Goal: Task Accomplishment & Management: Manage account settings

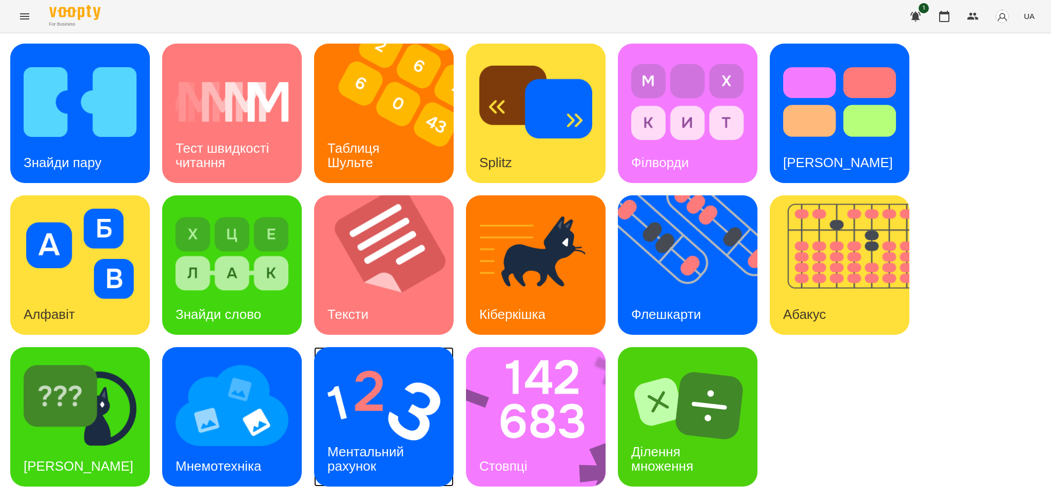
click at [327, 412] on img at bounding box center [383, 406] width 113 height 90
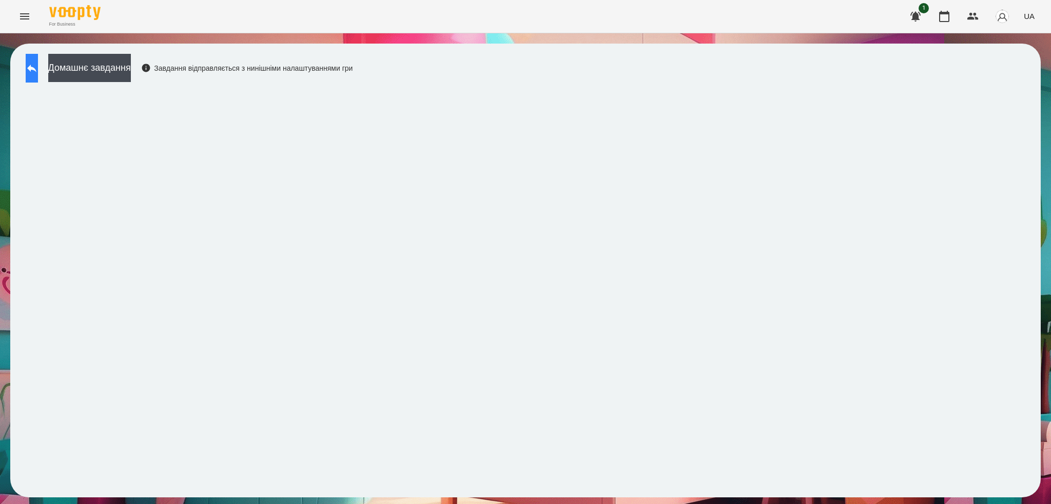
click at [38, 64] on button at bounding box center [32, 68] width 12 height 29
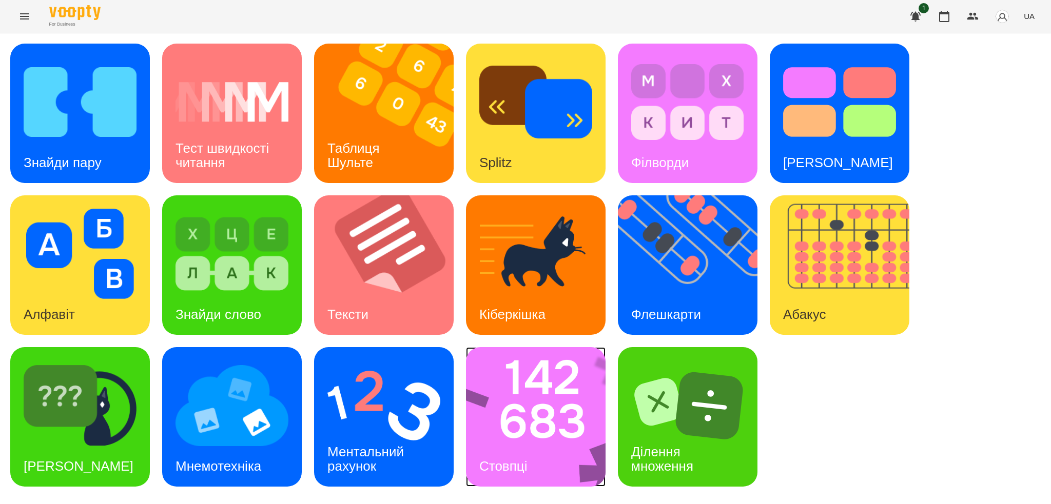
click at [548, 409] on img at bounding box center [542, 417] width 153 height 140
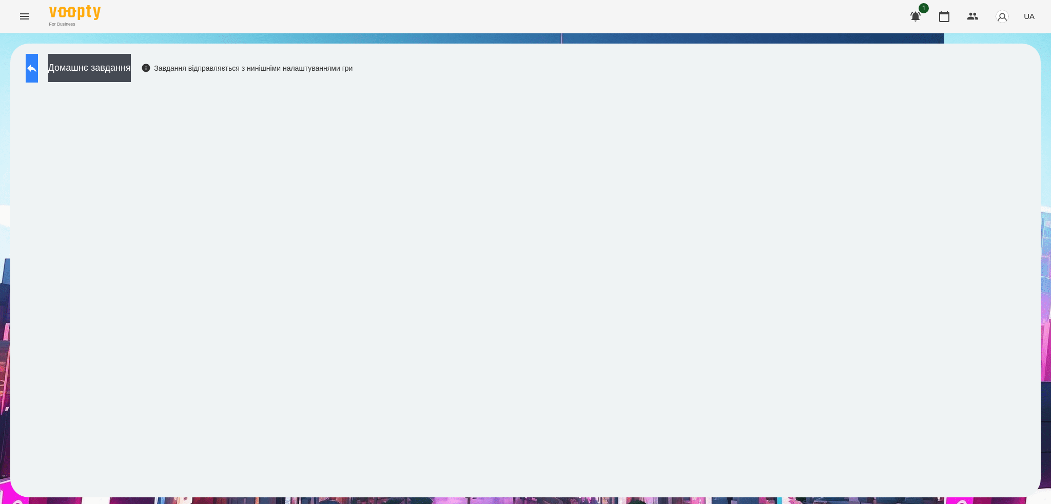
click at [36, 67] on icon at bounding box center [31, 69] width 9 height 8
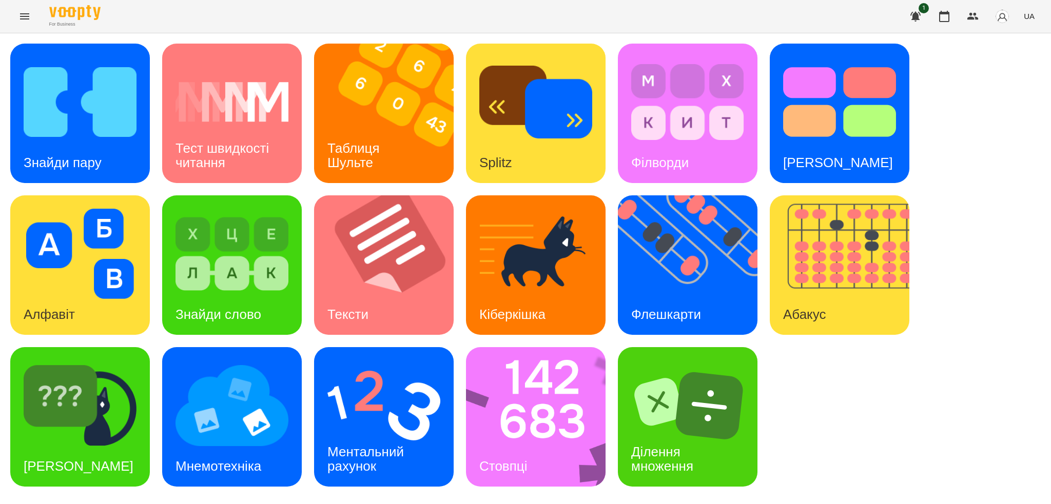
click at [27, 19] on icon "Menu" at bounding box center [24, 16] width 9 height 6
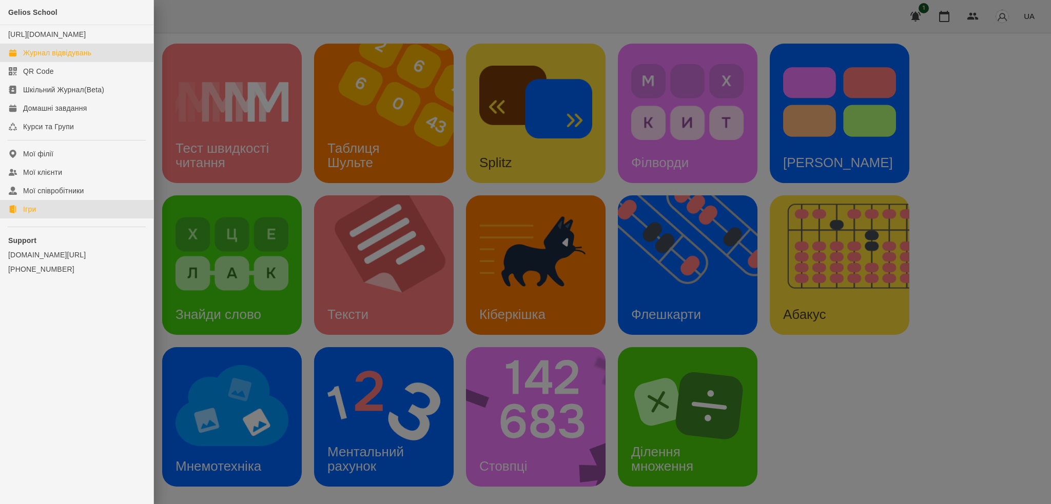
click at [70, 58] on div "Журнал відвідувань" at bounding box center [57, 53] width 68 height 10
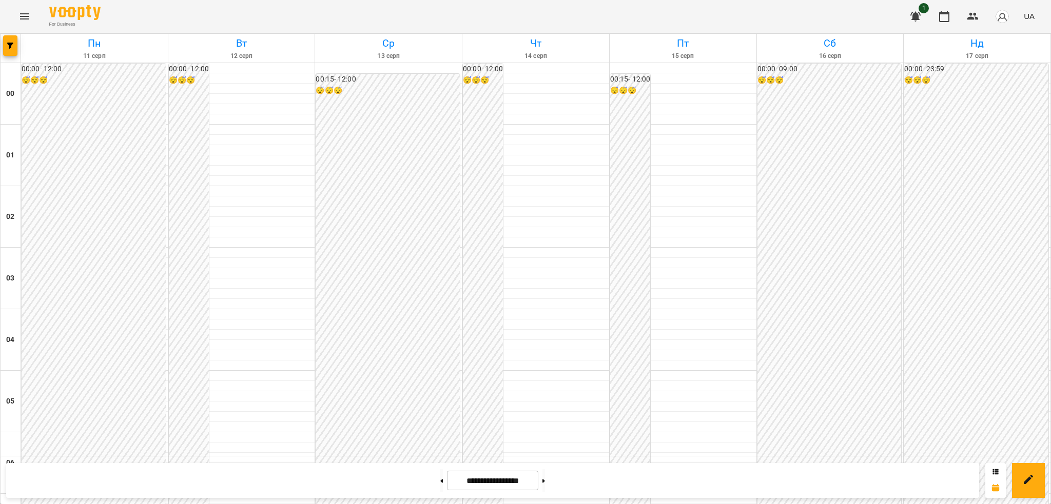
scroll to position [1082, 0]
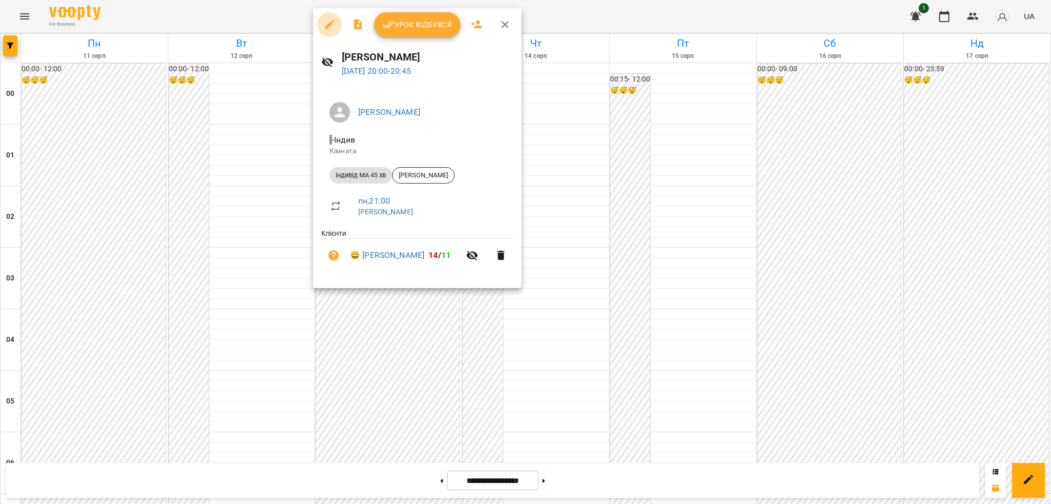
click at [329, 23] on icon "button" at bounding box center [329, 24] width 9 height 9
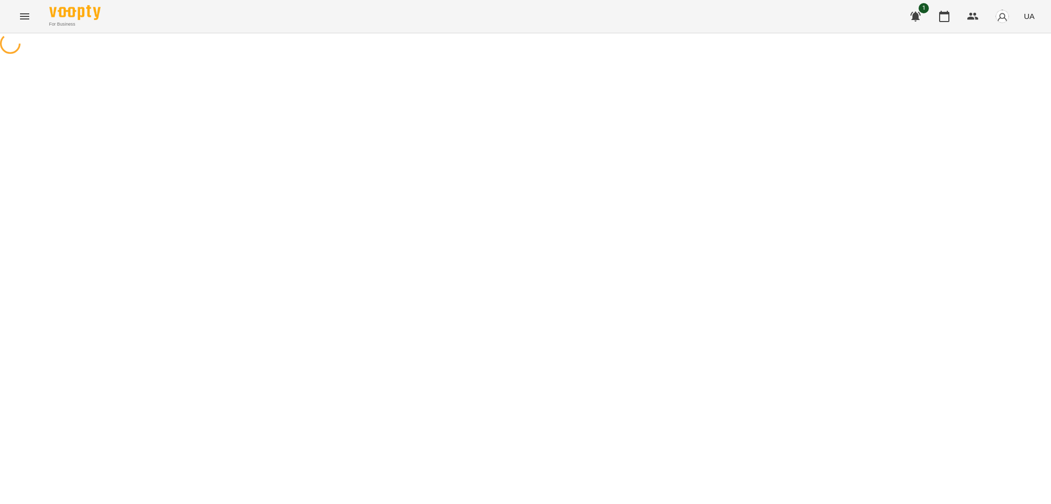
select select "**********"
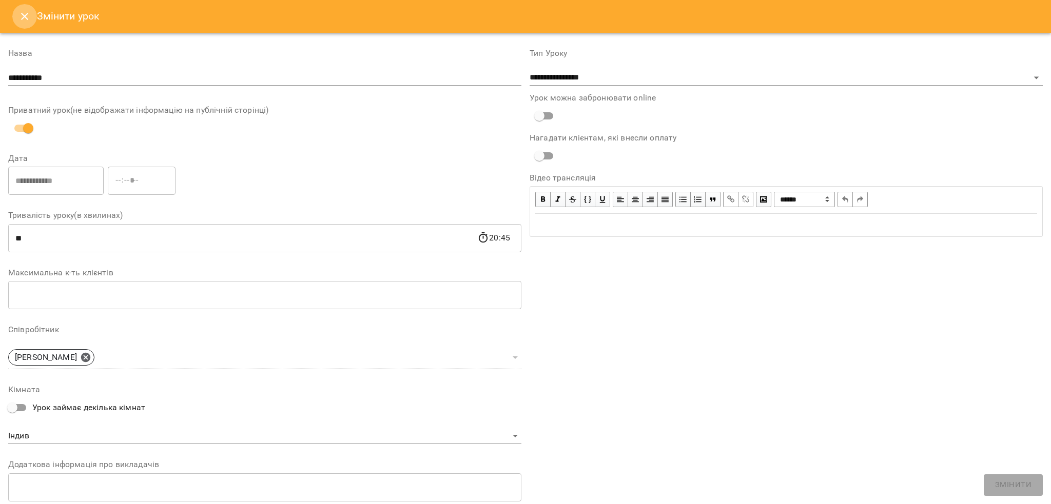
click at [26, 13] on icon "Close" at bounding box center [24, 16] width 12 height 12
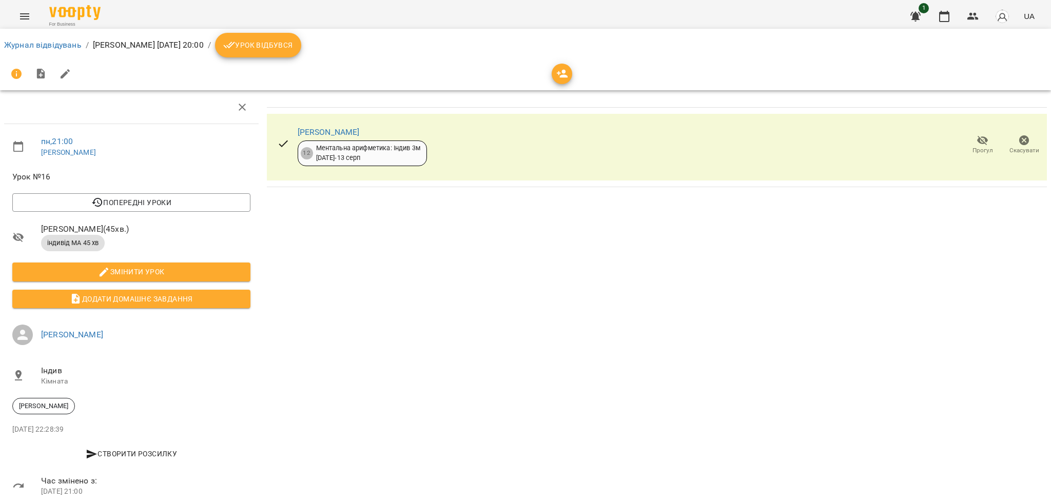
click at [271, 52] on button "Урок відбувся" at bounding box center [258, 45] width 86 height 25
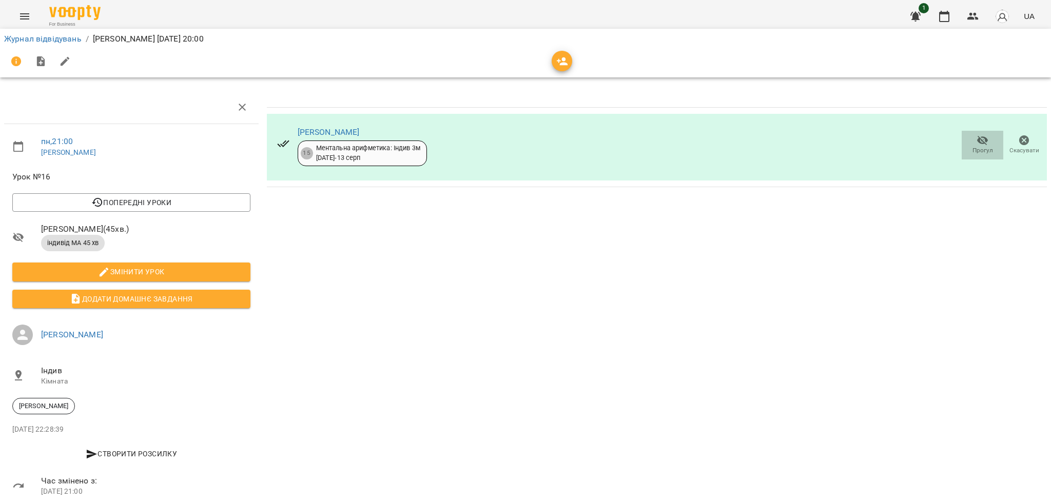
click at [976, 146] on icon "button" at bounding box center [982, 140] width 12 height 12
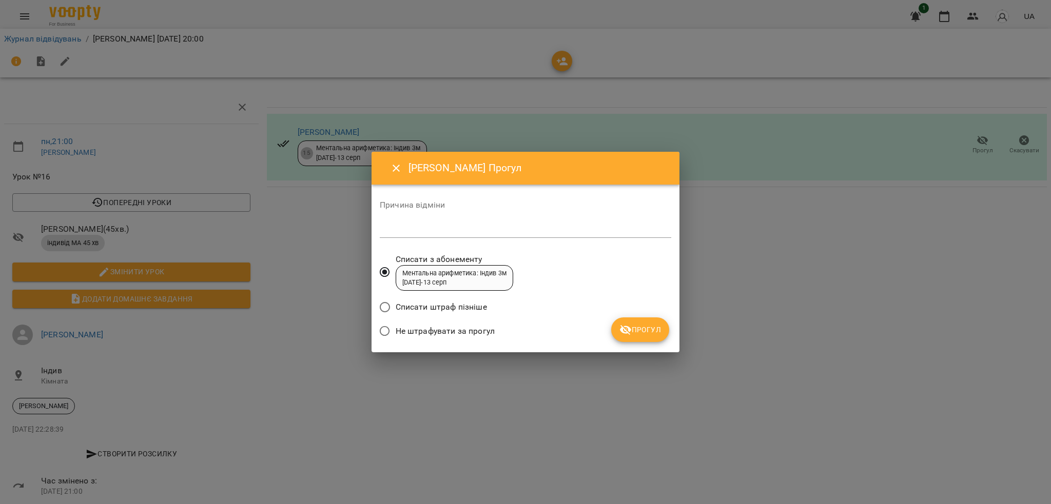
click at [406, 229] on textarea at bounding box center [525, 230] width 291 height 10
type textarea "**********"
click at [644, 331] on span "Прогул" at bounding box center [640, 330] width 42 height 12
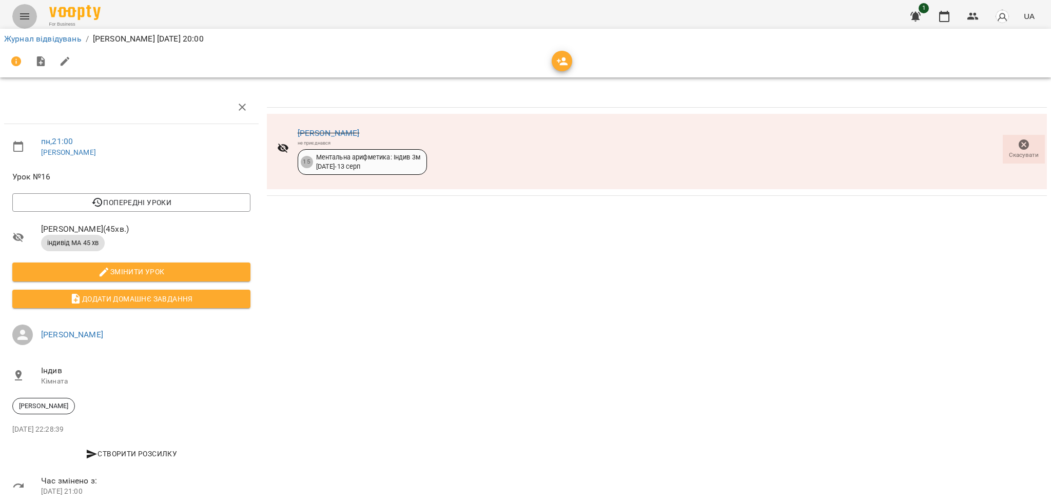
click at [33, 13] on button "Menu" at bounding box center [24, 16] width 25 height 25
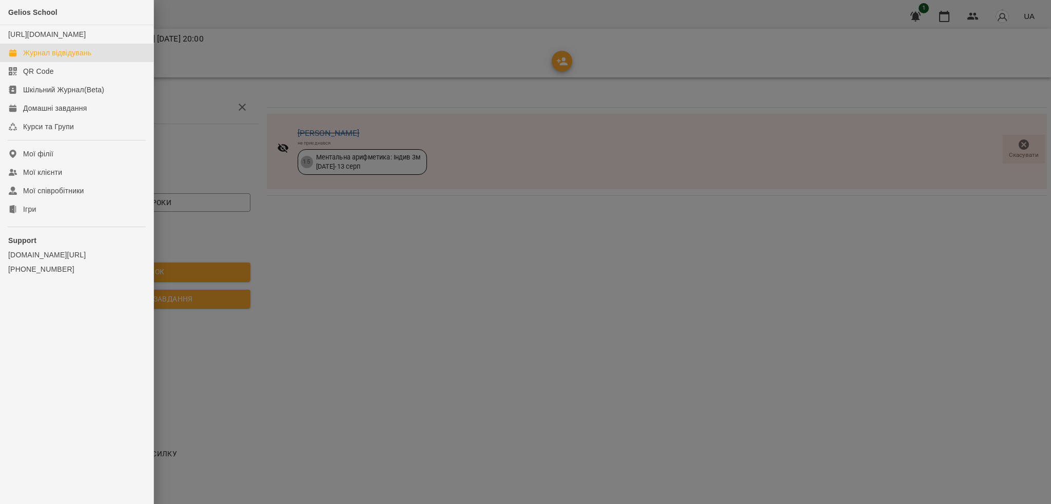
click at [70, 58] on div "Журнал відвідувань" at bounding box center [57, 53] width 68 height 10
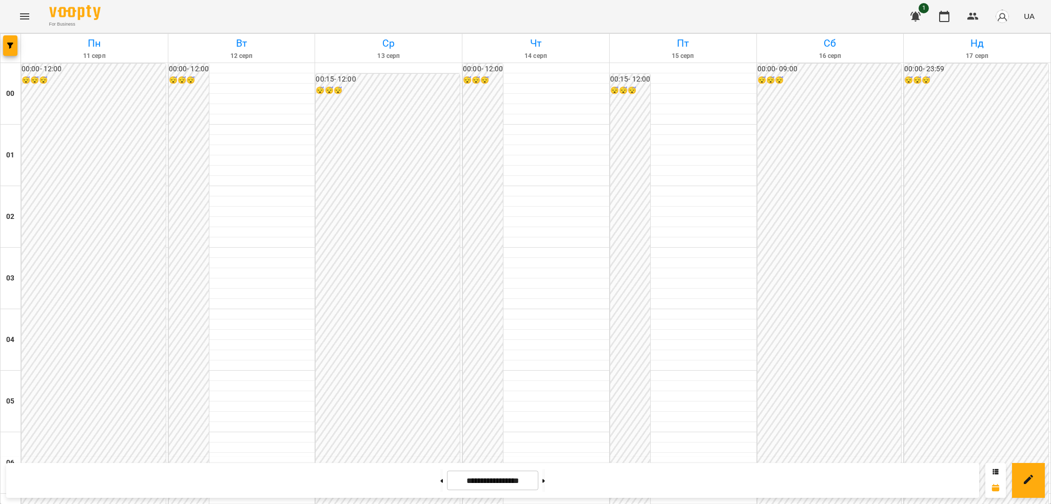
scroll to position [1082, 0]
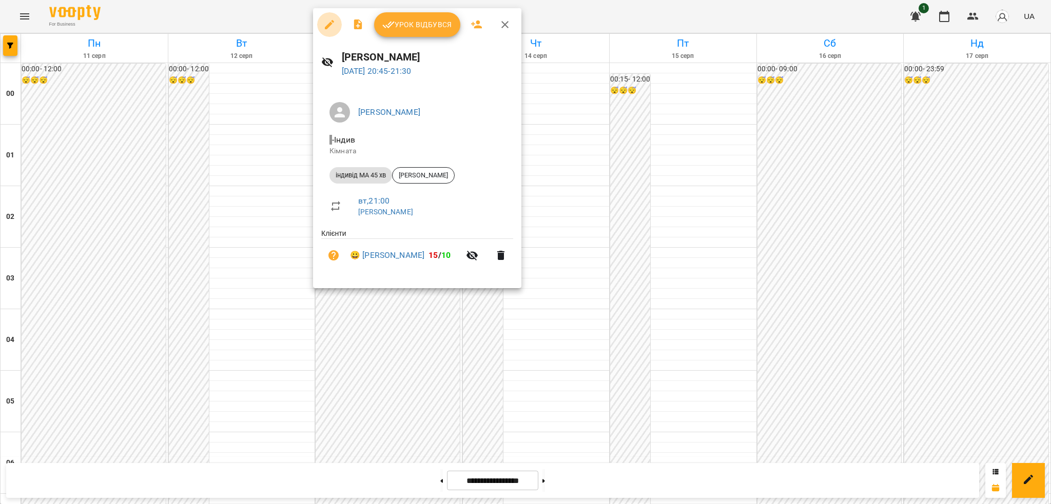
click at [329, 22] on icon "button" at bounding box center [329, 24] width 12 height 12
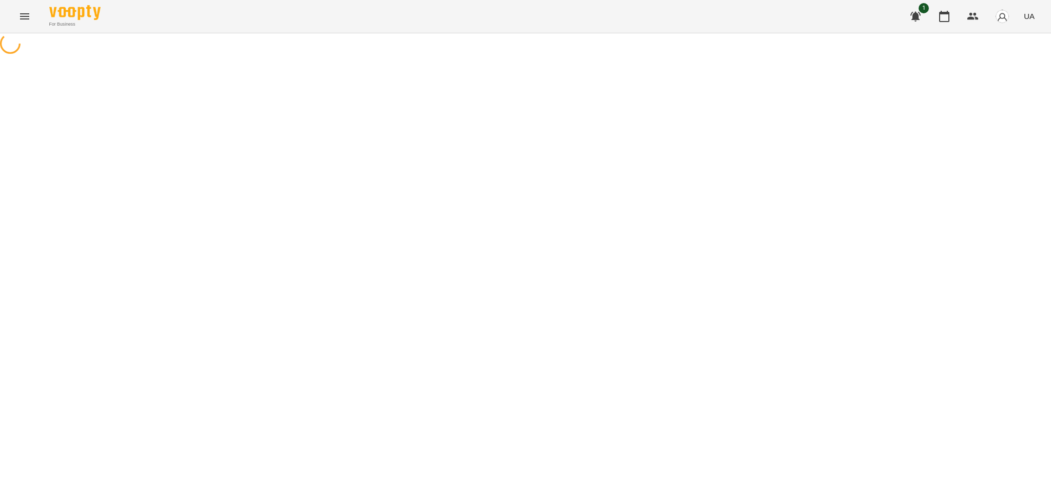
select select "**********"
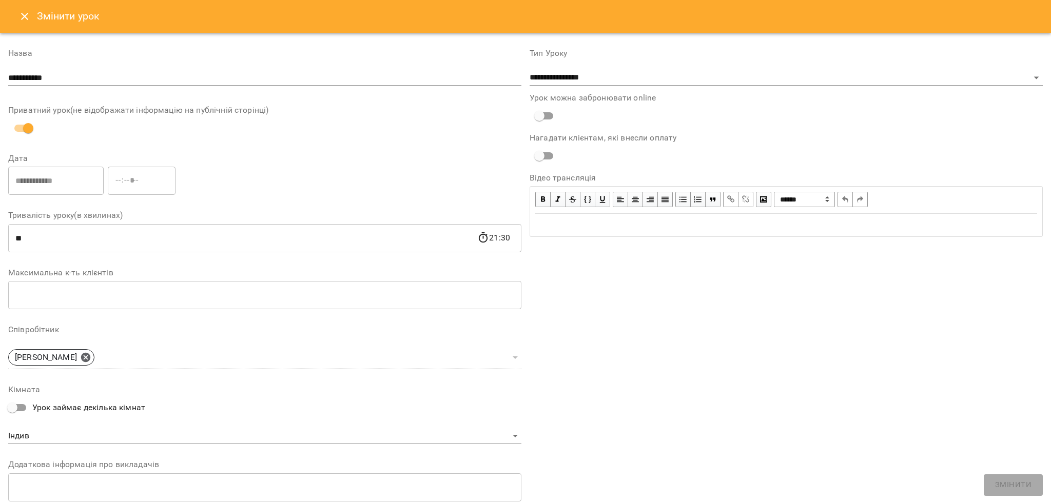
click at [21, 22] on icon "Close" at bounding box center [24, 16] width 12 height 12
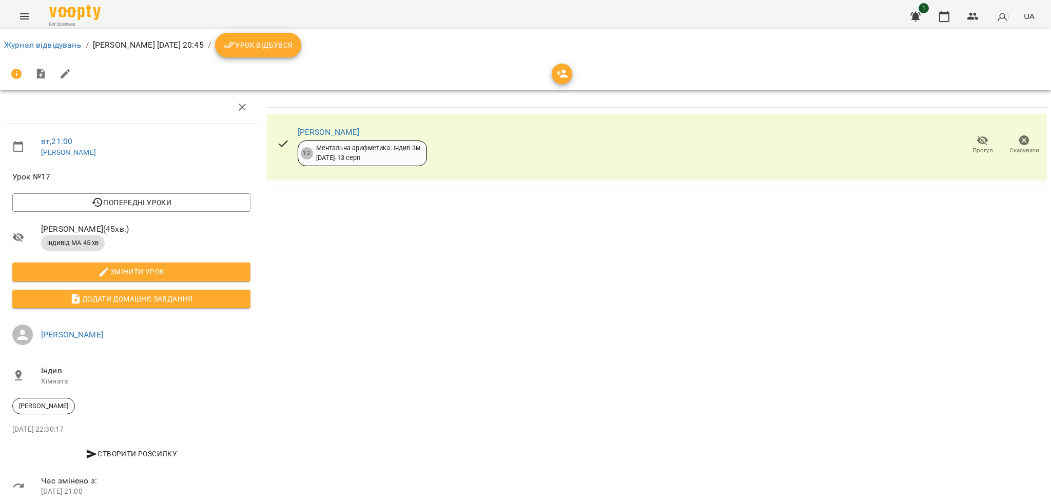
click at [235, 39] on icon "breadcrumb" at bounding box center [229, 45] width 12 height 12
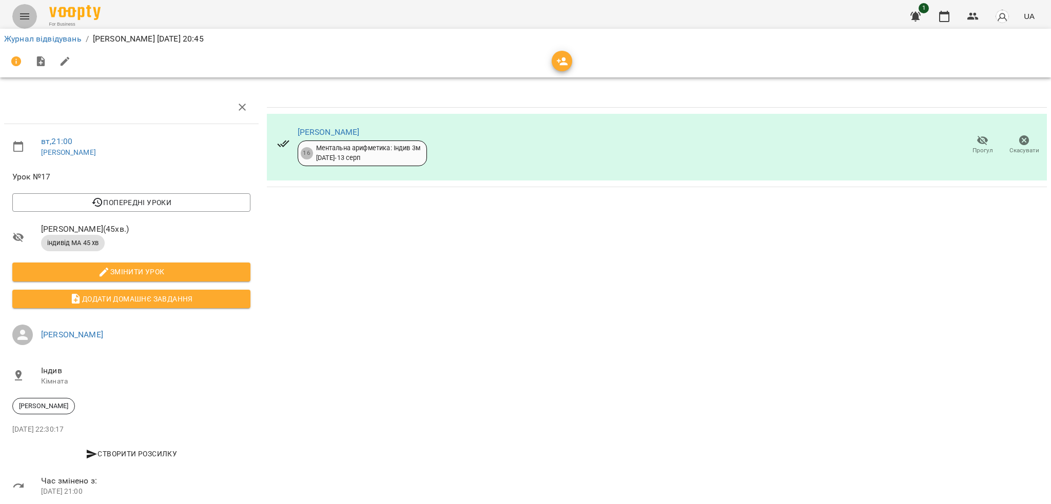
click at [25, 13] on icon "Menu" at bounding box center [24, 16] width 9 height 6
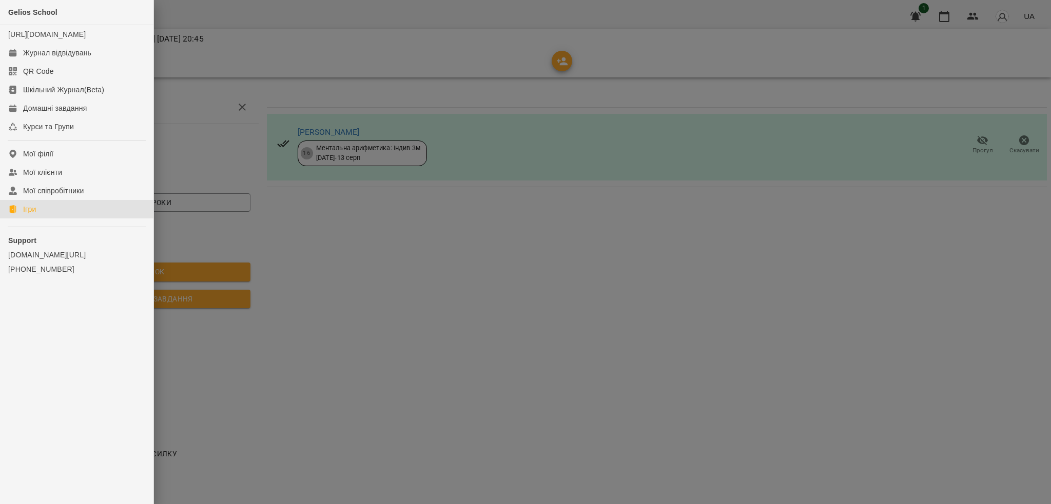
click at [36, 214] on div "Ігри" at bounding box center [29, 209] width 13 height 10
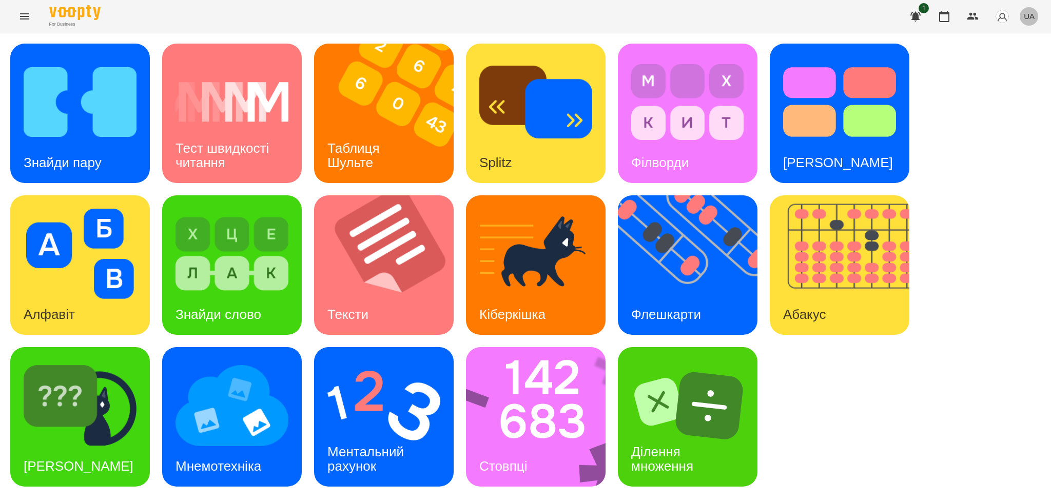
click at [1031, 18] on span "UA" at bounding box center [1028, 16] width 11 height 11
click at [1009, 83] on div "Русский" at bounding box center [1009, 76] width 52 height 18
click at [676, 312] on h3 "Флеш карты" at bounding box center [669, 314] width 76 height 15
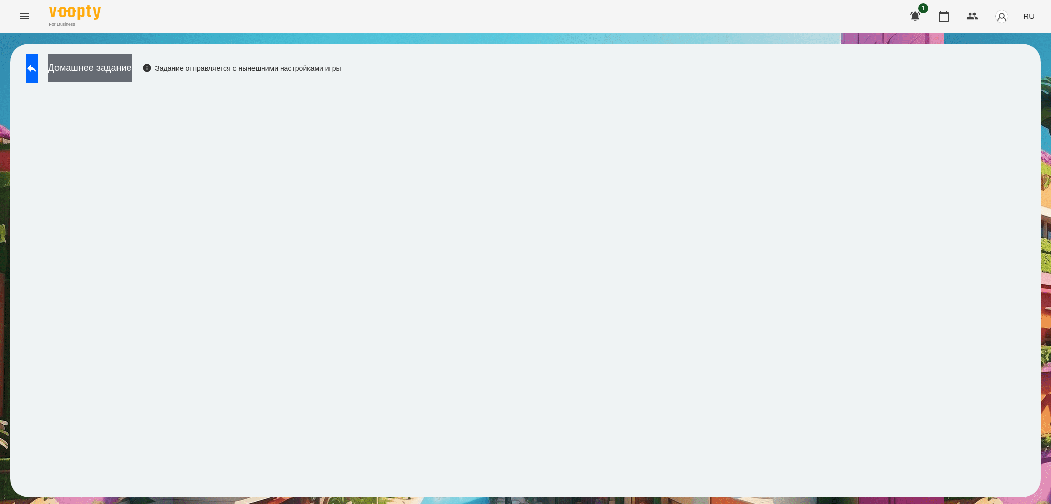
click at [132, 67] on button "Домашнее задание" at bounding box center [90, 68] width 84 height 28
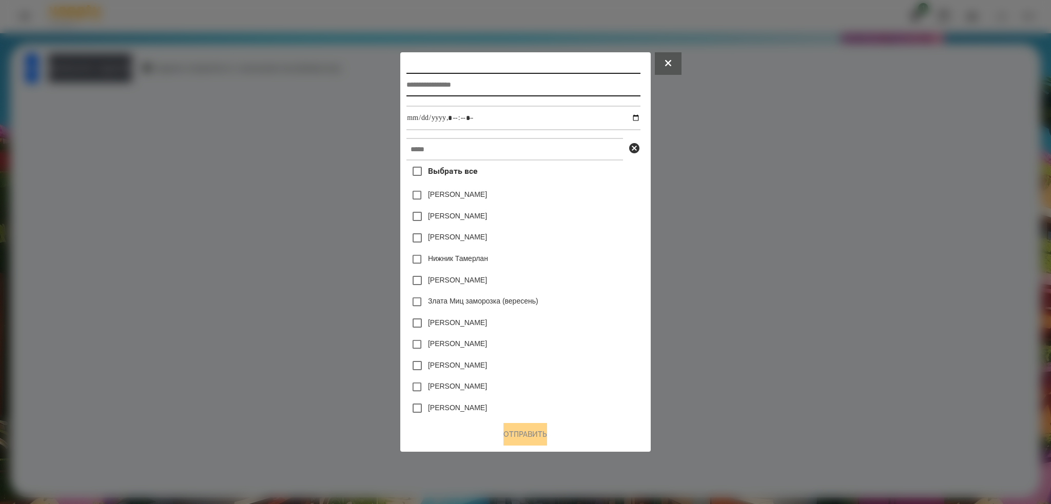
click at [451, 82] on input "text" at bounding box center [522, 85] width 233 height 24
type input "**********"
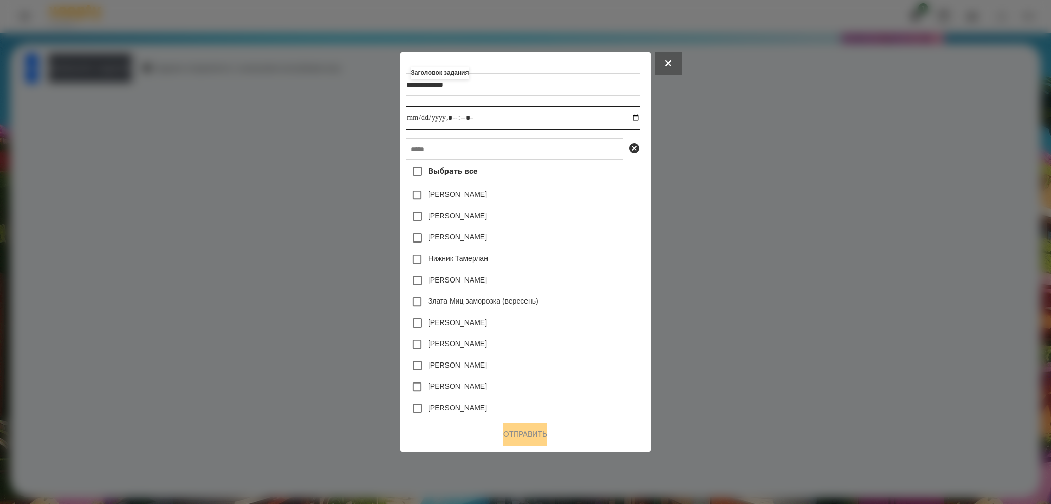
click at [640, 123] on input "datetime-local" at bounding box center [522, 118] width 233 height 25
type input "**********"
drag, startPoint x: 497, startPoint y: 115, endPoint x: 480, endPoint y: 123, distance: 19.3
click at [497, 115] on input "datetime-local" at bounding box center [522, 118] width 233 height 25
click at [451, 153] on input "text" at bounding box center [514, 149] width 216 height 23
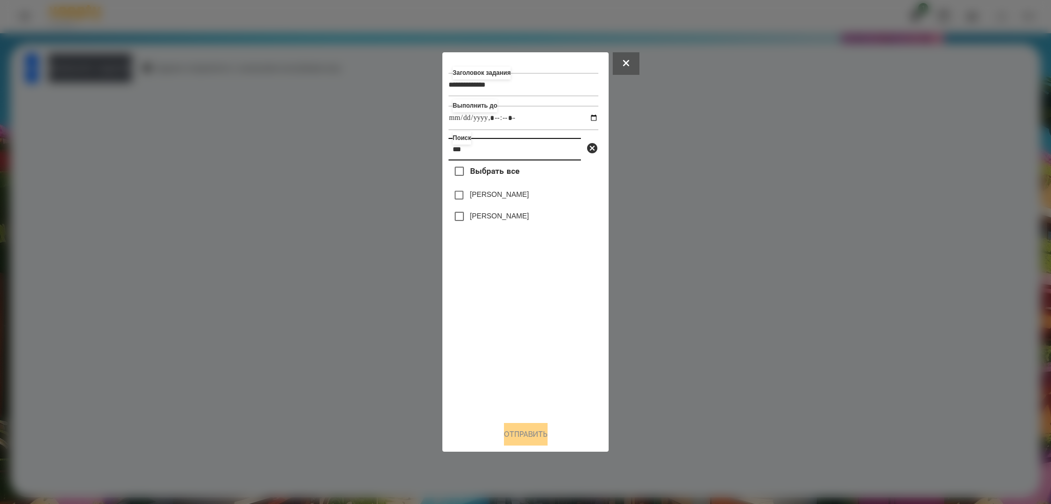
type input "***"
click at [526, 429] on button "Отправить" at bounding box center [526, 434] width 44 height 23
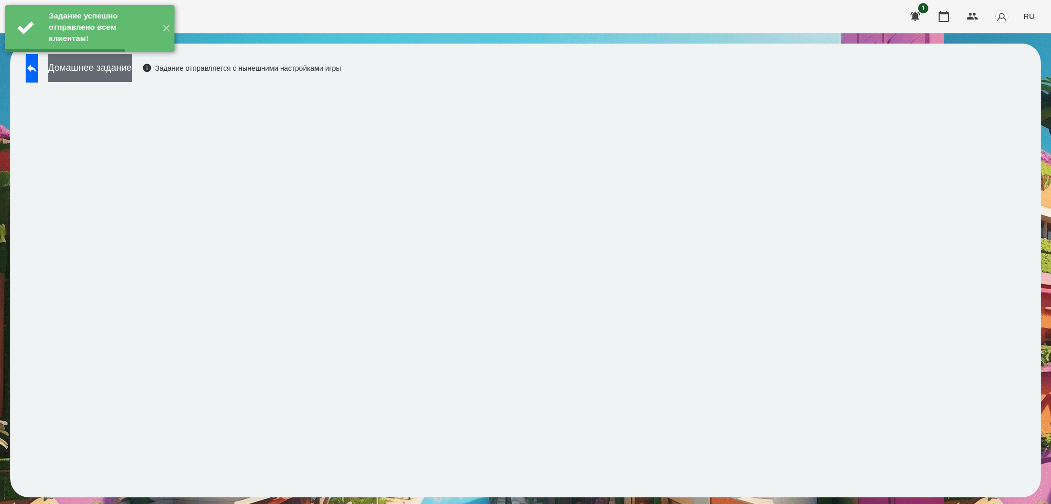
click at [132, 62] on button "Домашнее задание" at bounding box center [90, 68] width 84 height 28
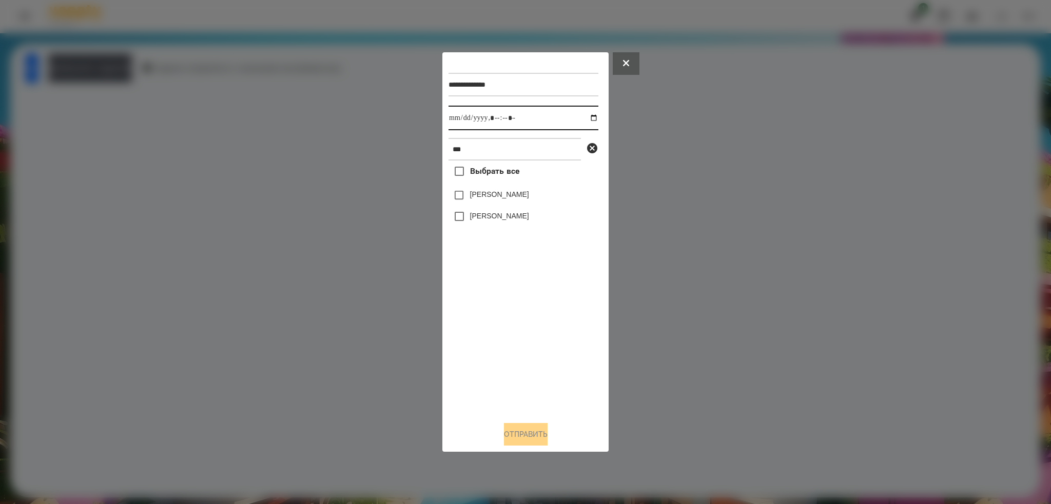
click at [587, 117] on input "datetime-local" at bounding box center [523, 118] width 150 height 25
type input "**********"
click at [458, 216] on div "**********" at bounding box center [525, 235] width 154 height 354
click at [507, 426] on button "Отправить" at bounding box center [526, 434] width 44 height 23
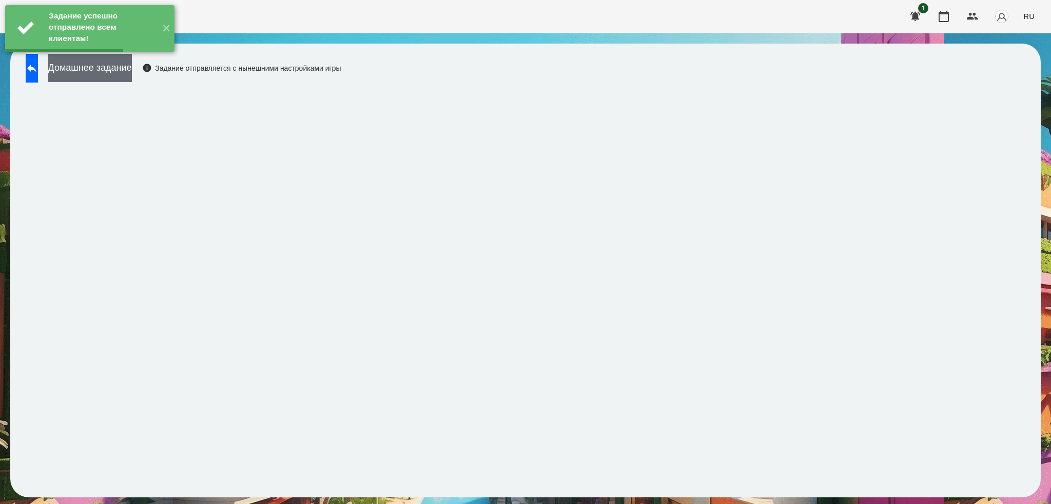
click at [132, 79] on button "Домашнее задание" at bounding box center [90, 68] width 84 height 28
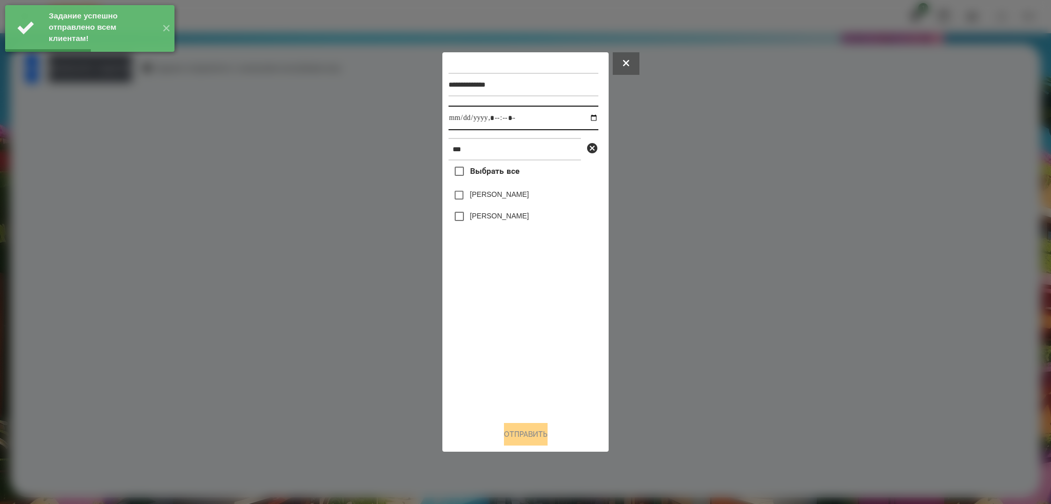
click at [587, 117] on input "datetime-local" at bounding box center [523, 118] width 150 height 25
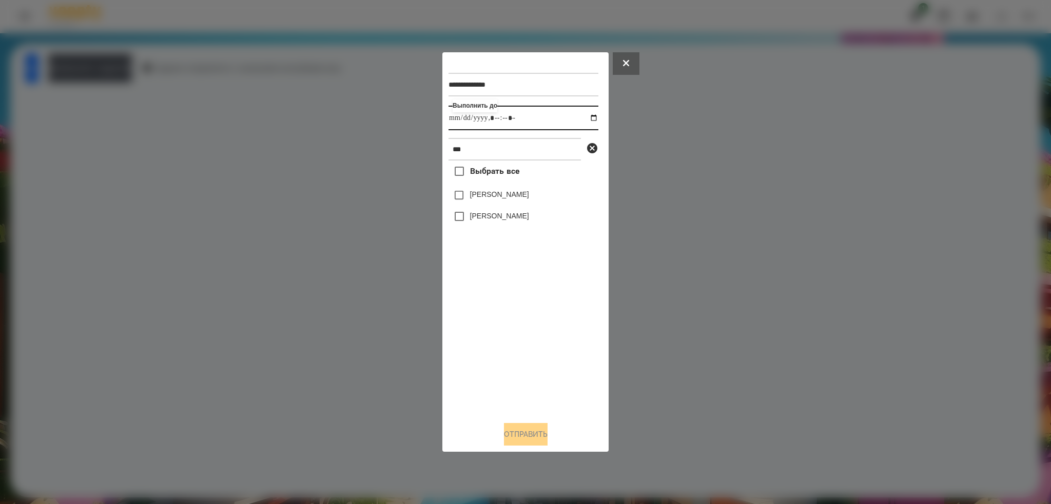
type input "**********"
click at [536, 120] on input "datetime-local" at bounding box center [523, 118] width 150 height 25
click at [519, 435] on button "Отправить" at bounding box center [526, 434] width 44 height 23
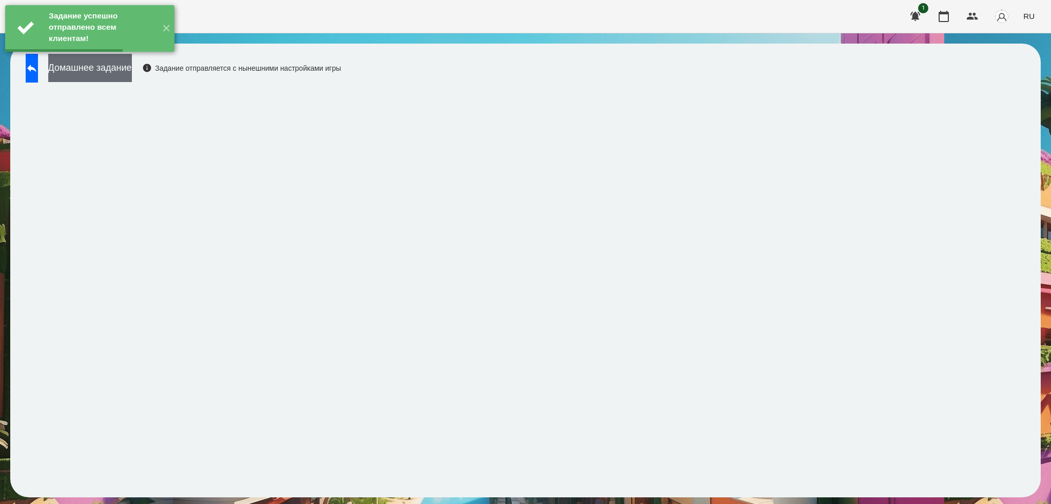
click at [132, 73] on button "Домашнее задание" at bounding box center [90, 68] width 84 height 28
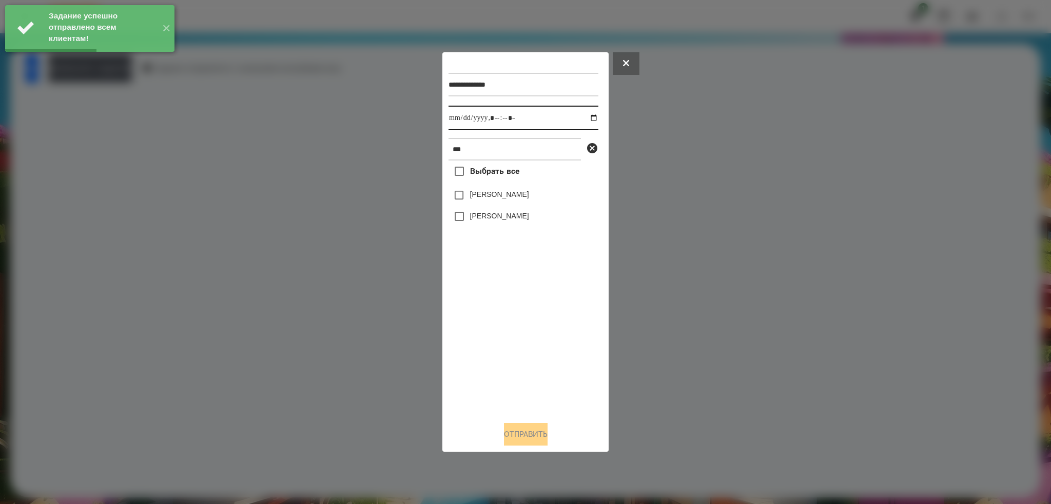
click at [588, 116] on input "datetime-local" at bounding box center [523, 118] width 150 height 25
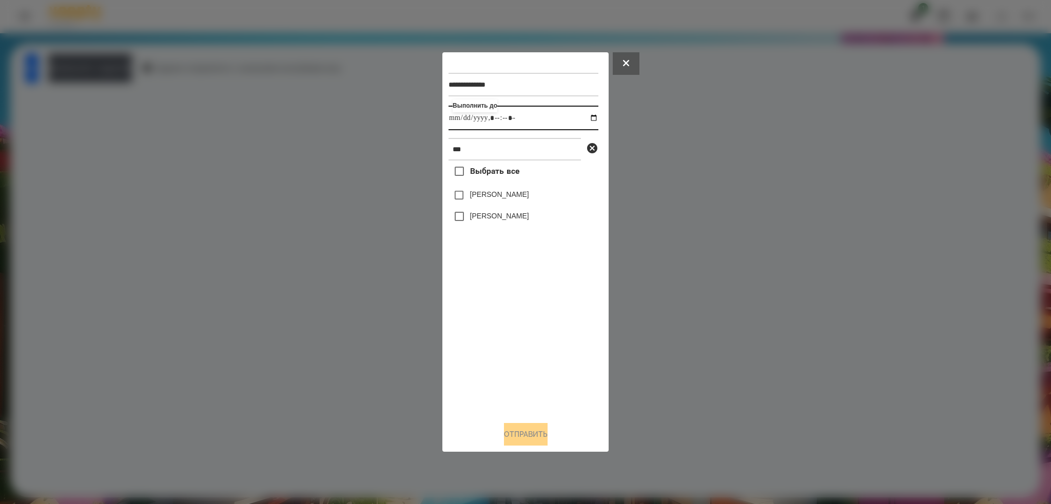
type input "**********"
click at [536, 111] on input "datetime-local" at bounding box center [523, 118] width 150 height 25
click at [516, 441] on button "Отправить" at bounding box center [526, 434] width 44 height 23
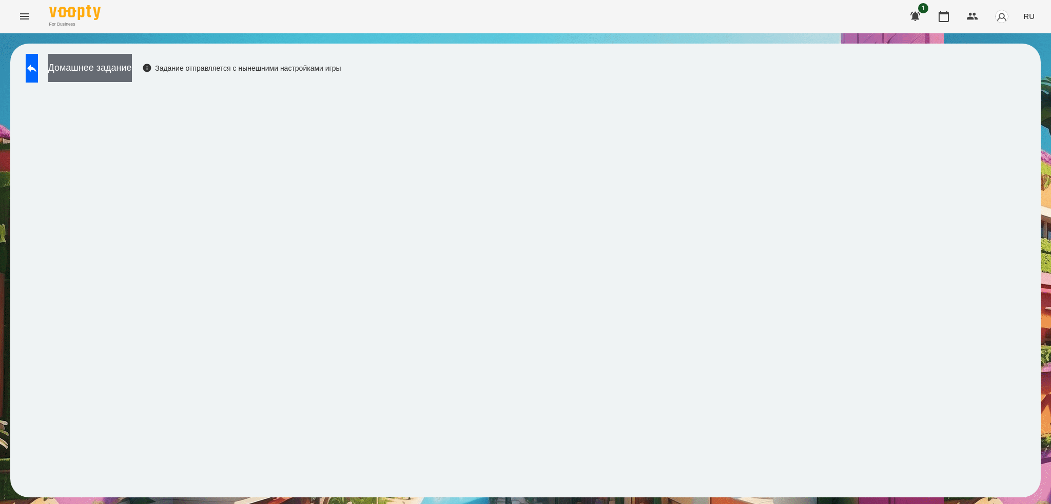
click at [132, 69] on button "Домашнее задание" at bounding box center [90, 68] width 84 height 28
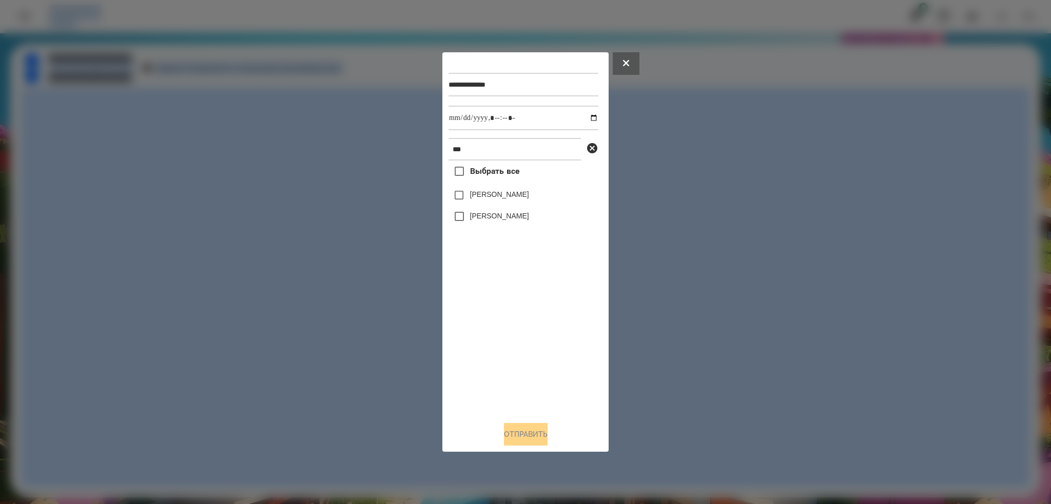
click at [140, 69] on div at bounding box center [525, 252] width 1051 height 504
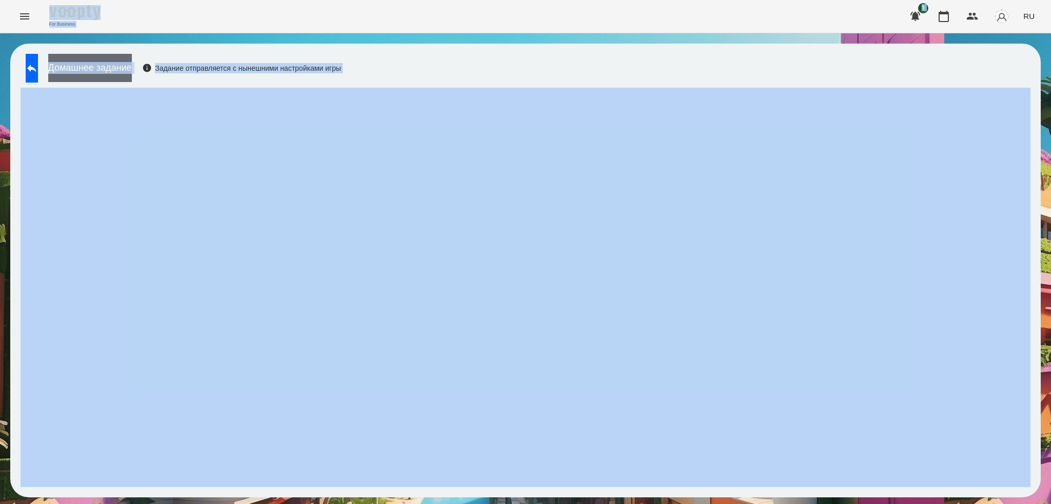
click at [132, 69] on button "Домашнее задание" at bounding box center [90, 68] width 84 height 28
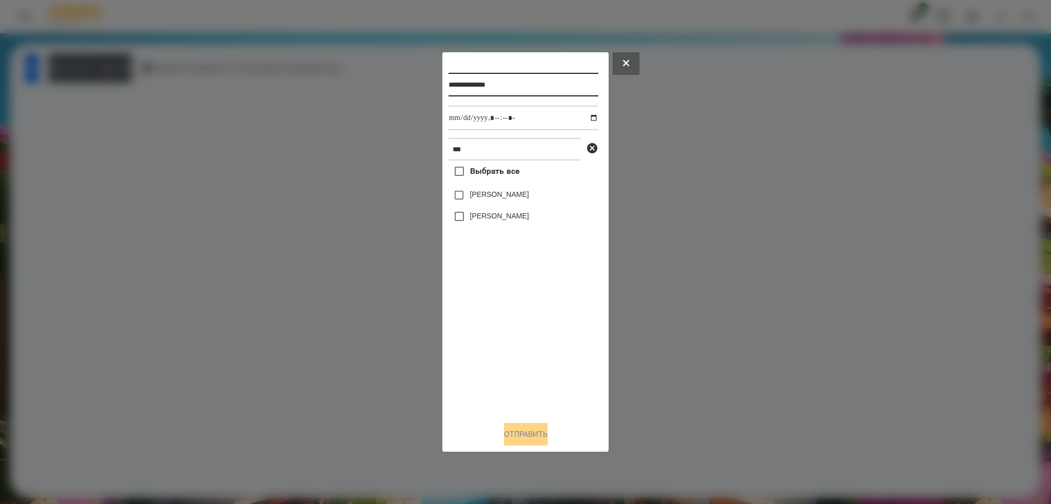
click at [546, 91] on input "**********" at bounding box center [523, 85] width 150 height 24
type input "**********"
click at [584, 117] on input "datetime-local" at bounding box center [523, 118] width 150 height 25
type input "**********"
click at [542, 119] on input "datetime-local" at bounding box center [523, 118] width 150 height 25
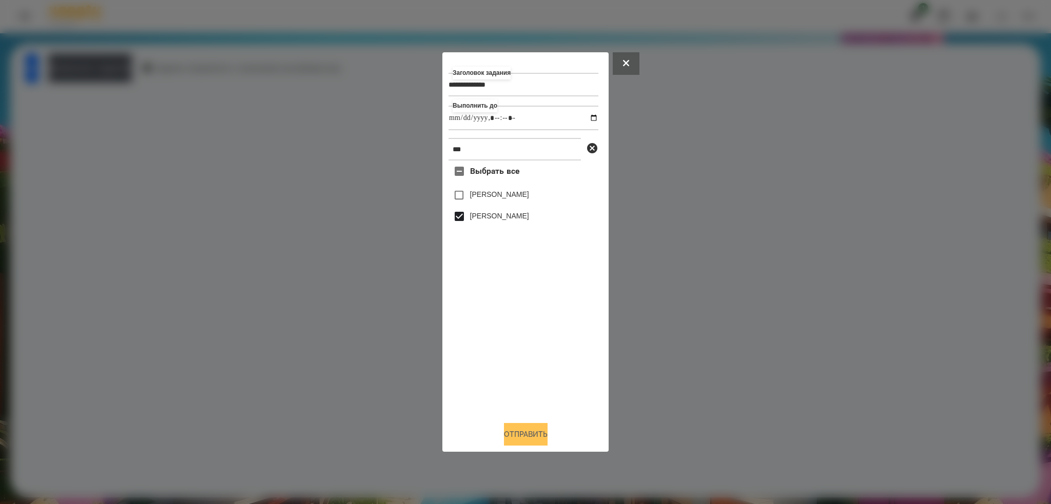
click at [512, 431] on button "Отправить" at bounding box center [526, 434] width 44 height 23
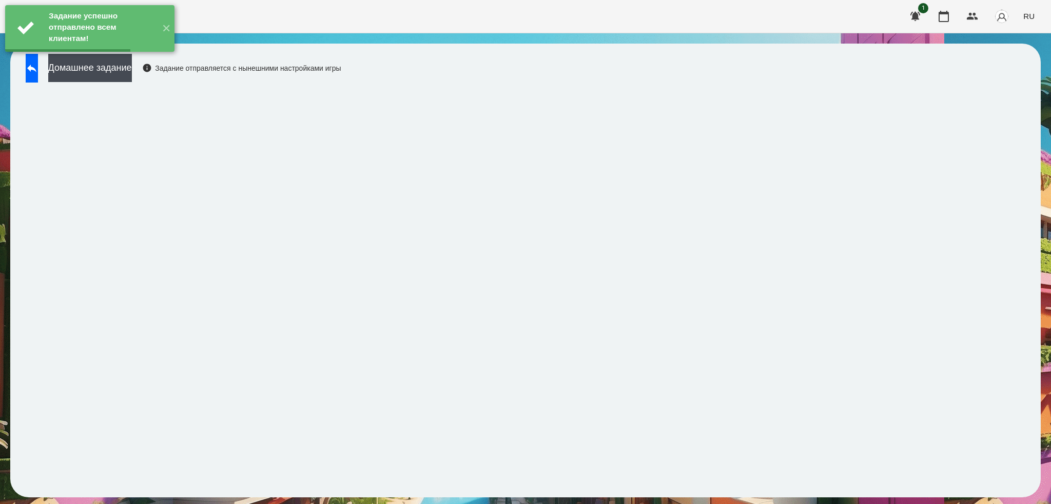
click at [132, 66] on button "Домашнее задание" at bounding box center [90, 68] width 84 height 28
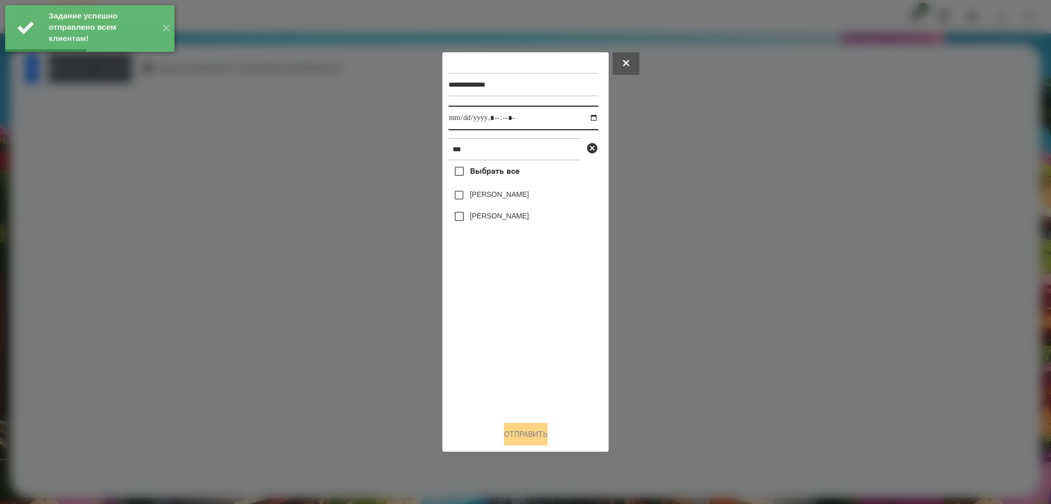
click at [587, 117] on input "datetime-local" at bounding box center [523, 118] width 150 height 25
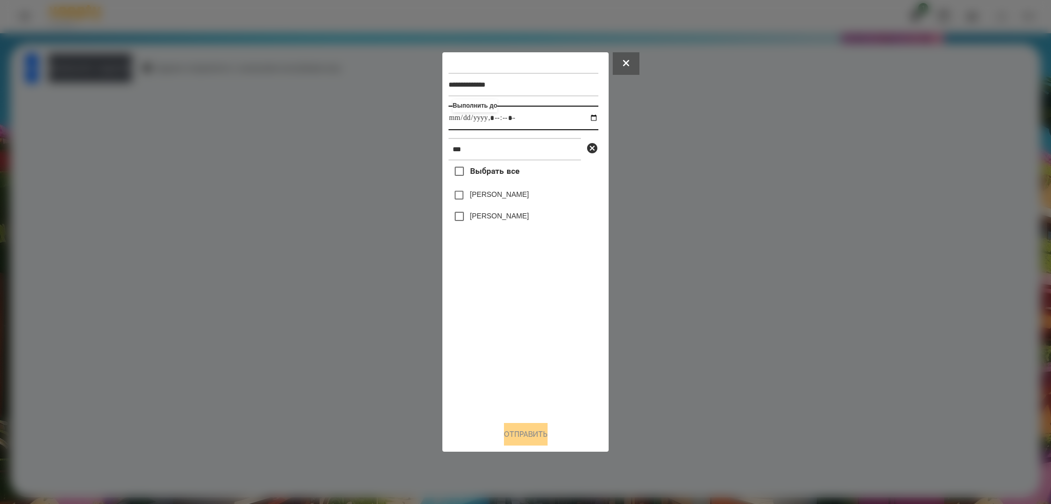
type input "**********"
click at [458, 213] on div "**********" at bounding box center [525, 235] width 154 height 354
click at [524, 437] on button "Отправить" at bounding box center [526, 434] width 44 height 23
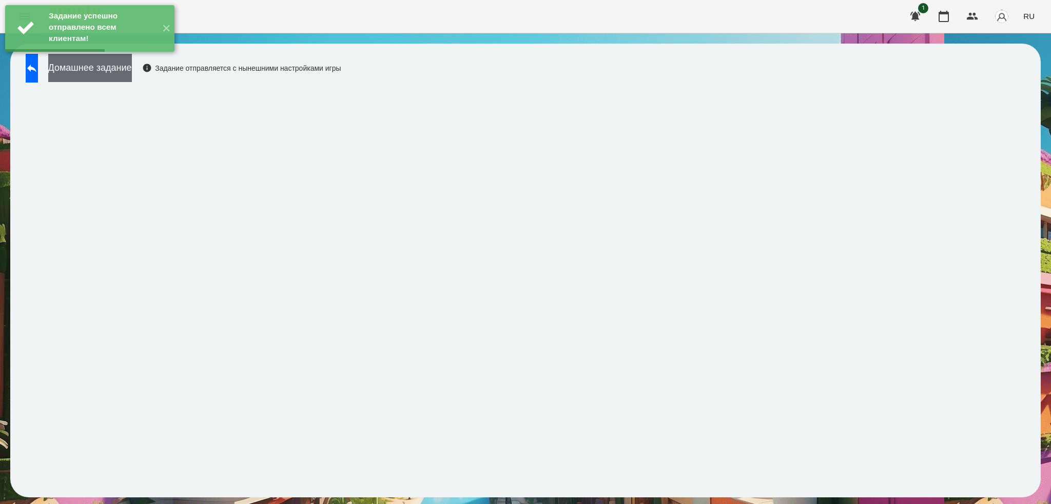
click at [132, 64] on button "Домашнее задание" at bounding box center [90, 68] width 84 height 28
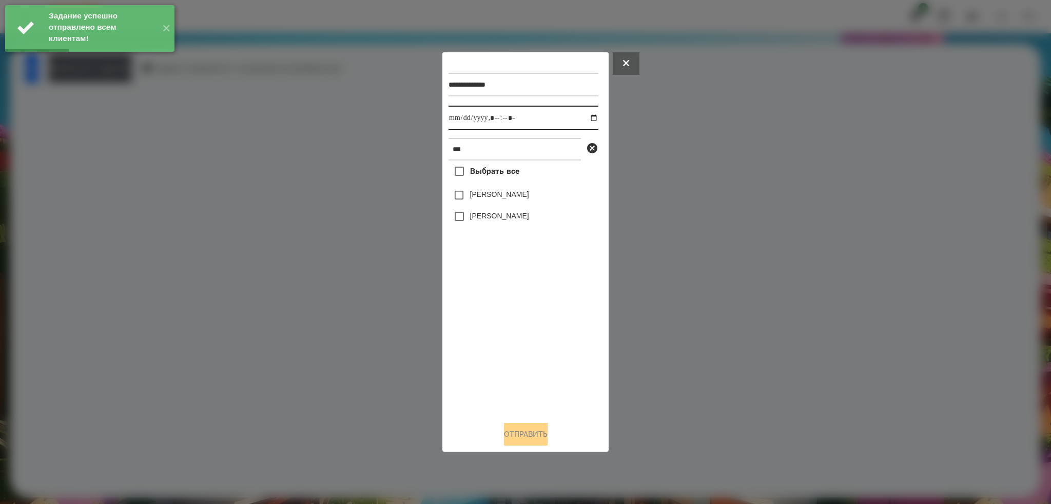
click at [585, 115] on input "datetime-local" at bounding box center [523, 118] width 150 height 25
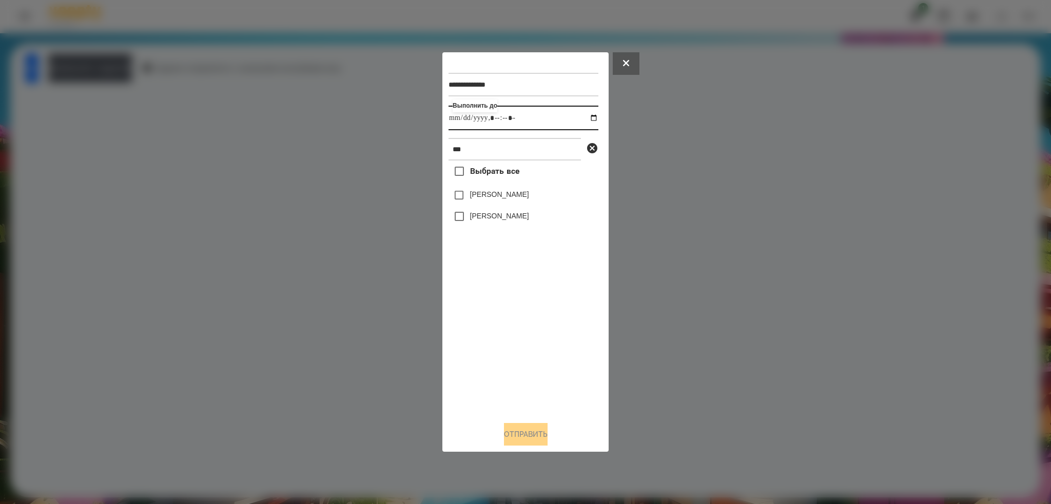
type input "**********"
click at [524, 110] on input "datetime-local" at bounding box center [523, 118] width 150 height 25
click at [518, 434] on button "Отправить" at bounding box center [526, 434] width 44 height 23
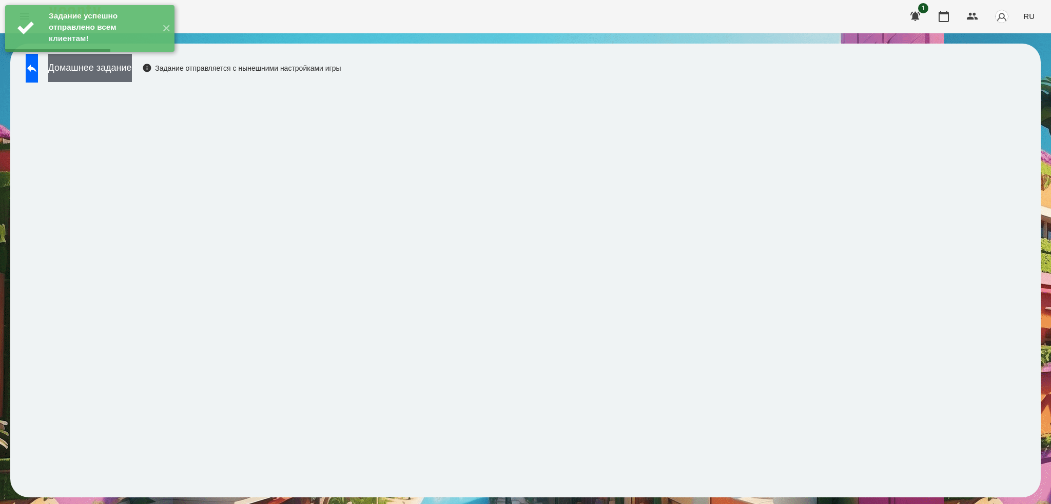
click at [132, 68] on button "Домашнее задание" at bounding box center [90, 68] width 84 height 28
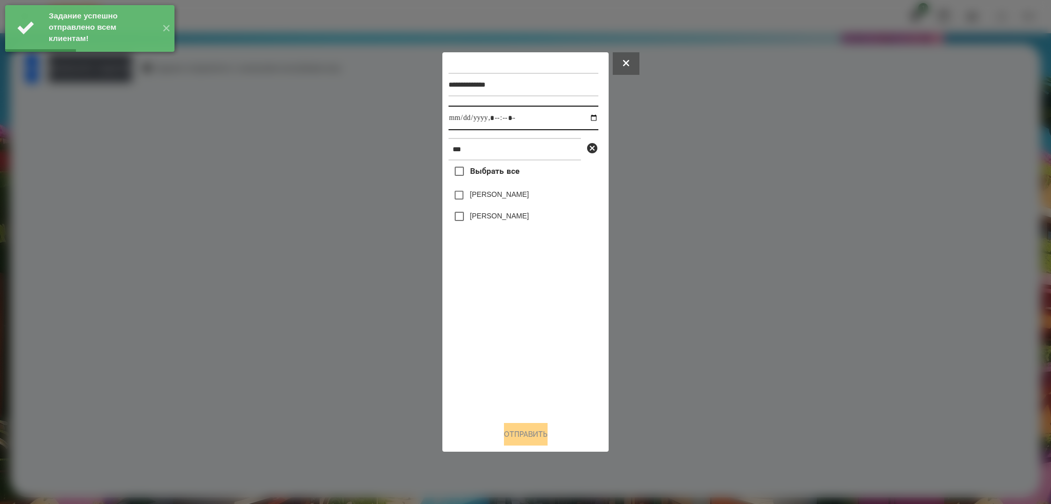
click at [584, 118] on input "datetime-local" at bounding box center [523, 118] width 150 height 25
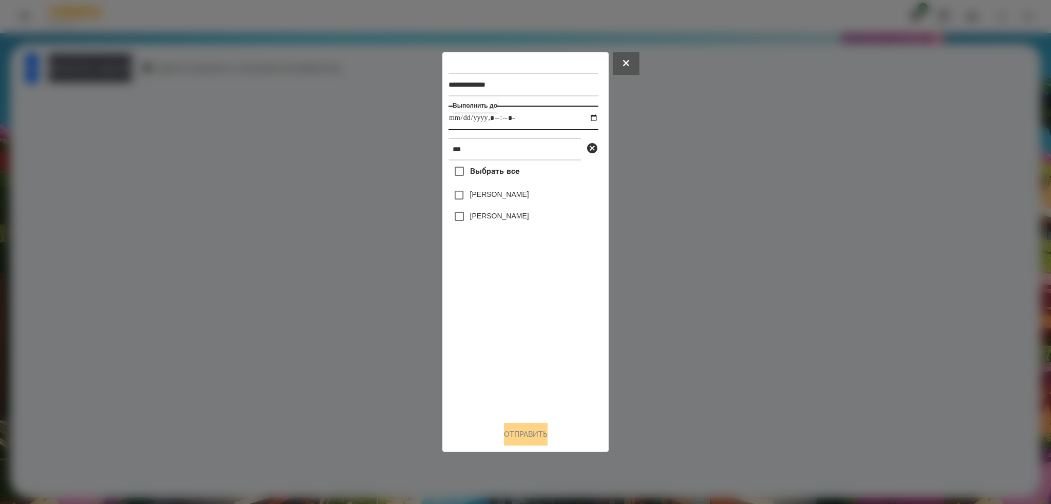
type input "**********"
click at [537, 120] on input "datetime-local" at bounding box center [523, 118] width 150 height 25
click at [524, 425] on button "Отправить" at bounding box center [526, 434] width 44 height 23
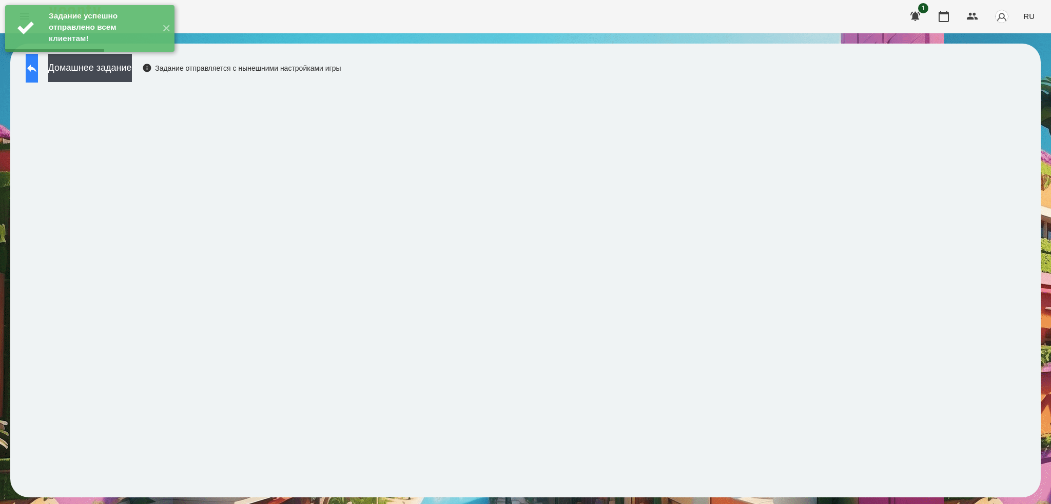
click at [38, 70] on icon at bounding box center [32, 68] width 12 height 12
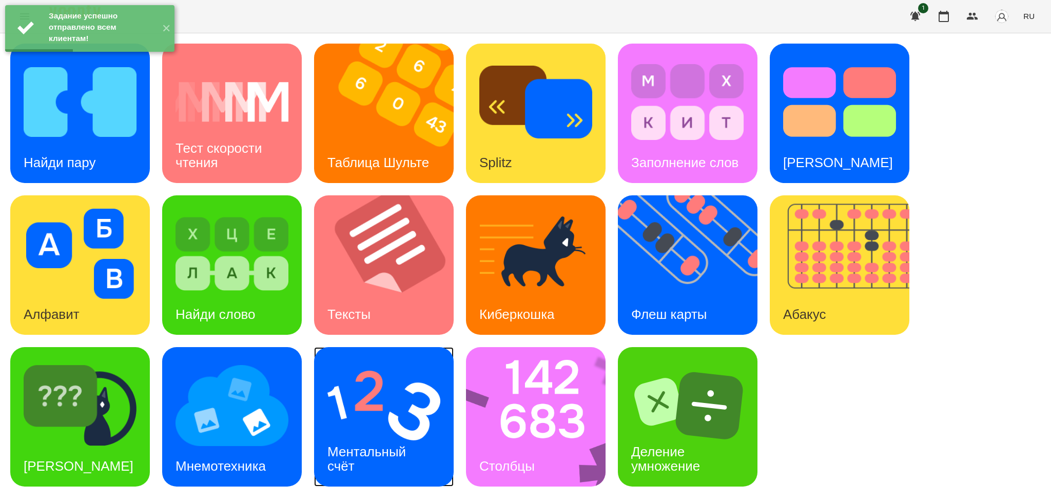
click at [424, 417] on img at bounding box center [383, 406] width 113 height 90
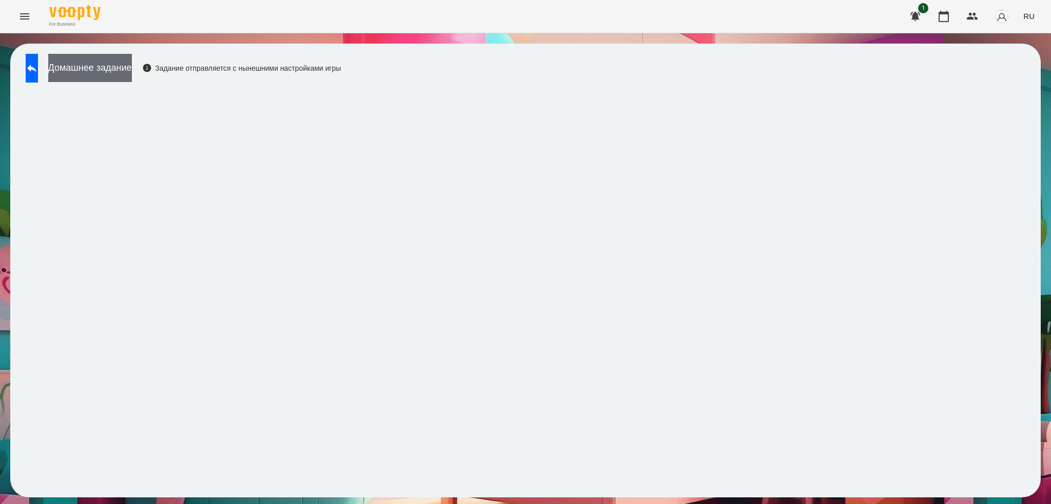
click at [132, 73] on button "Домашнее задание" at bounding box center [90, 68] width 84 height 28
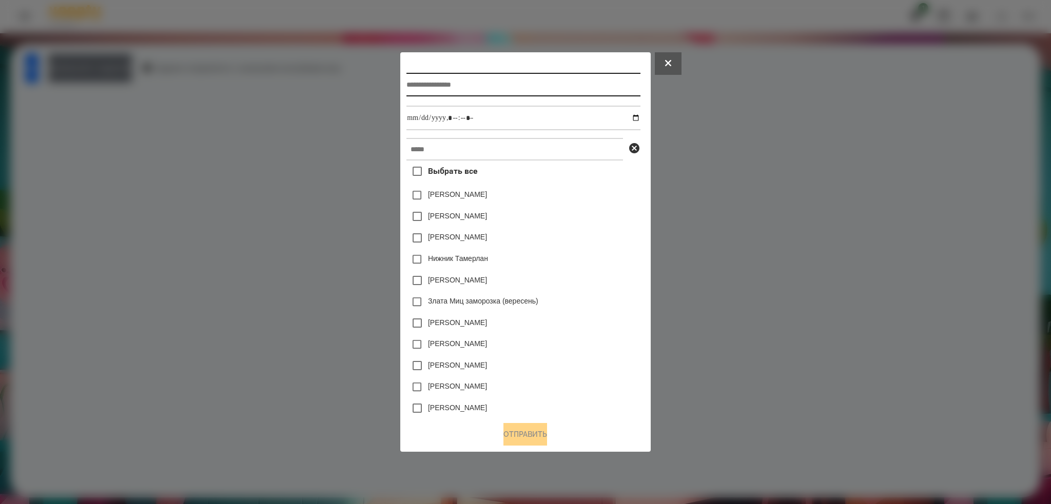
click at [510, 85] on input "text" at bounding box center [522, 85] width 233 height 24
type input "**********"
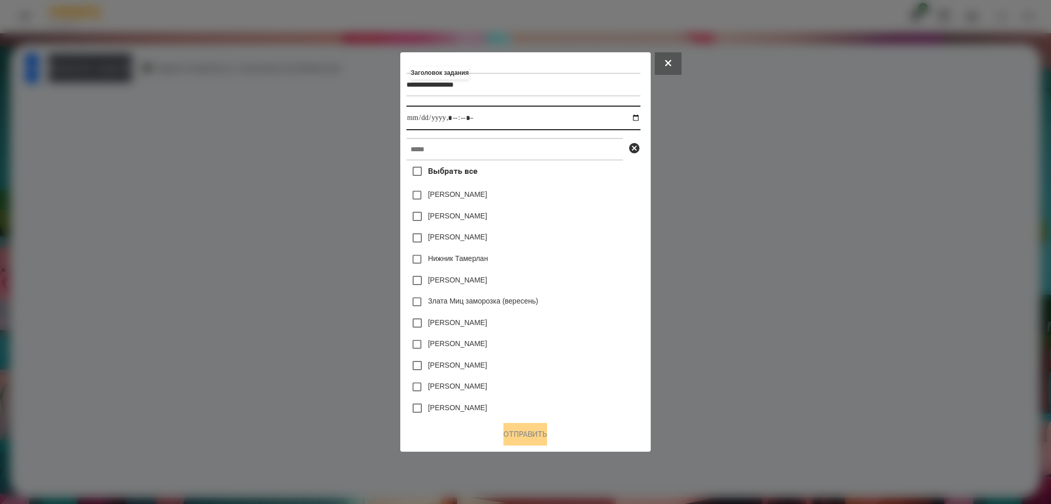
click at [638, 120] on input "datetime-local" at bounding box center [522, 118] width 233 height 25
type input "**********"
click at [518, 123] on input "datetime-local" at bounding box center [522, 118] width 233 height 25
click at [457, 147] on input "text" at bounding box center [514, 149] width 216 height 23
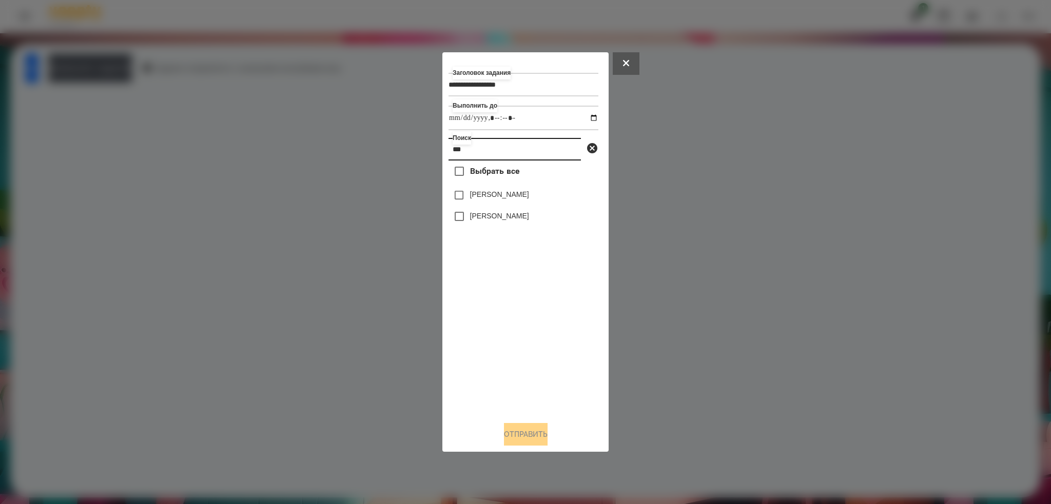
type input "***"
click at [516, 430] on button "Отправить" at bounding box center [526, 434] width 44 height 23
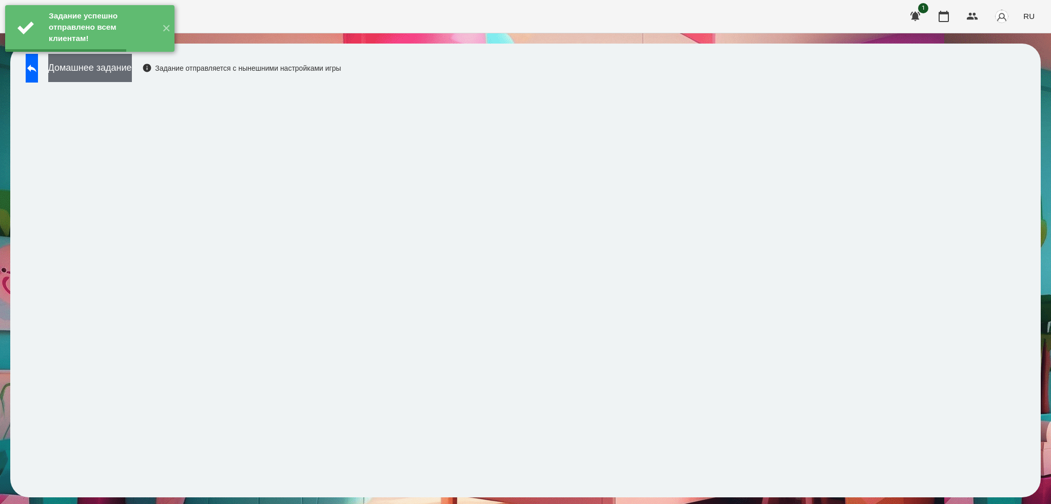
click at [132, 73] on button "Домашнее задание" at bounding box center [90, 68] width 84 height 28
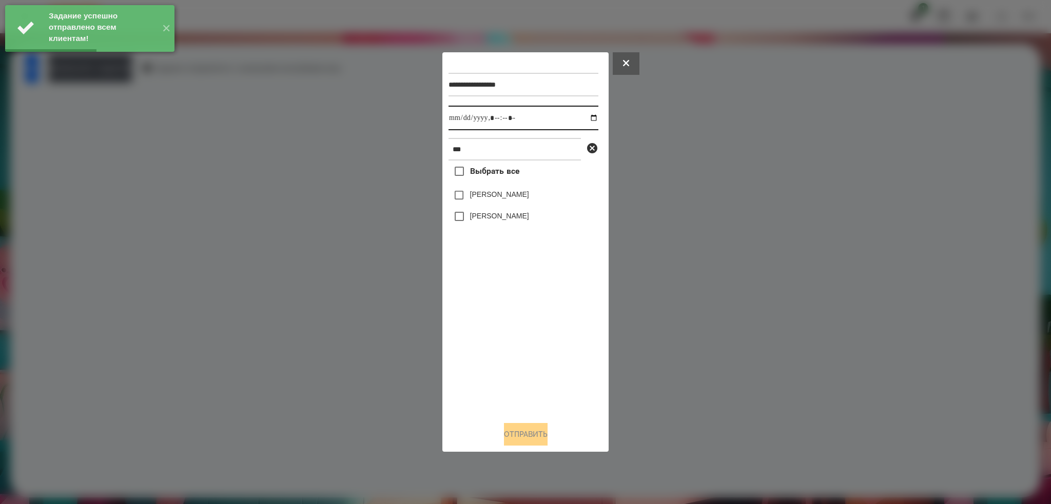
click at [586, 117] on input "datetime-local" at bounding box center [523, 118] width 150 height 25
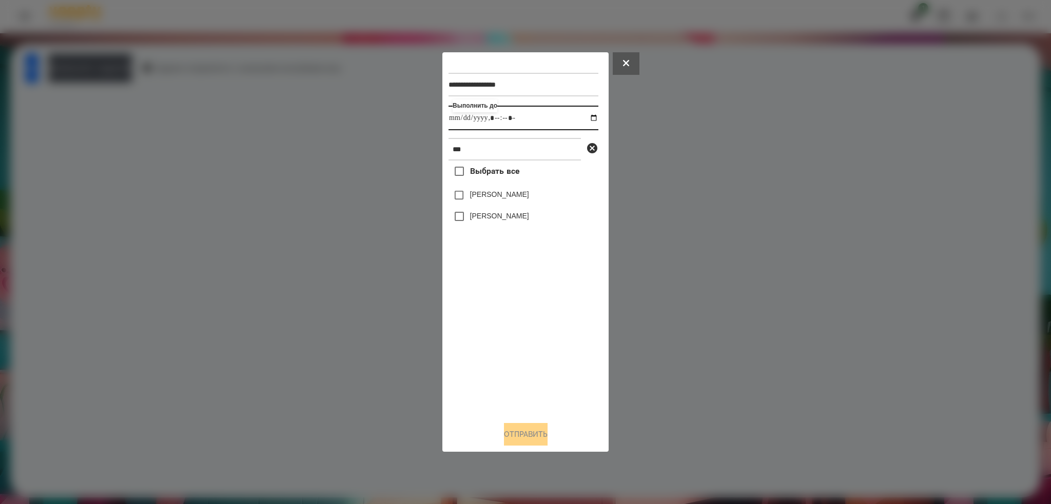
type input "**********"
drag, startPoint x: 536, startPoint y: 118, endPoint x: 530, endPoint y: 122, distance: 6.9
click at [536, 118] on input "datetime-local" at bounding box center [523, 118] width 150 height 25
click at [519, 431] on button "Отправить" at bounding box center [526, 434] width 44 height 23
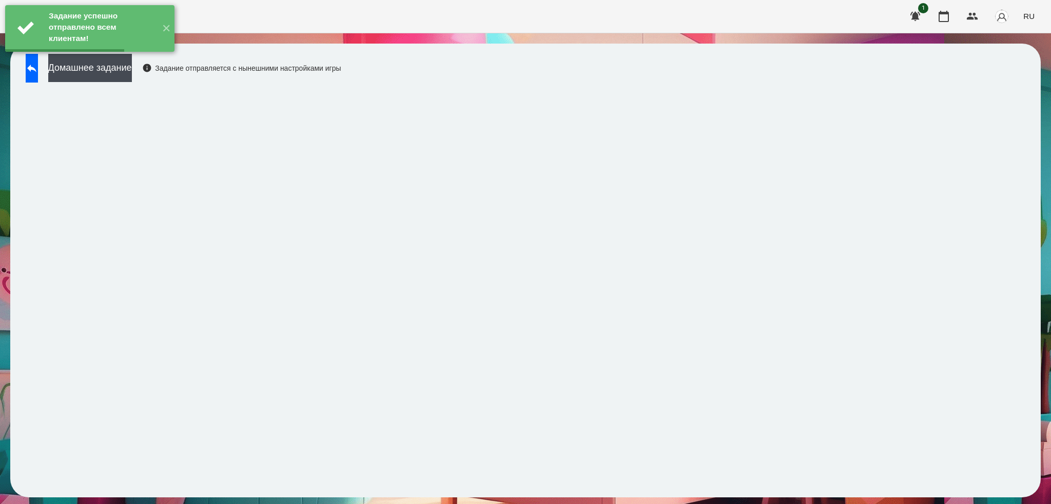
click at [132, 68] on button "Домашнее задание" at bounding box center [90, 68] width 84 height 28
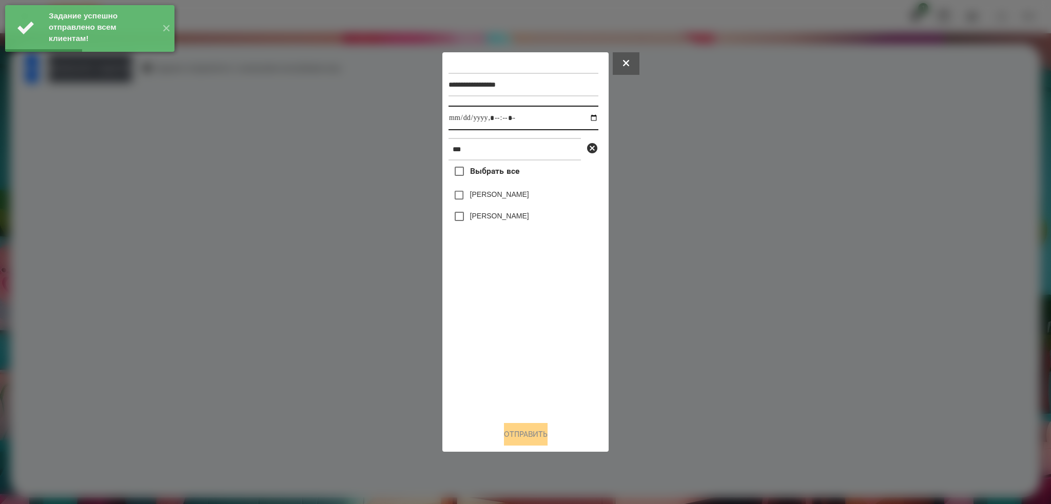
click at [588, 117] on input "datetime-local" at bounding box center [523, 118] width 150 height 25
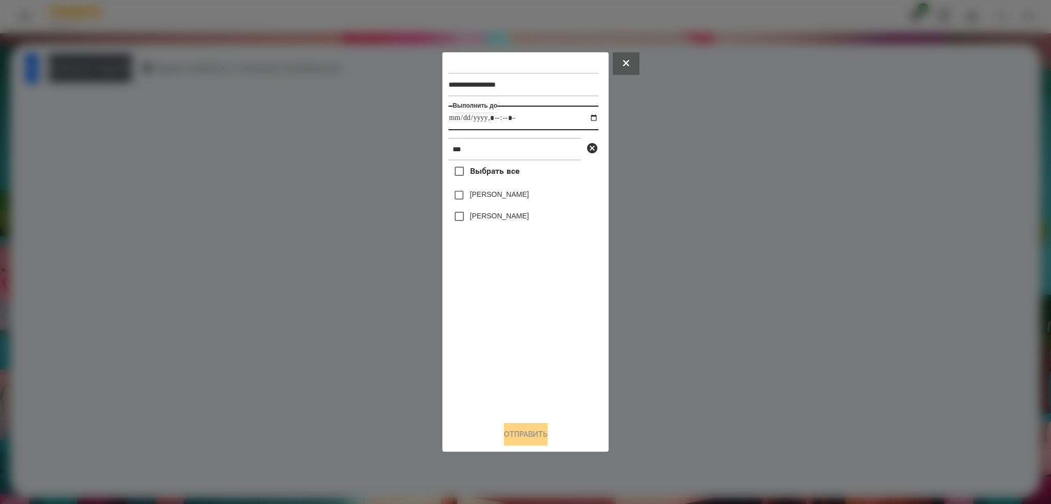
type input "**********"
click at [536, 117] on input "datetime-local" at bounding box center [523, 118] width 150 height 25
click at [514, 438] on button "Отправить" at bounding box center [526, 434] width 44 height 23
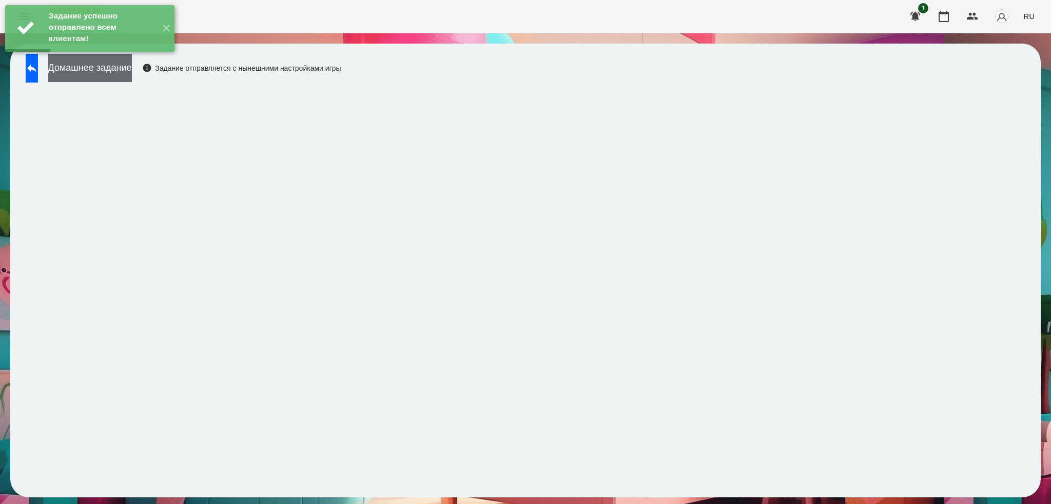
click at [117, 70] on button "Домашнее задание" at bounding box center [90, 68] width 84 height 28
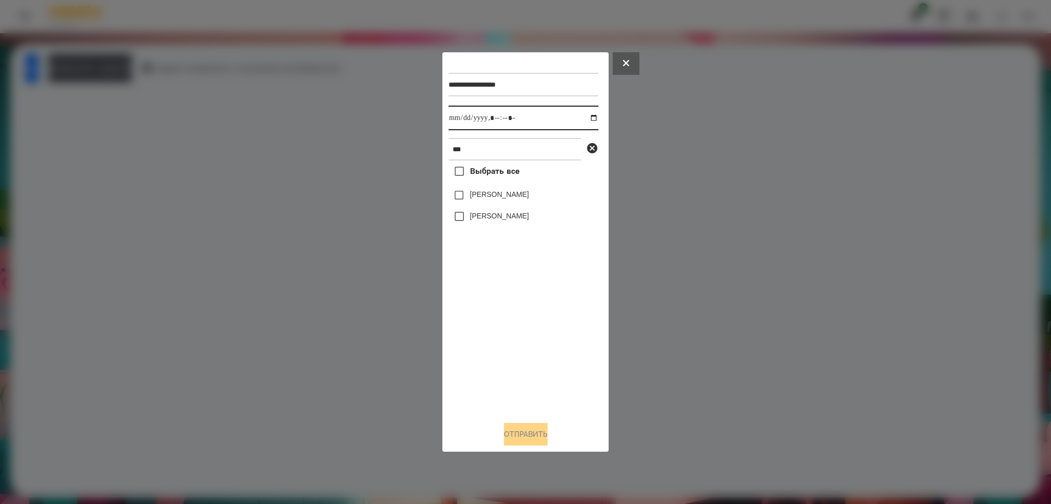
click at [586, 117] on input "datetime-local" at bounding box center [523, 118] width 150 height 25
type input "**********"
click at [533, 115] on input "datetime-local" at bounding box center [523, 118] width 150 height 25
click at [518, 436] on button "Отправить" at bounding box center [526, 434] width 44 height 23
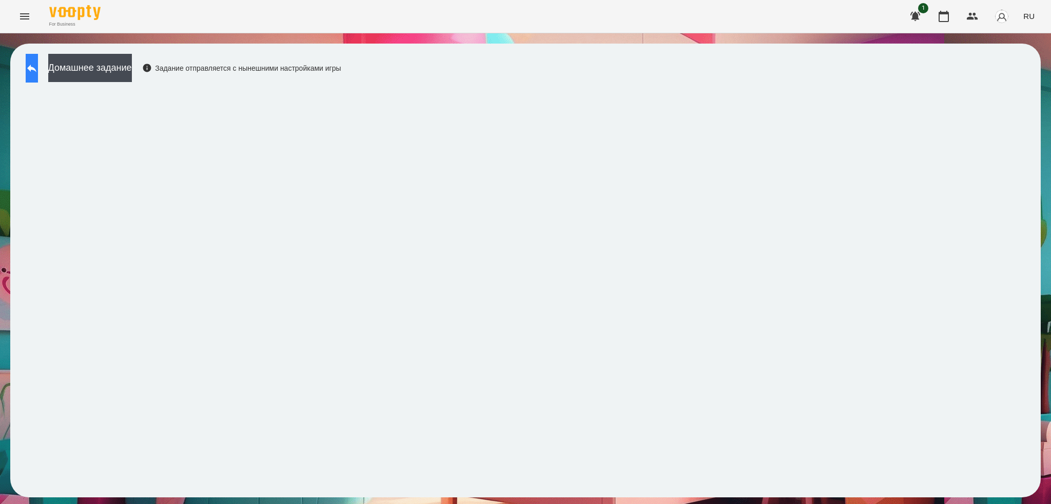
click at [36, 67] on icon at bounding box center [32, 68] width 12 height 12
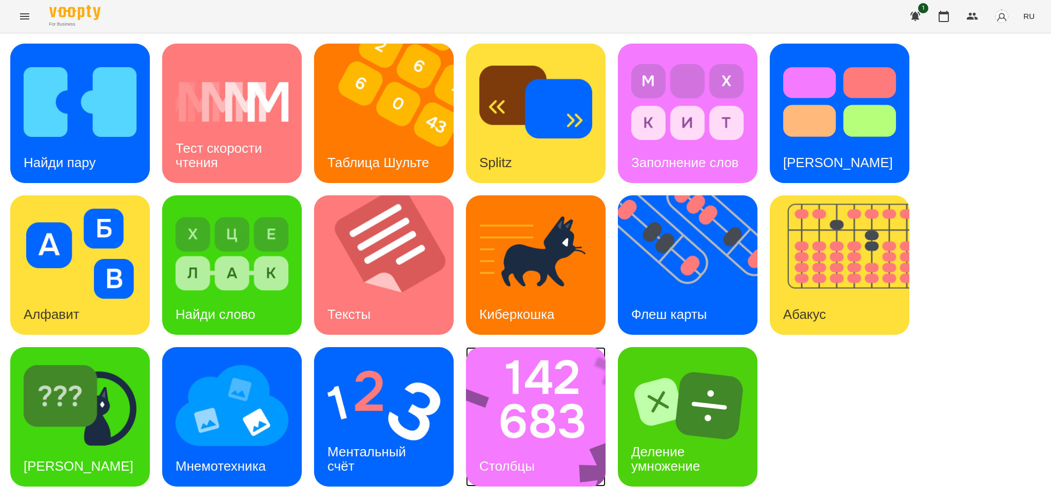
click at [522, 427] on img at bounding box center [542, 417] width 153 height 140
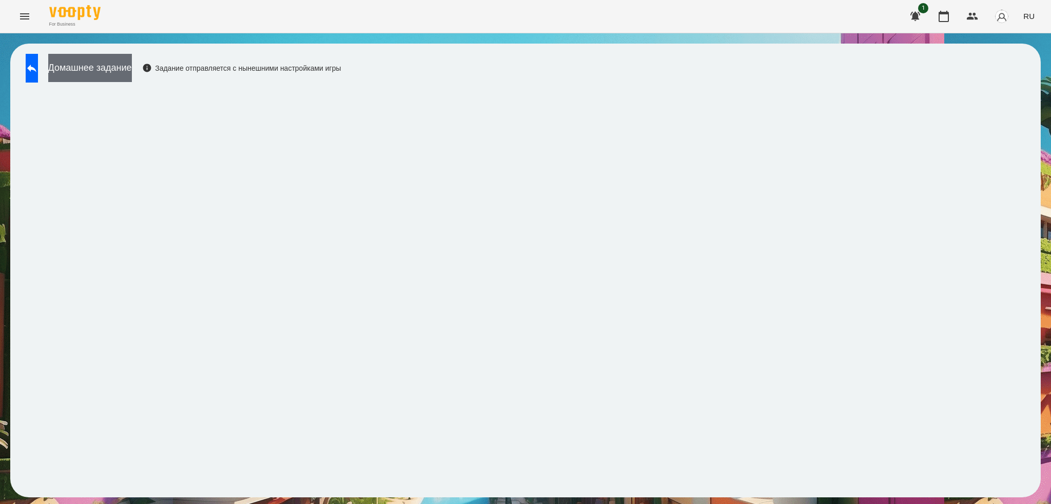
click at [132, 77] on button "Домашнее задание" at bounding box center [90, 68] width 84 height 28
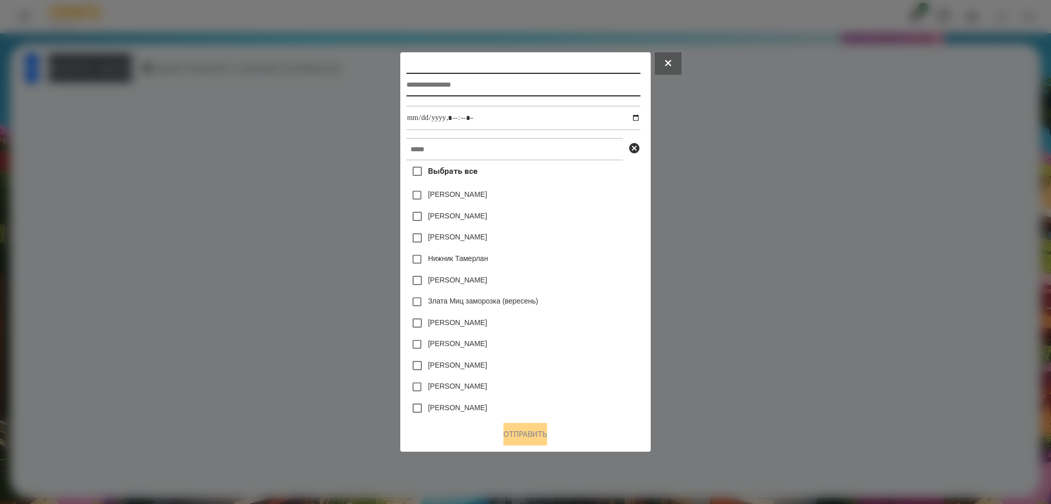
click at [443, 82] on input "text" at bounding box center [522, 85] width 233 height 24
type input "*"
type input "*******"
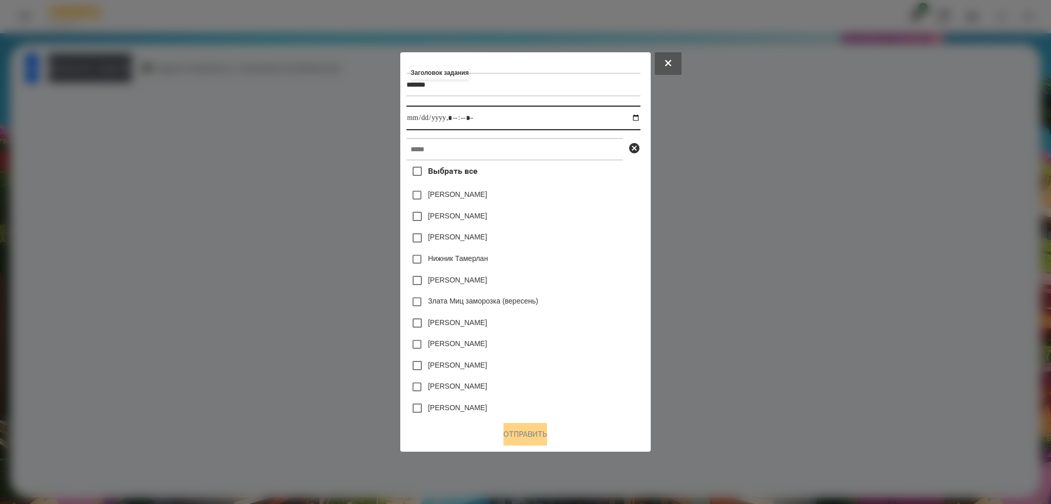
click at [639, 118] on input "datetime-local" at bounding box center [522, 118] width 233 height 25
type input "**********"
click at [487, 118] on input "datetime-local" at bounding box center [522, 118] width 233 height 25
click at [444, 160] on input "text" at bounding box center [514, 149] width 216 height 23
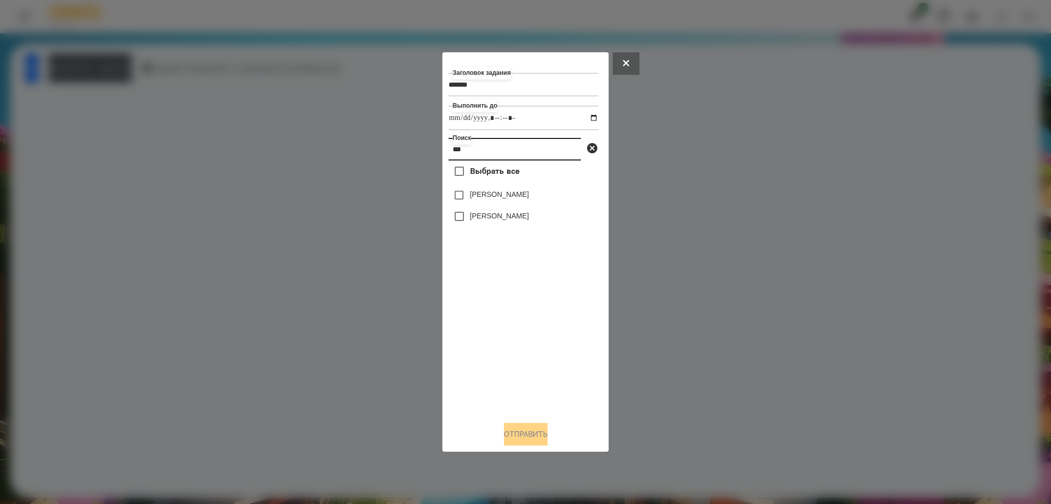
type input "***"
click at [523, 433] on button "Отправить" at bounding box center [526, 434] width 44 height 23
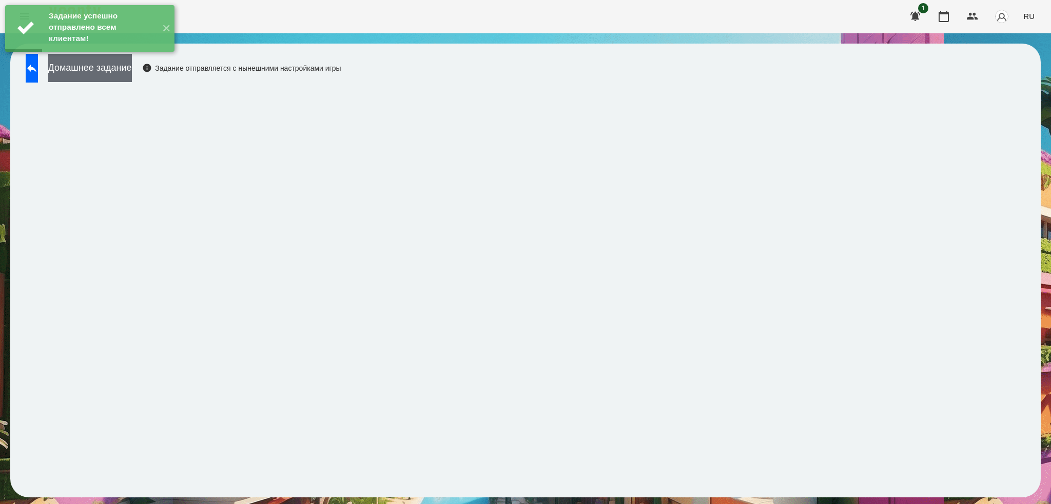
click at [102, 67] on button "Домашнее задание" at bounding box center [90, 68] width 84 height 28
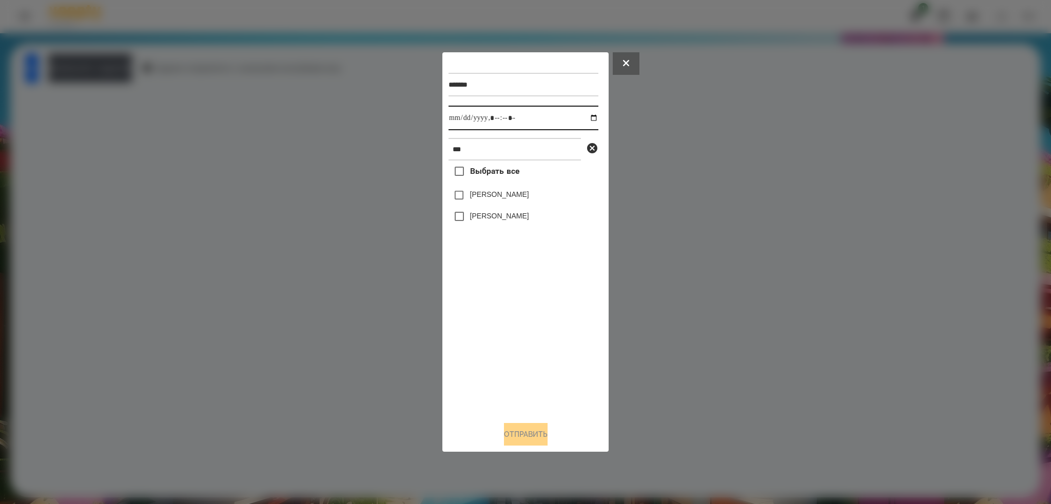
click at [587, 117] on input "datetime-local" at bounding box center [523, 118] width 150 height 25
type input "**********"
click at [535, 119] on input "datetime-local" at bounding box center [523, 118] width 150 height 25
click at [510, 431] on button "Отправить" at bounding box center [526, 434] width 44 height 23
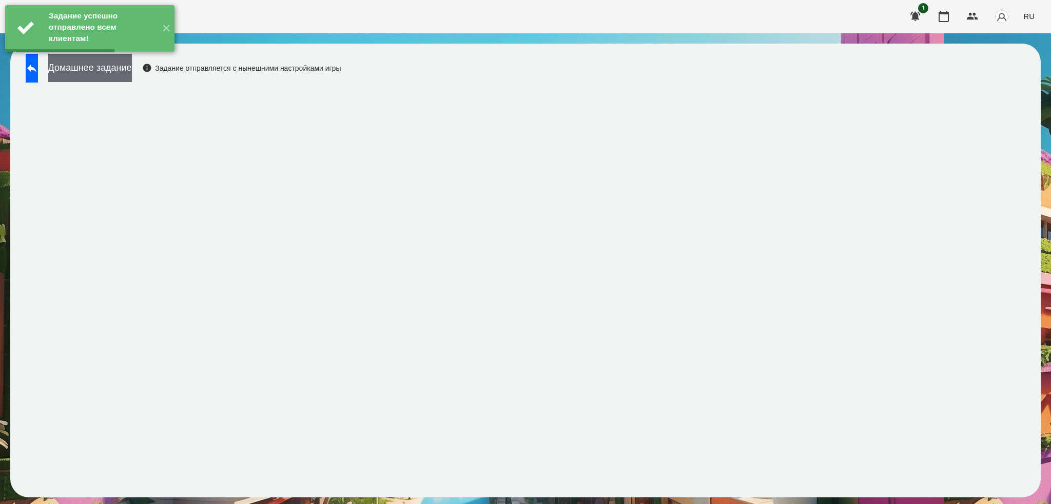
click at [132, 66] on button "Домашнее задание" at bounding box center [90, 68] width 84 height 28
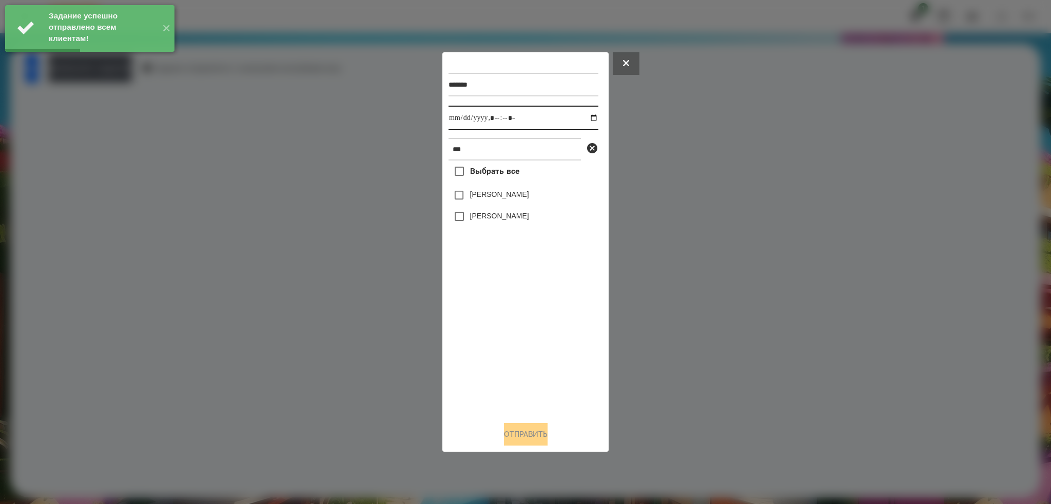
click at [588, 118] on input "datetime-local" at bounding box center [523, 118] width 150 height 25
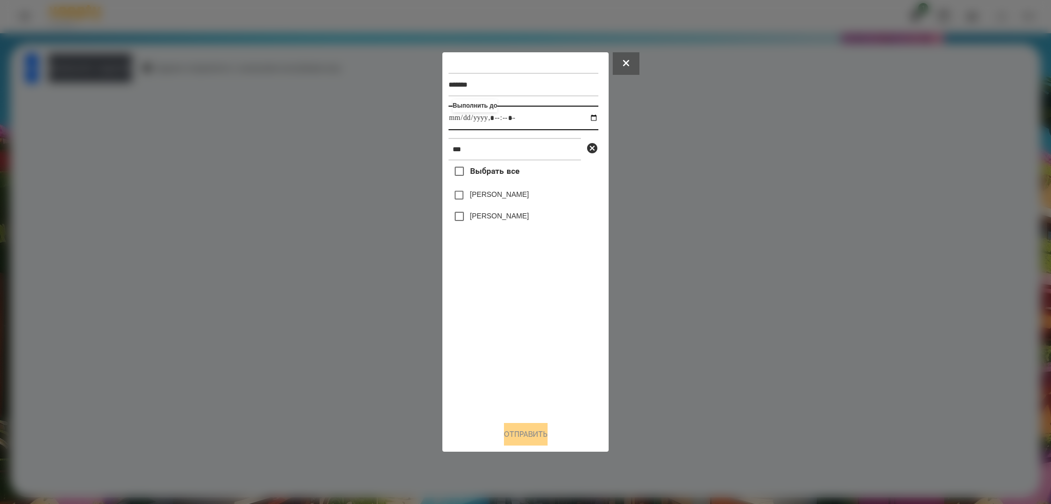
type input "**********"
click at [536, 123] on input "datetime-local" at bounding box center [523, 118] width 150 height 25
click at [510, 436] on button "Отправить" at bounding box center [526, 434] width 44 height 23
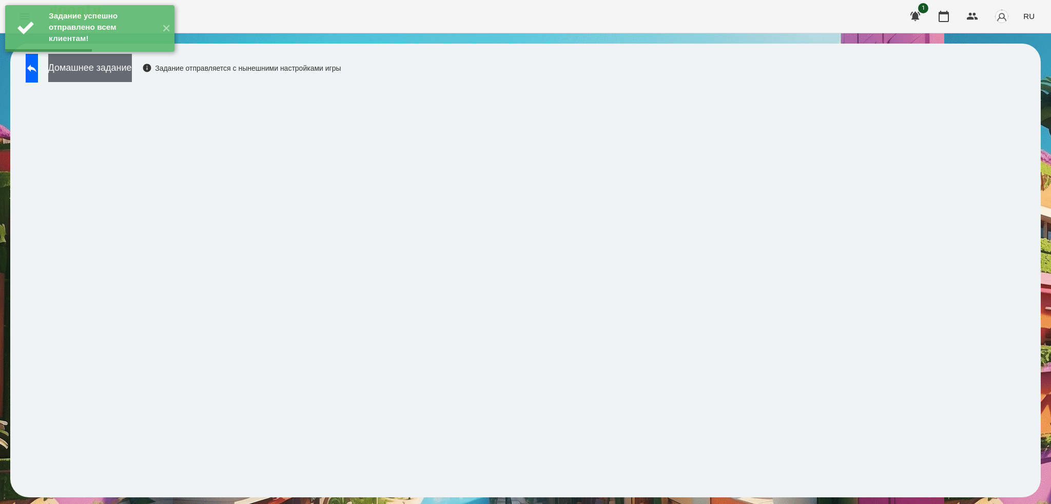
click at [132, 66] on button "Домашнее задание" at bounding box center [90, 68] width 84 height 28
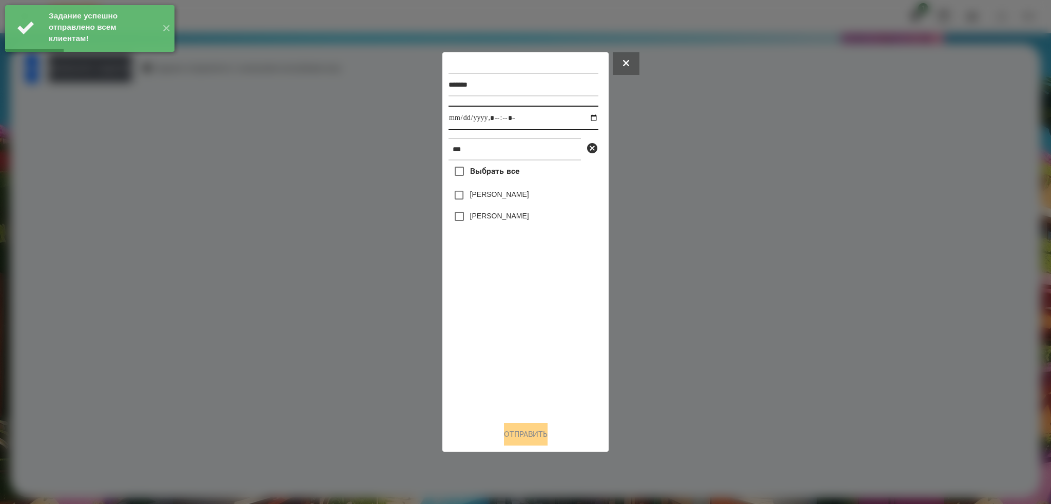
click at [588, 115] on input "datetime-local" at bounding box center [523, 118] width 150 height 25
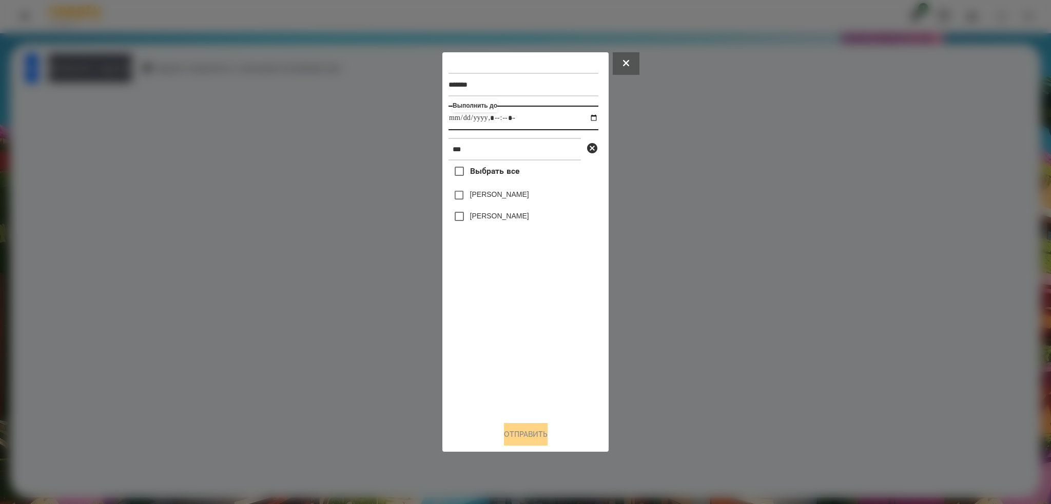
type input "**********"
click at [534, 117] on input "datetime-local" at bounding box center [523, 118] width 150 height 25
click at [510, 437] on button "Отправить" at bounding box center [526, 434] width 44 height 23
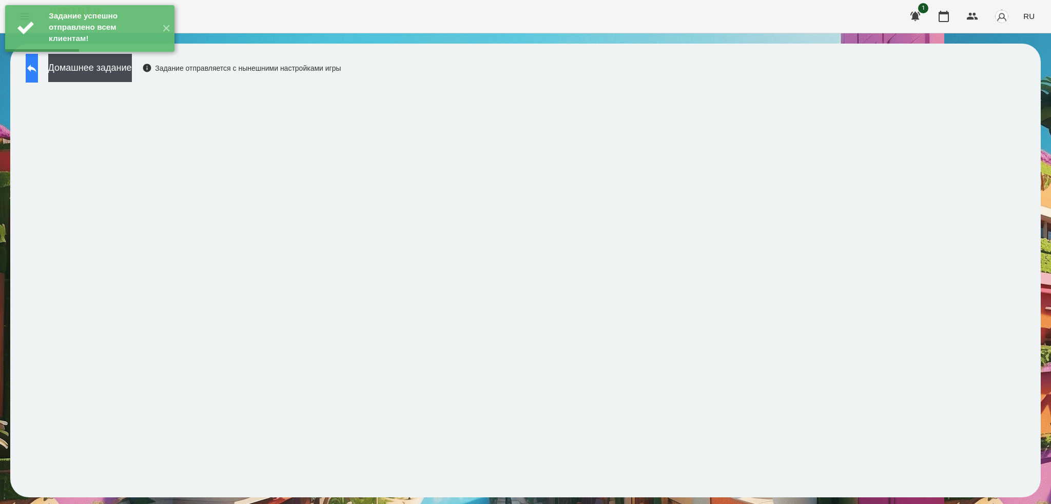
click at [34, 70] on button at bounding box center [32, 68] width 12 height 29
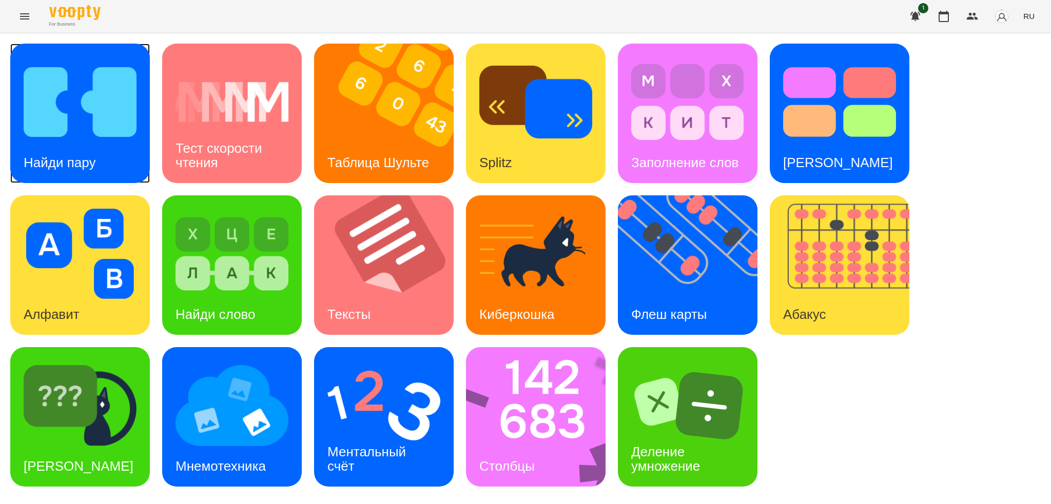
click at [113, 154] on div "Найди пару" at bounding box center [80, 114] width 140 height 140
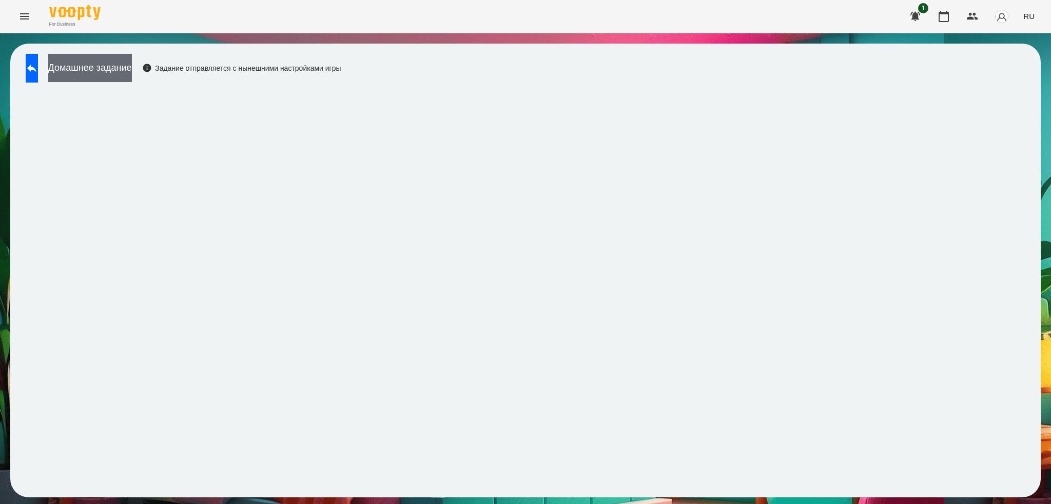
click at [132, 64] on button "Домашнее задание" at bounding box center [90, 68] width 84 height 28
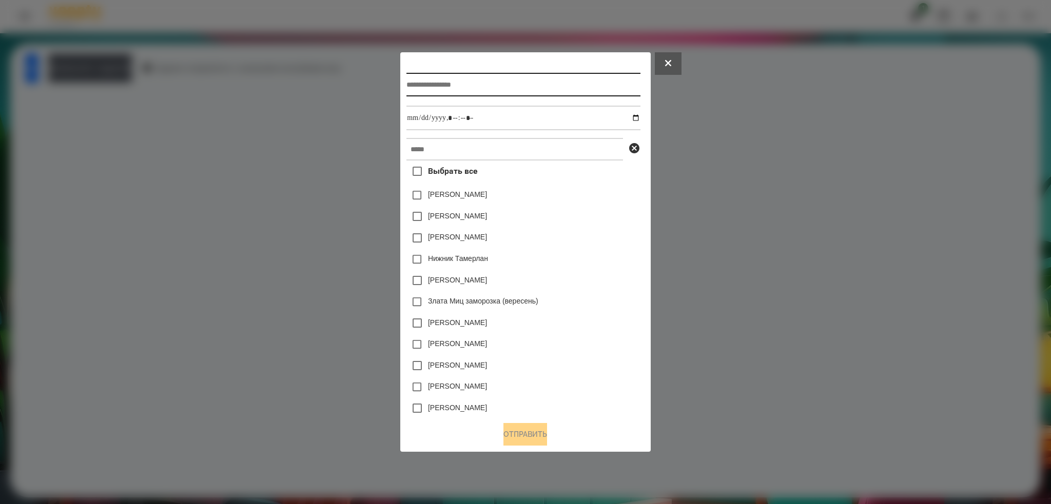
click at [452, 82] on input "text" at bounding box center [522, 85] width 233 height 24
type input "**********"
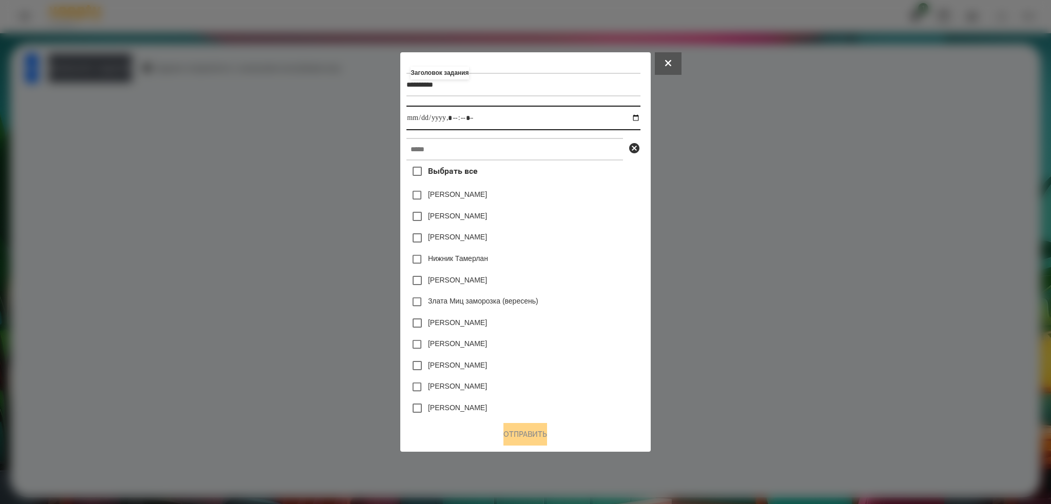
click at [640, 118] on input "datetime-local" at bounding box center [522, 118] width 233 height 25
type input "**********"
click at [504, 122] on input "datetime-local" at bounding box center [522, 118] width 233 height 25
click at [467, 145] on input "text" at bounding box center [514, 149] width 216 height 23
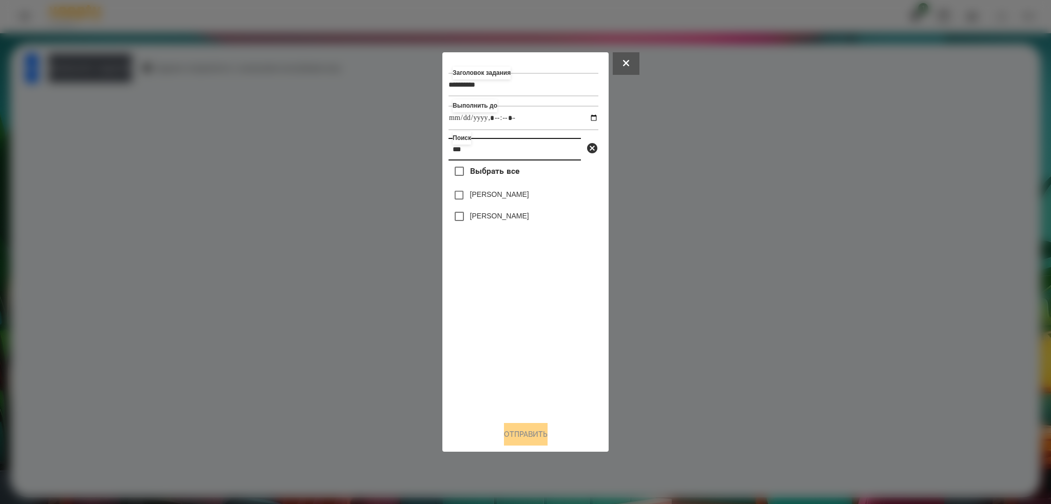
type input "***"
click at [531, 436] on button "Отправить" at bounding box center [526, 434] width 44 height 23
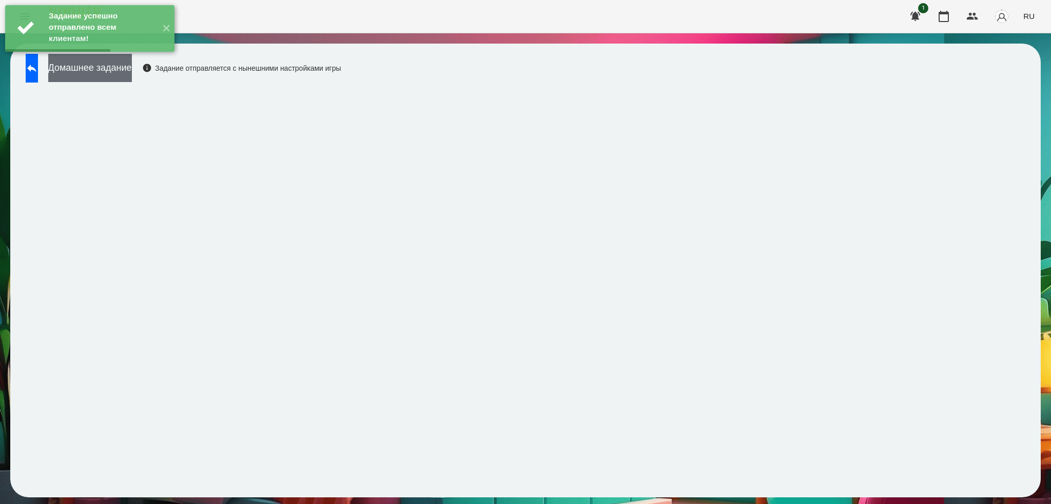
click at [132, 75] on button "Домашнее задание" at bounding box center [90, 68] width 84 height 28
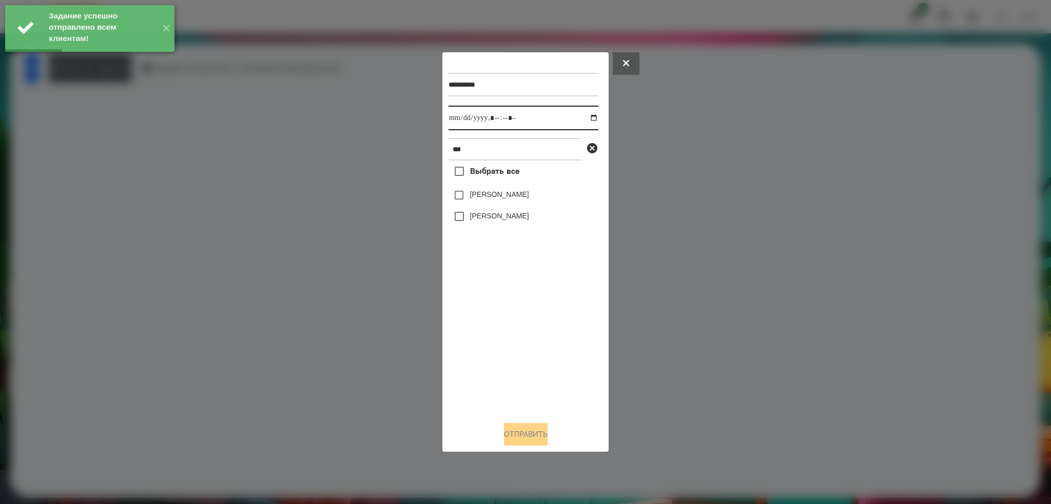
click at [588, 119] on input "datetime-local" at bounding box center [523, 118] width 150 height 25
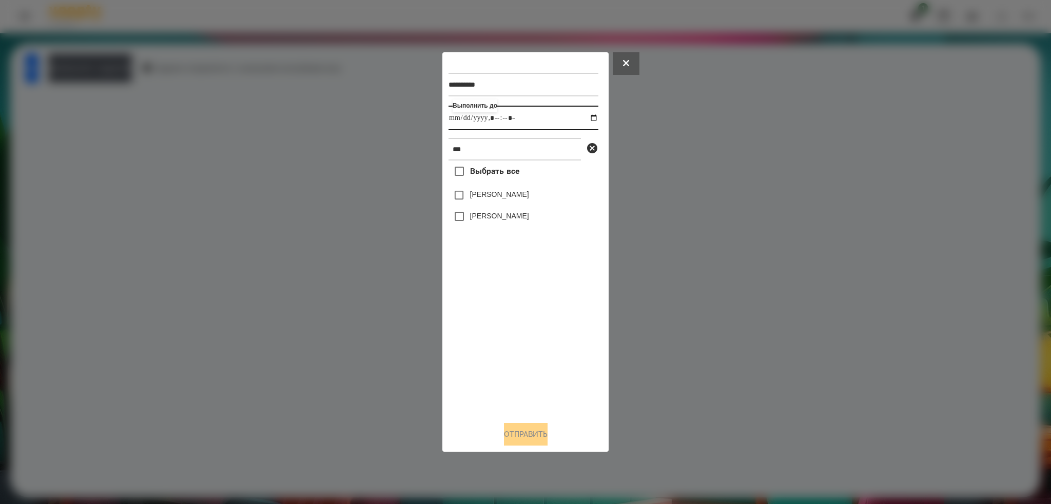
type input "**********"
click at [457, 218] on div "**********" at bounding box center [525, 235] width 154 height 354
click at [520, 435] on button "Отправить" at bounding box center [526, 434] width 44 height 23
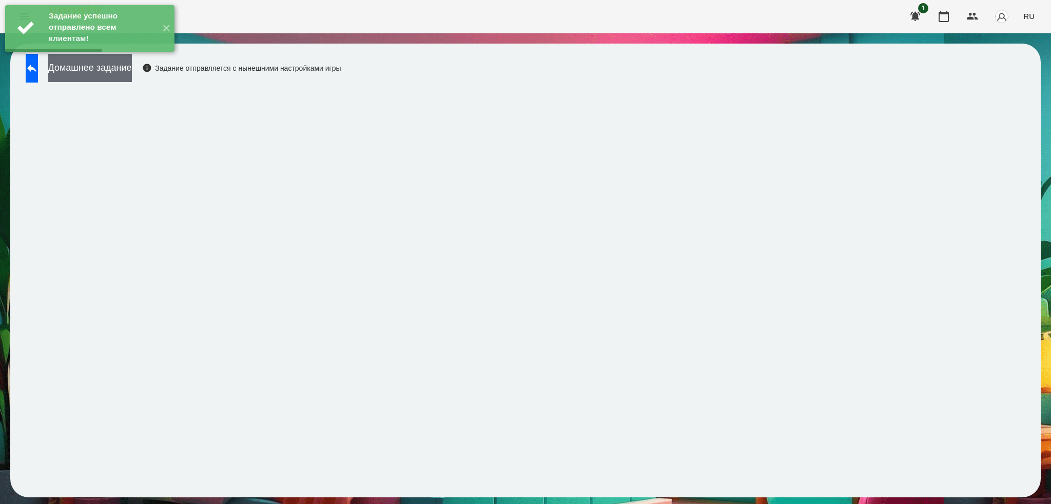
click at [132, 65] on button "Домашнее задание" at bounding box center [90, 68] width 84 height 28
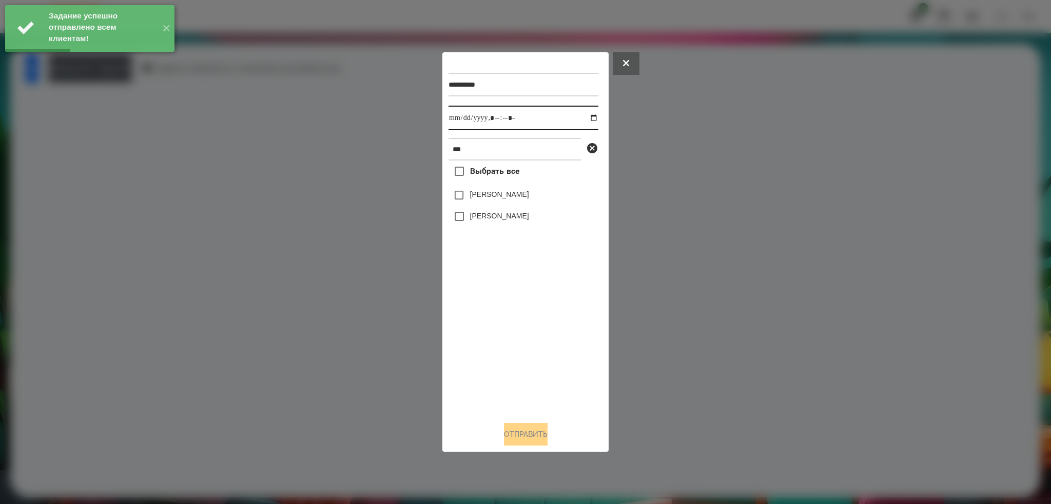
click at [586, 118] on input "datetime-local" at bounding box center [523, 118] width 150 height 25
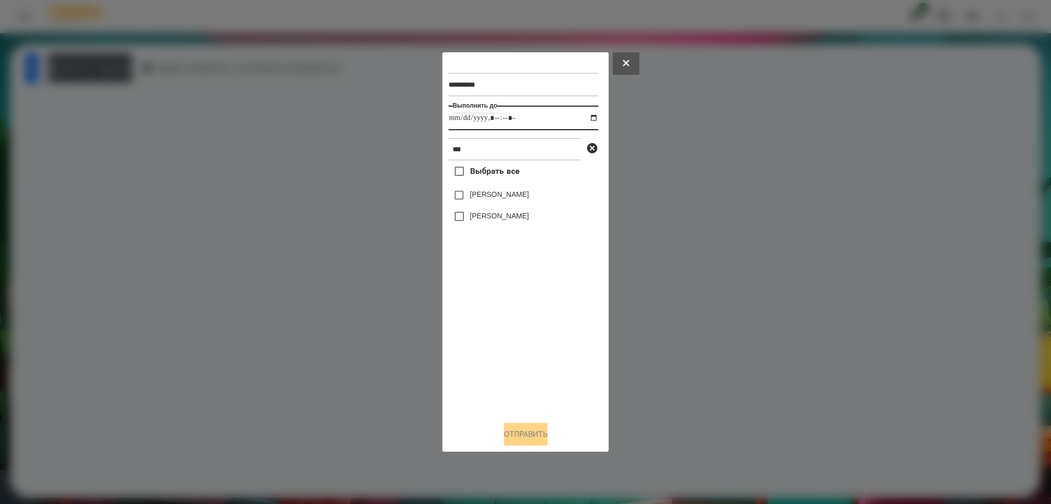
type input "**********"
click at [542, 116] on input "datetime-local" at bounding box center [523, 118] width 150 height 25
click at [511, 437] on button "Отправить" at bounding box center [526, 434] width 44 height 23
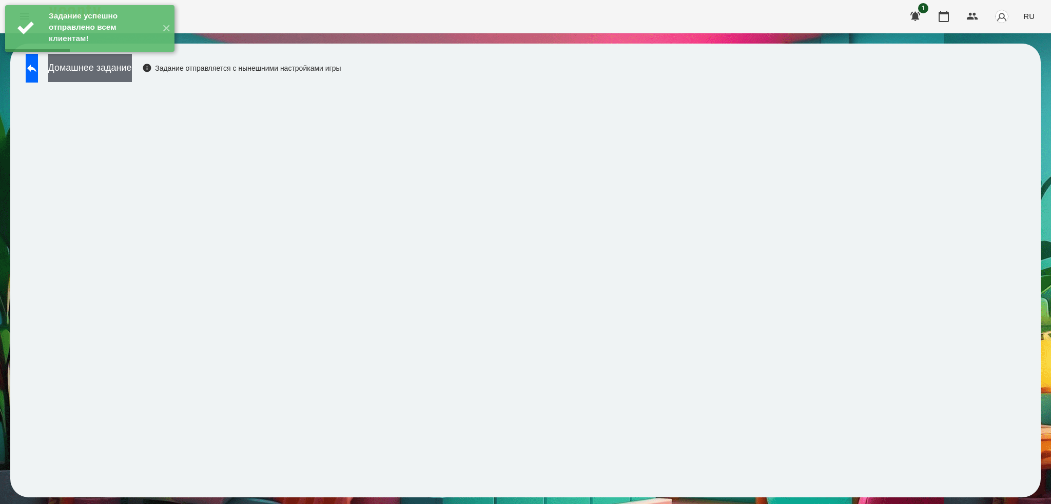
click at [132, 75] on button "Домашнее задание" at bounding box center [90, 68] width 84 height 28
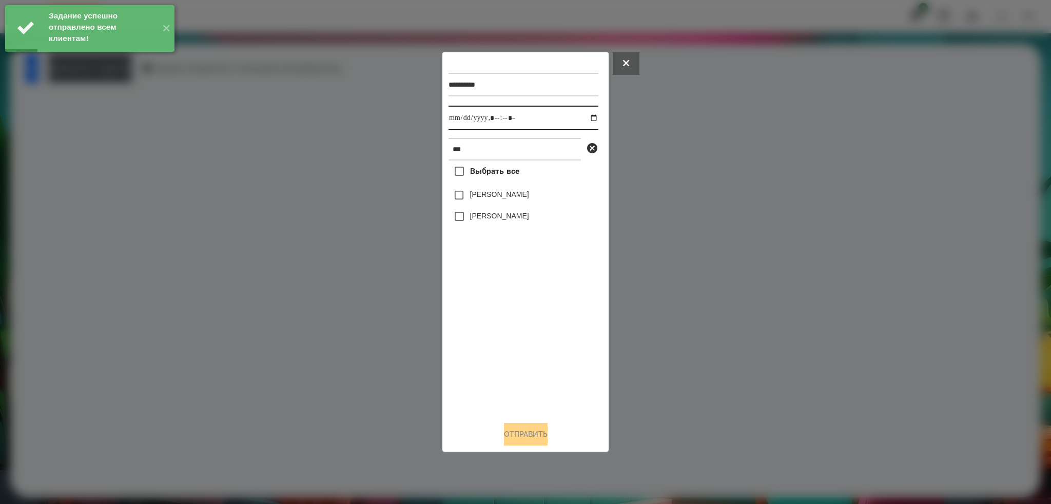
click at [585, 116] on input "datetime-local" at bounding box center [523, 118] width 150 height 25
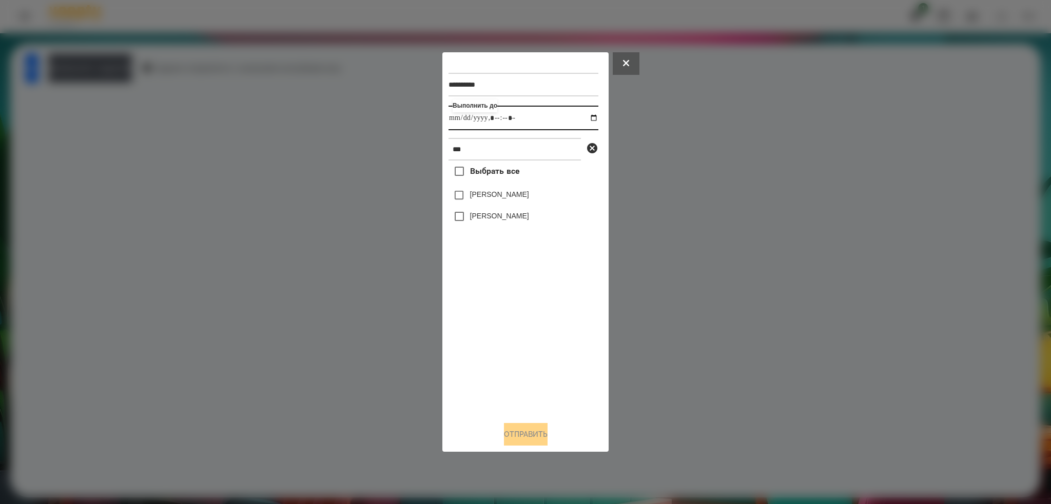
type input "**********"
click at [535, 111] on input "datetime-local" at bounding box center [523, 118] width 150 height 25
click at [512, 445] on button "Отправить" at bounding box center [526, 434] width 44 height 23
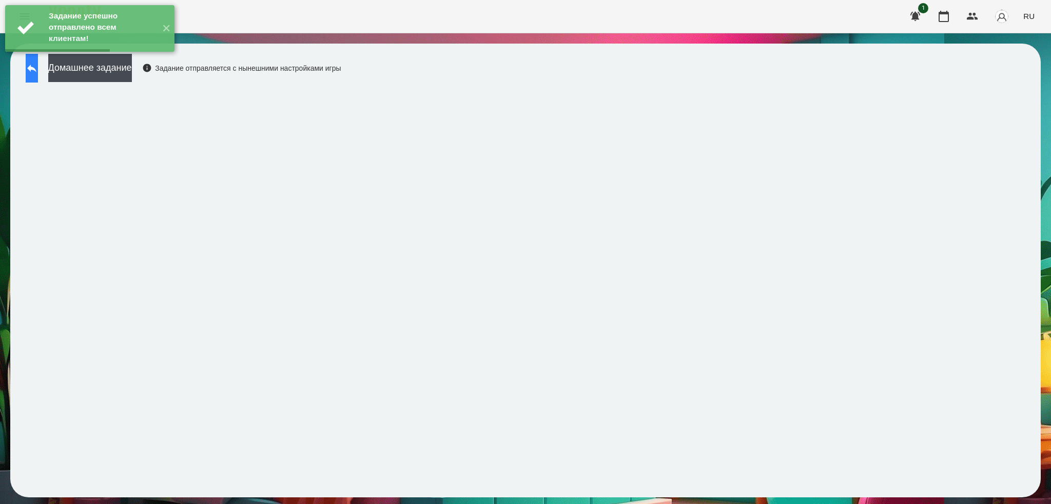
click at [36, 69] on icon at bounding box center [31, 69] width 9 height 8
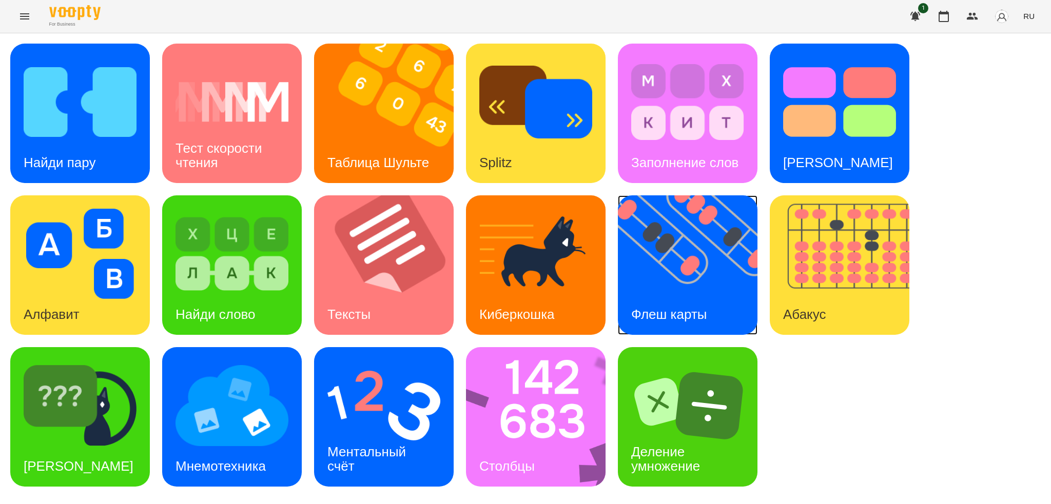
click at [652, 296] on div "Флеш карты" at bounding box center [669, 314] width 103 height 41
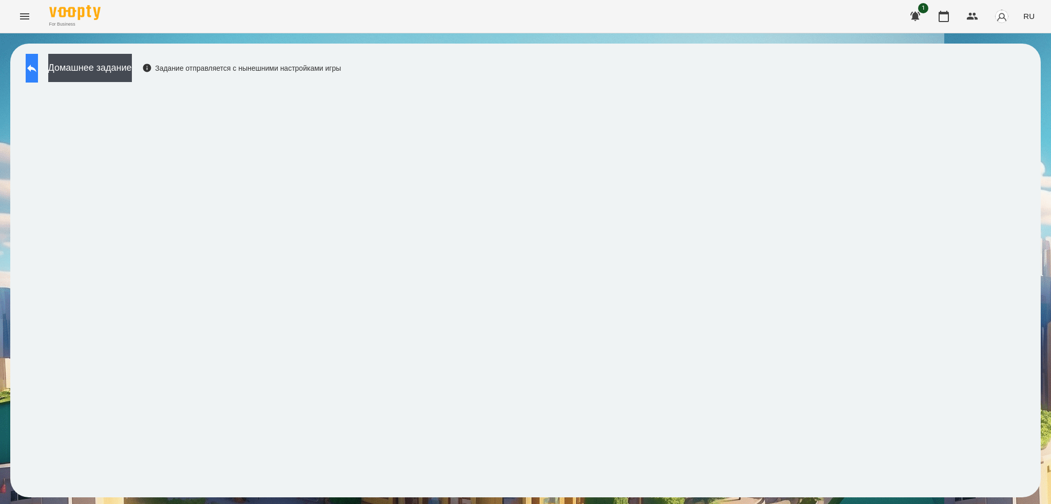
click at [38, 65] on button at bounding box center [32, 68] width 12 height 29
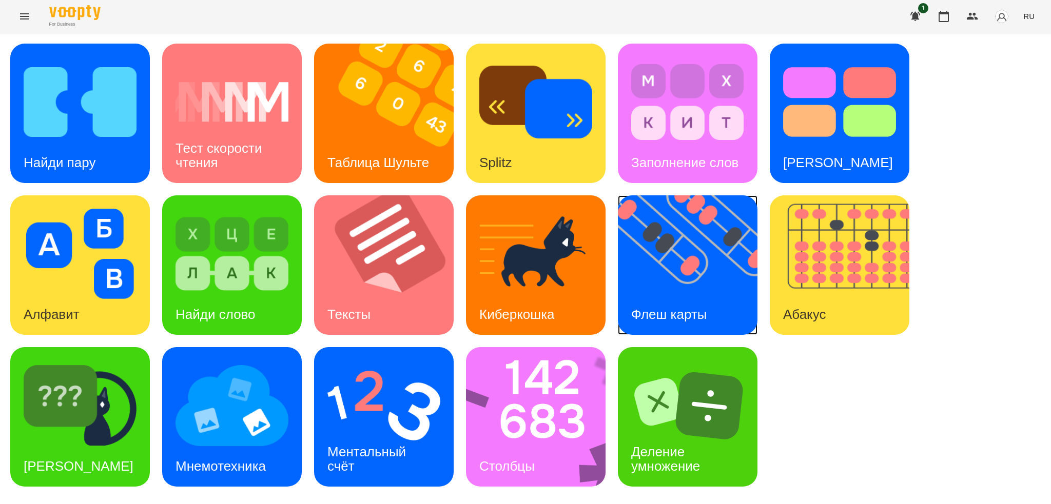
click at [705, 274] on img at bounding box center [694, 265] width 152 height 140
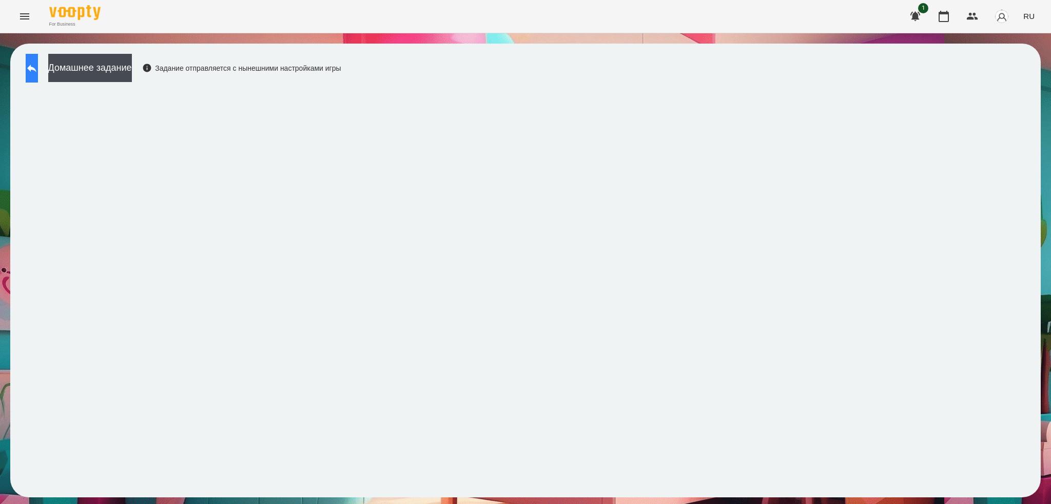
click at [36, 67] on icon at bounding box center [31, 69] width 9 height 8
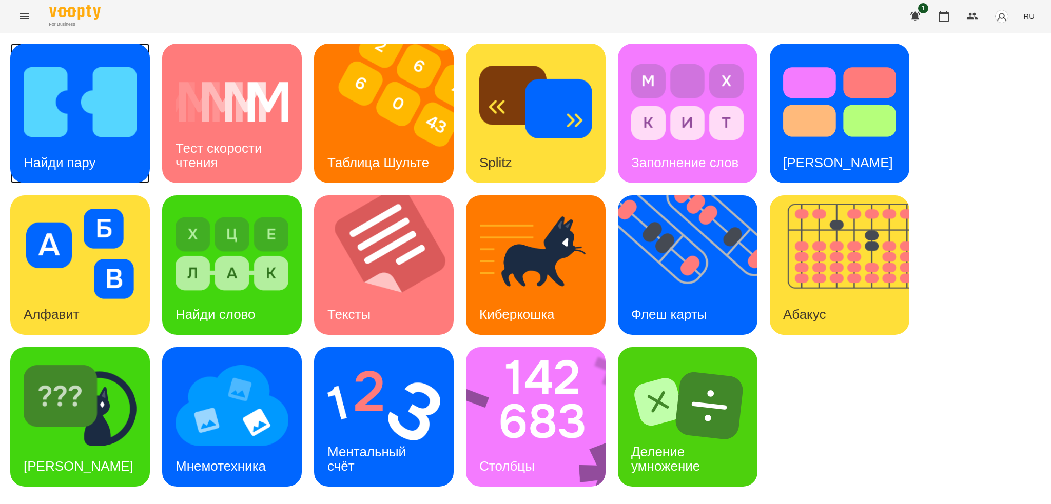
click at [101, 140] on img at bounding box center [80, 102] width 113 height 90
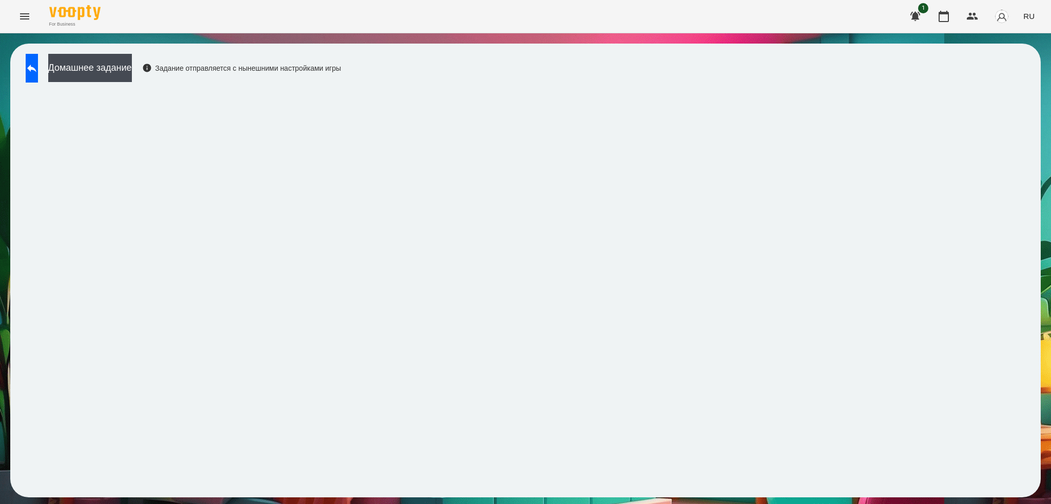
click at [483, 51] on div "Домашнее задание Задание отправляется с нынешними настройками игры" at bounding box center [525, 271] width 1030 height 454
click at [38, 73] on button at bounding box center [32, 68] width 12 height 29
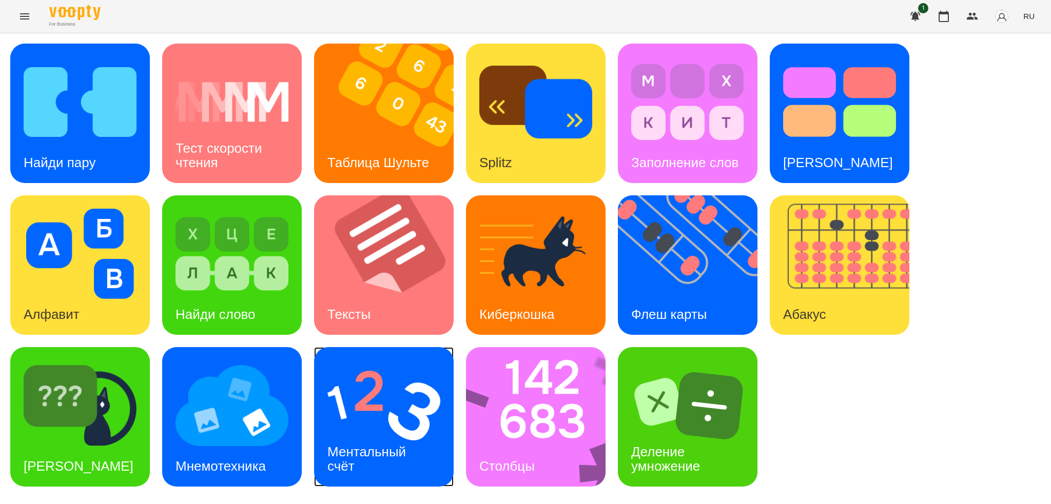
click at [421, 463] on div "Ментальный счёт" at bounding box center [368, 459] width 109 height 55
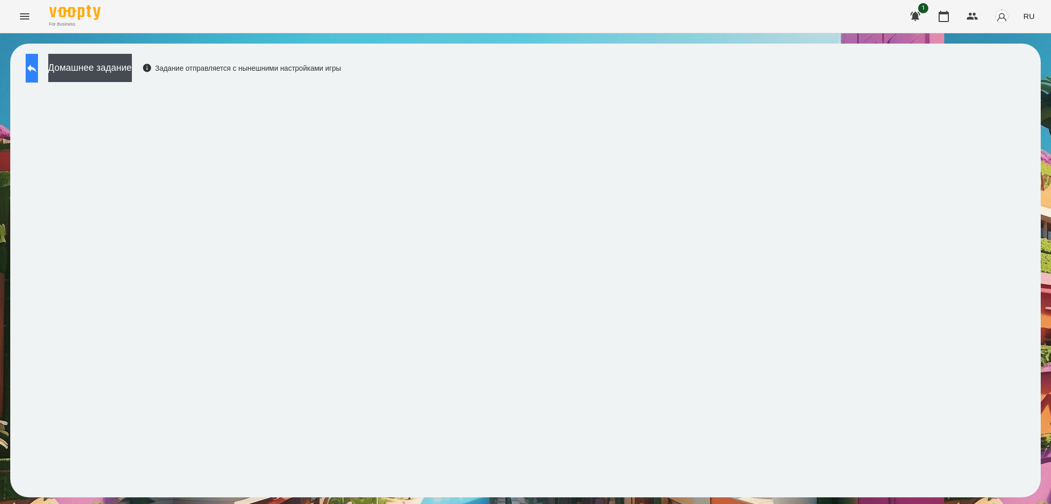
click at [38, 65] on icon at bounding box center [32, 68] width 12 height 12
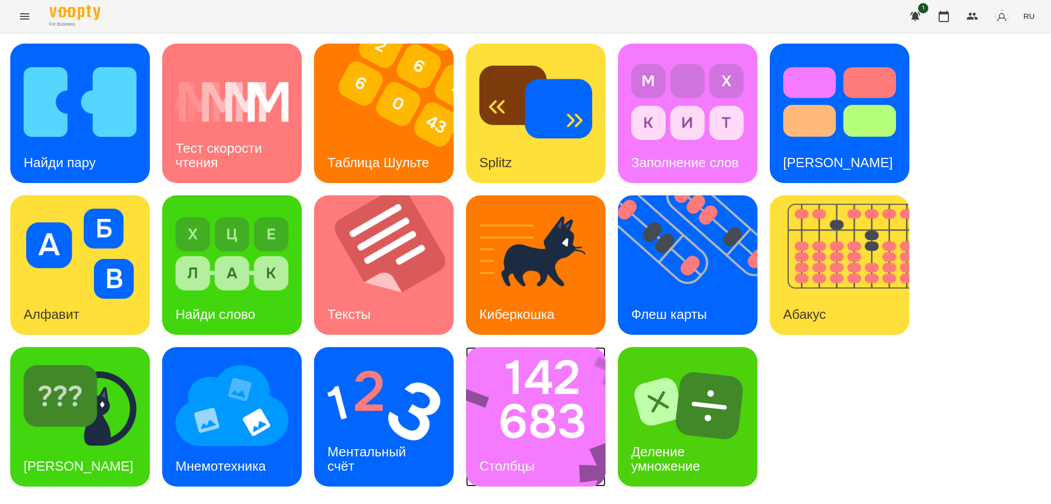
click at [529, 448] on div "Столбцы" at bounding box center [507, 466] width 82 height 41
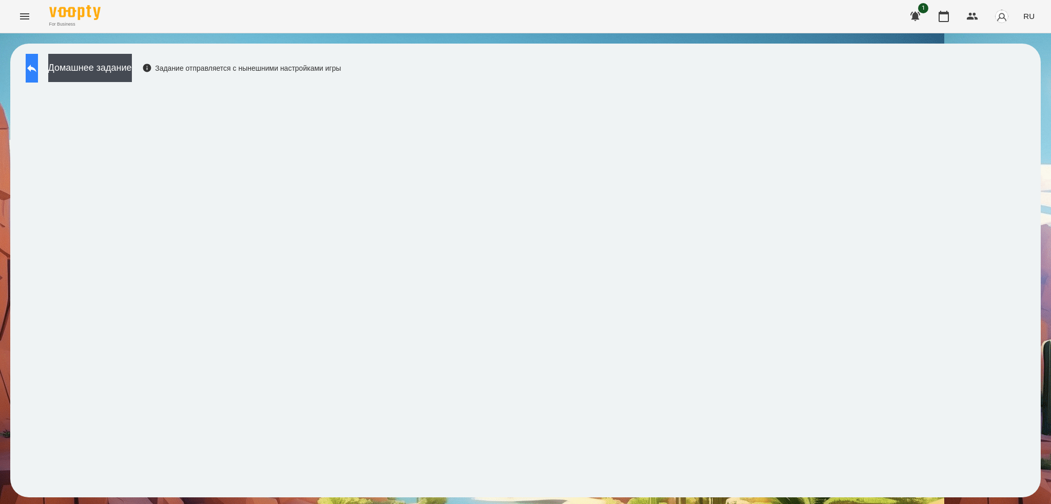
click at [38, 64] on icon at bounding box center [32, 68] width 12 height 12
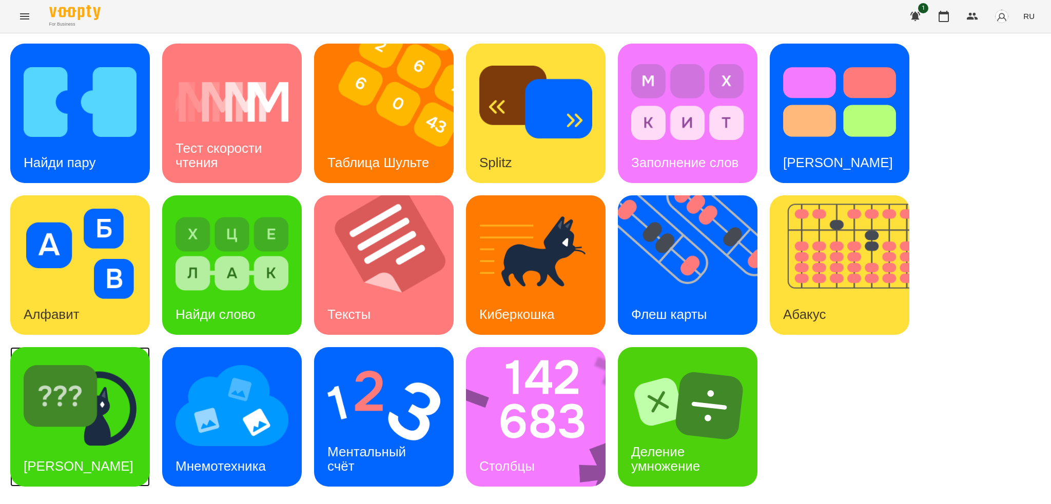
click at [105, 461] on div "Найди Киберкошку" at bounding box center [78, 466] width 136 height 41
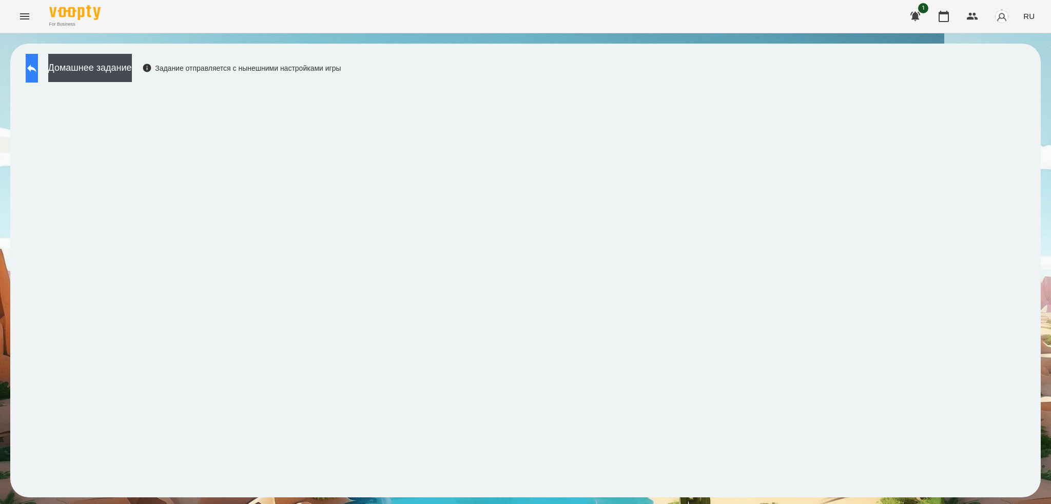
click at [33, 69] on button at bounding box center [32, 68] width 12 height 29
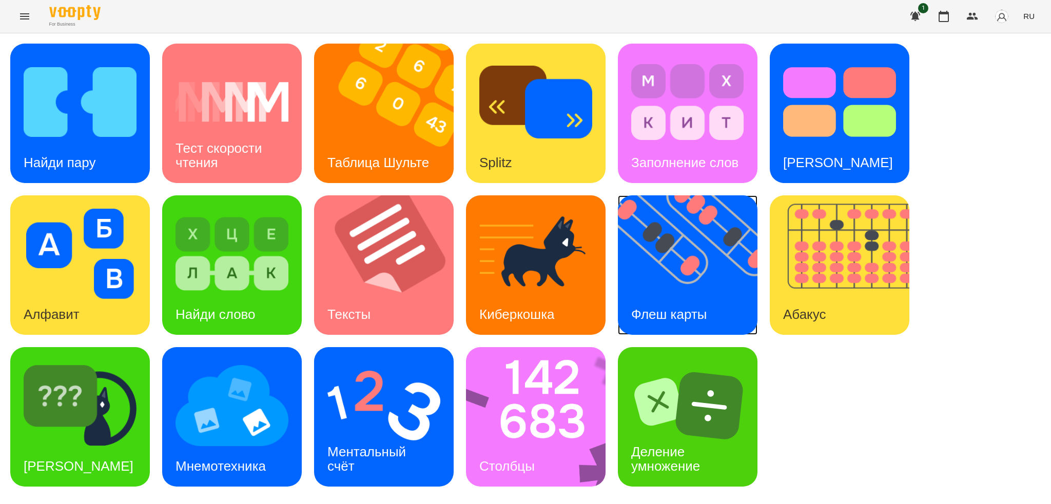
click at [679, 280] on img at bounding box center [694, 265] width 152 height 140
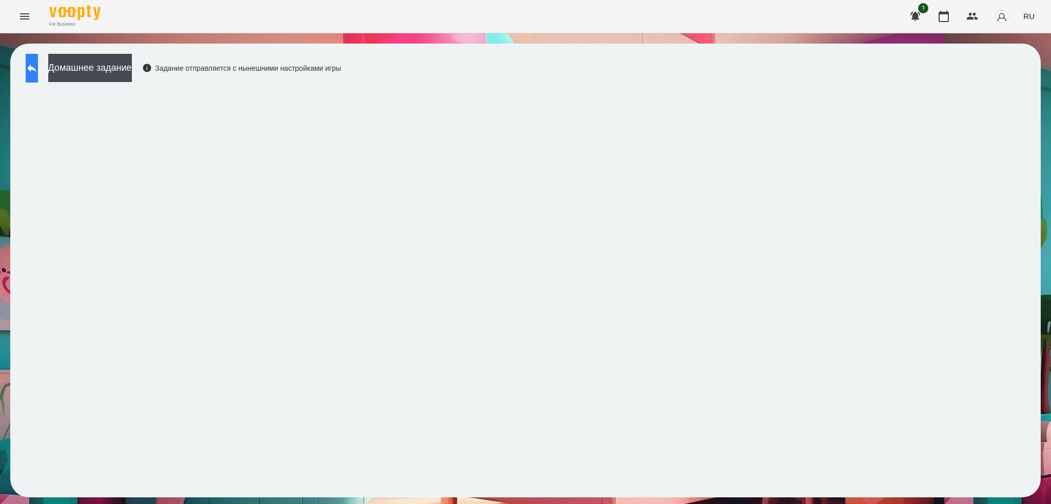
click at [36, 71] on icon at bounding box center [32, 68] width 12 height 12
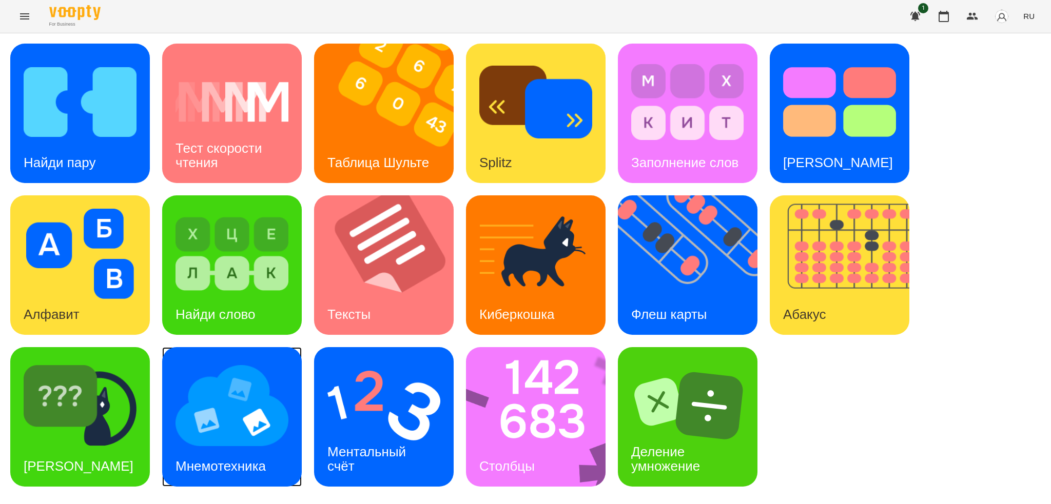
click at [241, 446] on div "Мнемотехника" at bounding box center [220, 466] width 117 height 41
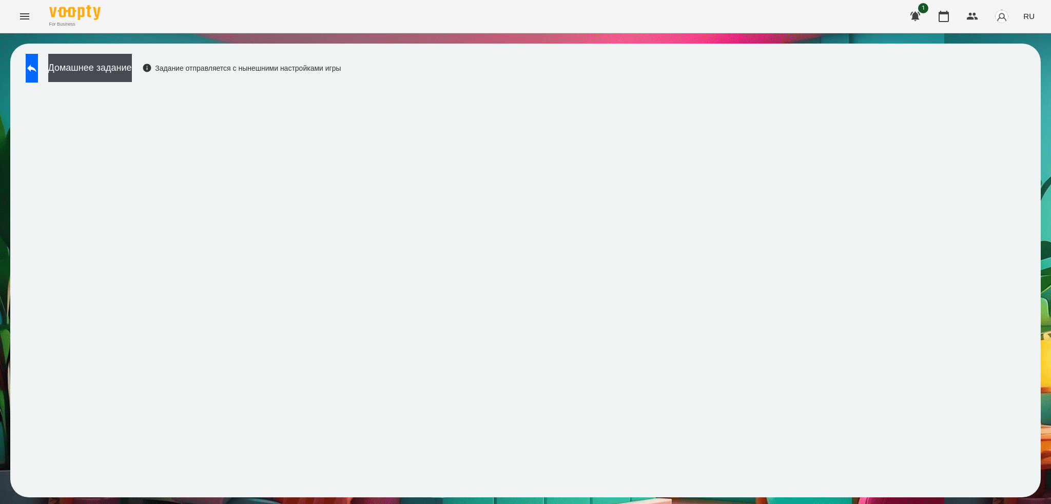
click at [457, 50] on div "Домашнее задание Задание отправляется с нынешними настройками игры" at bounding box center [525, 271] width 1030 height 454
click at [32, 71] on button at bounding box center [32, 68] width 12 height 29
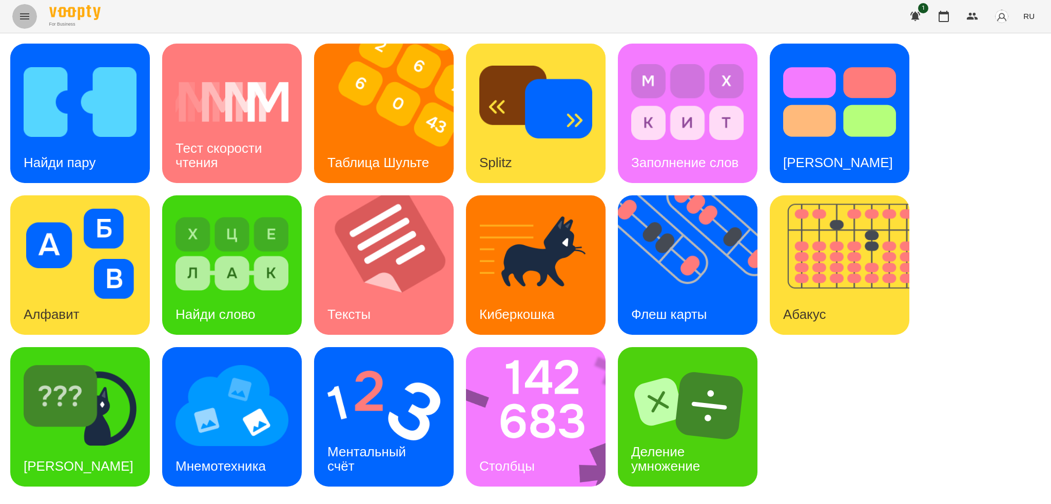
click at [28, 13] on icon "Menu" at bounding box center [24, 16] width 12 height 12
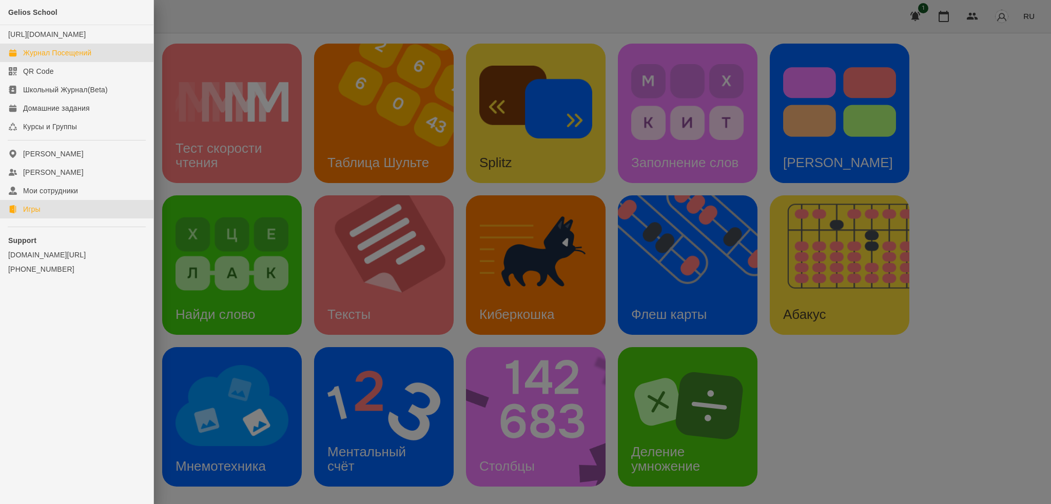
click at [69, 58] on div "Журнал Посещений" at bounding box center [57, 53] width 68 height 10
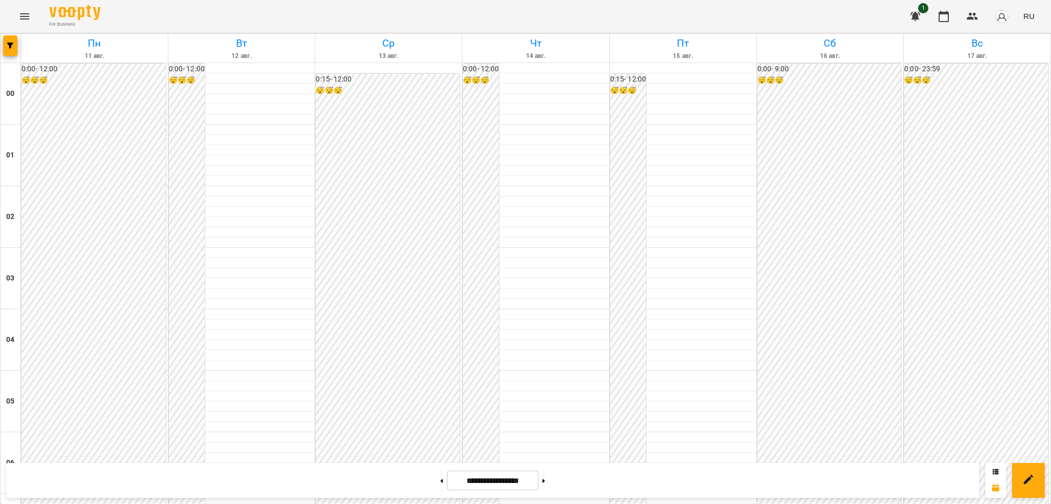
scroll to position [1082, 0]
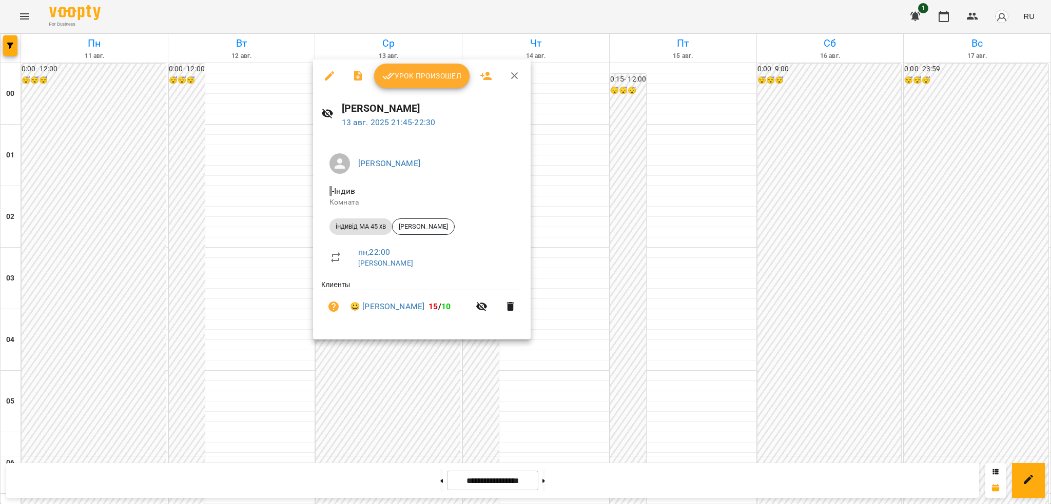
click at [330, 70] on icon "button" at bounding box center [329, 76] width 12 height 12
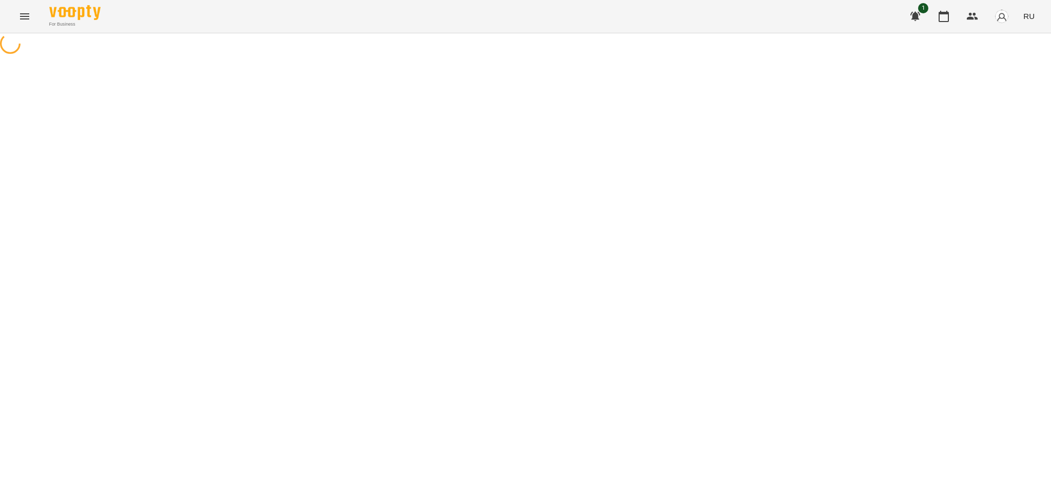
select select "**********"
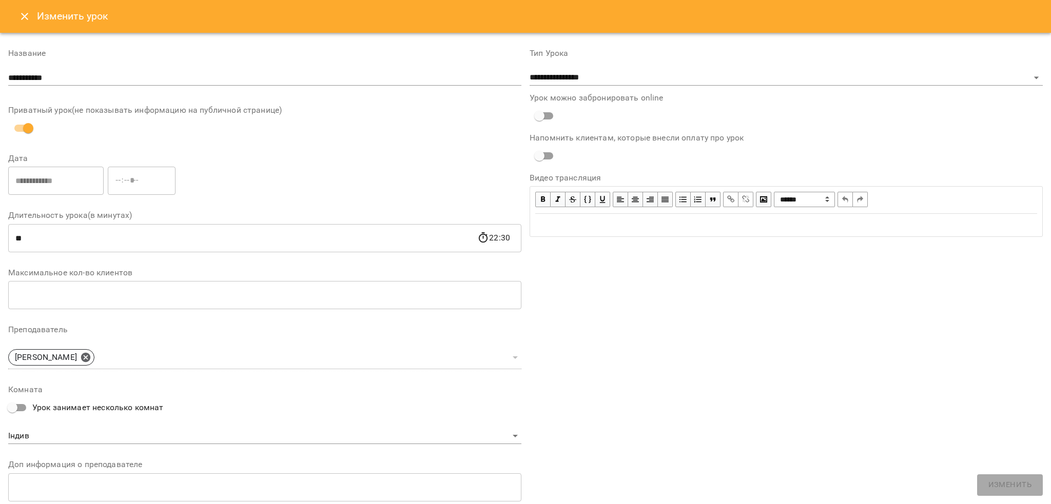
click at [24, 16] on icon "Close" at bounding box center [24, 16] width 7 height 7
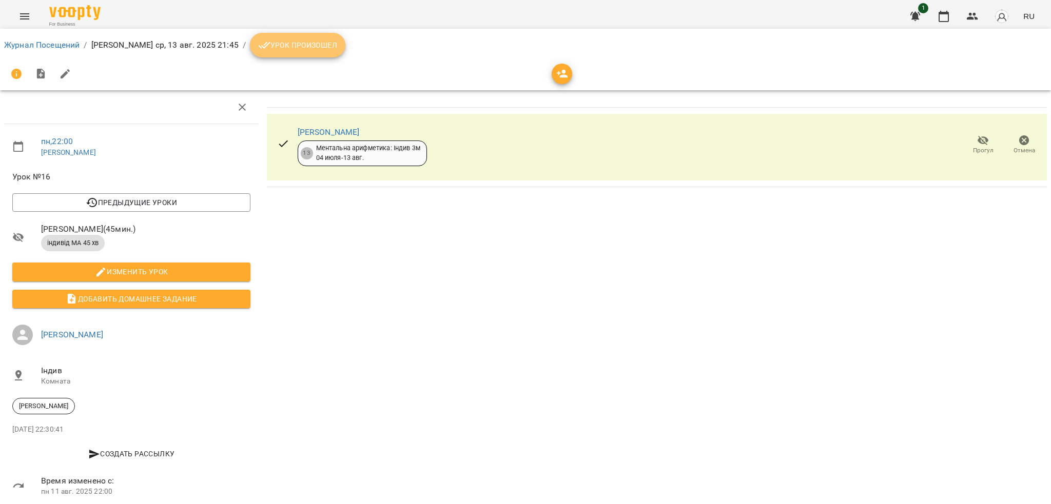
click at [318, 41] on span "Урок произошел" at bounding box center [297, 45] width 79 height 12
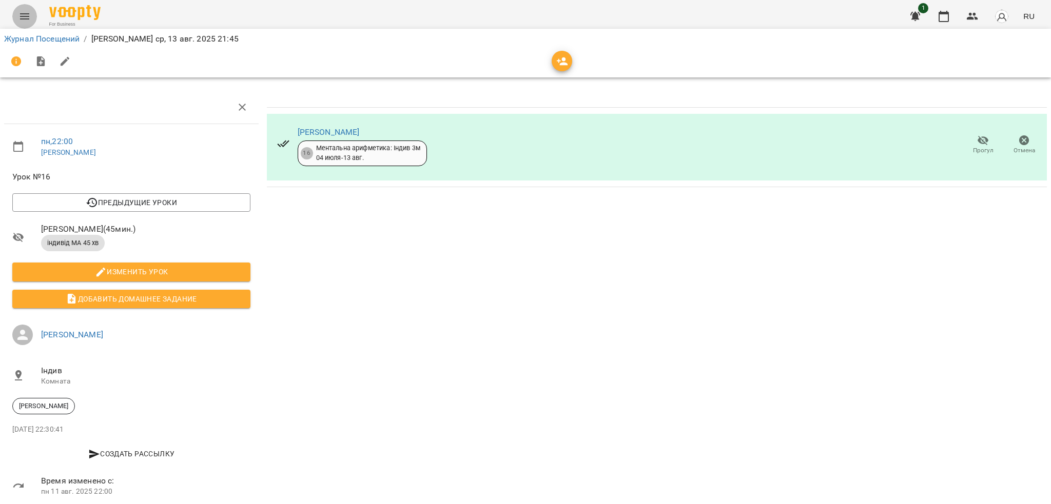
click at [26, 16] on icon "Menu" at bounding box center [24, 16] width 9 height 6
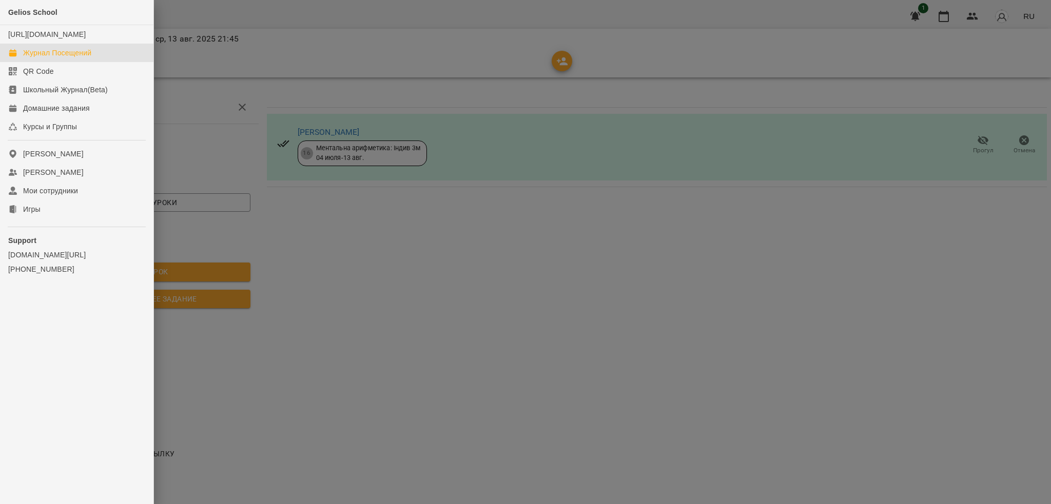
click at [63, 58] on div "Журнал Посещений" at bounding box center [57, 53] width 68 height 10
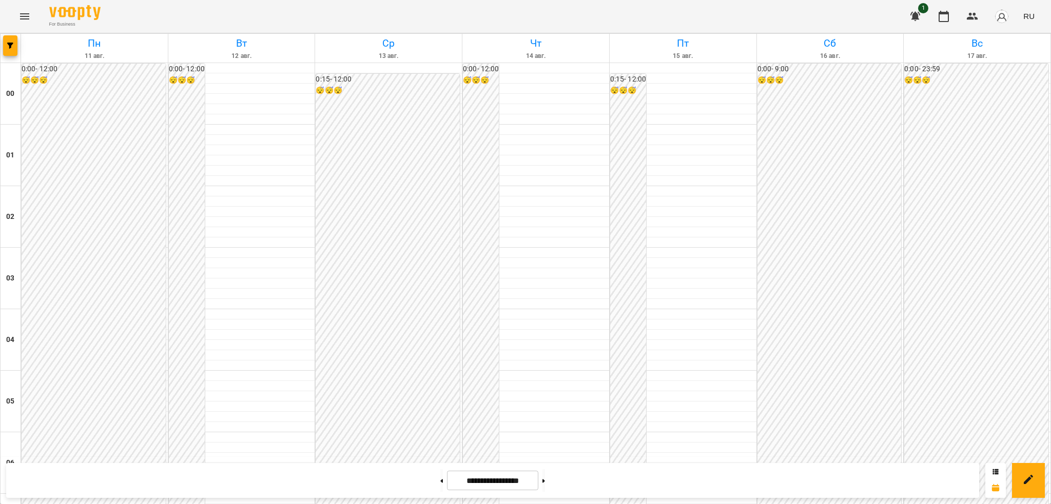
scroll to position [853, 0]
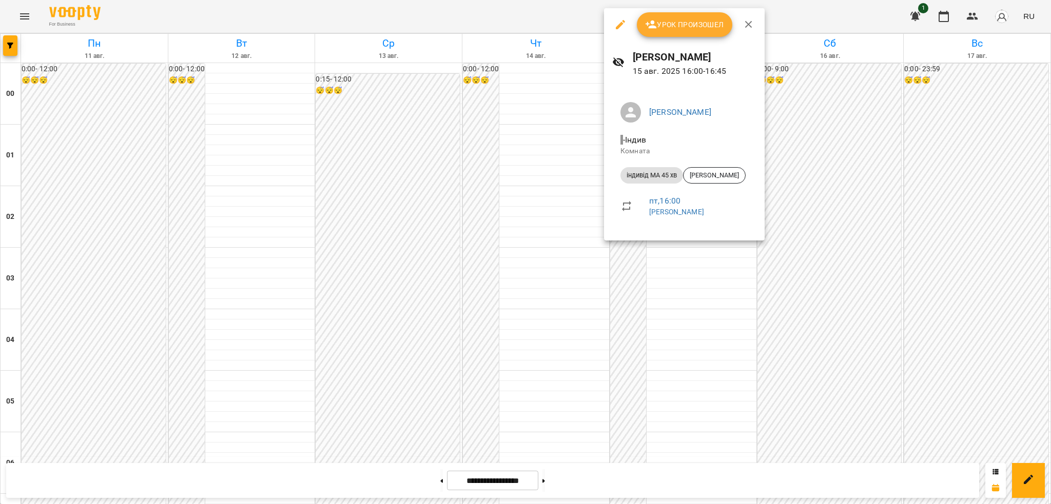
click at [621, 22] on icon "button" at bounding box center [620, 24] width 12 height 12
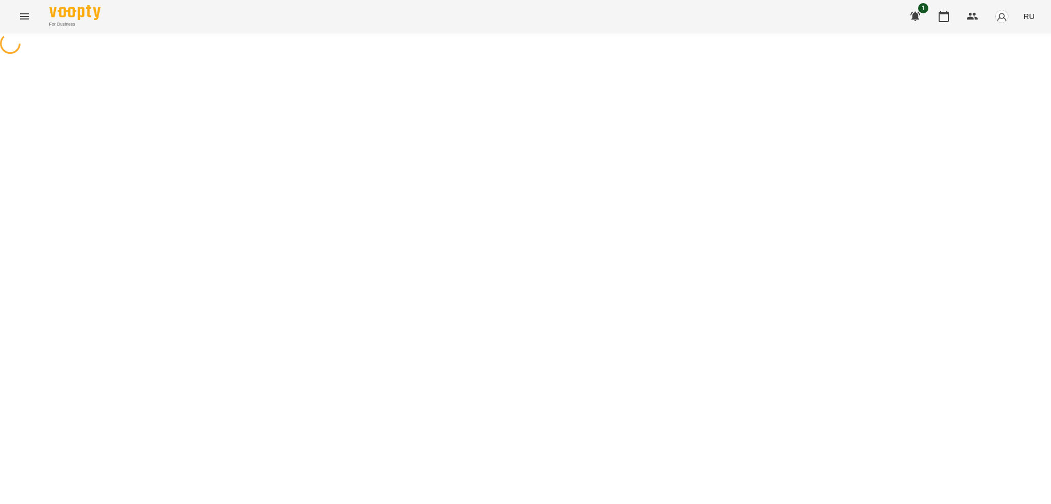
select select "**********"
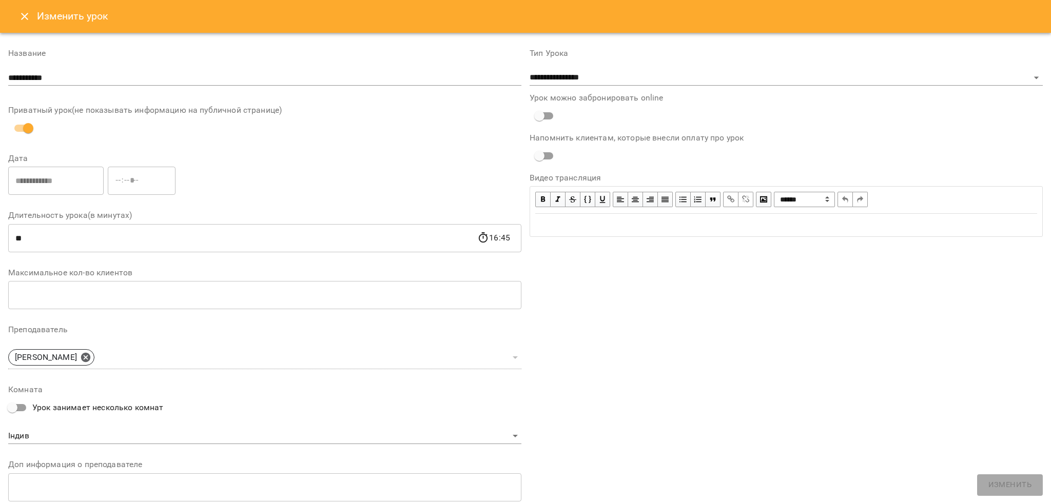
click at [24, 11] on icon "Close" at bounding box center [24, 16] width 12 height 12
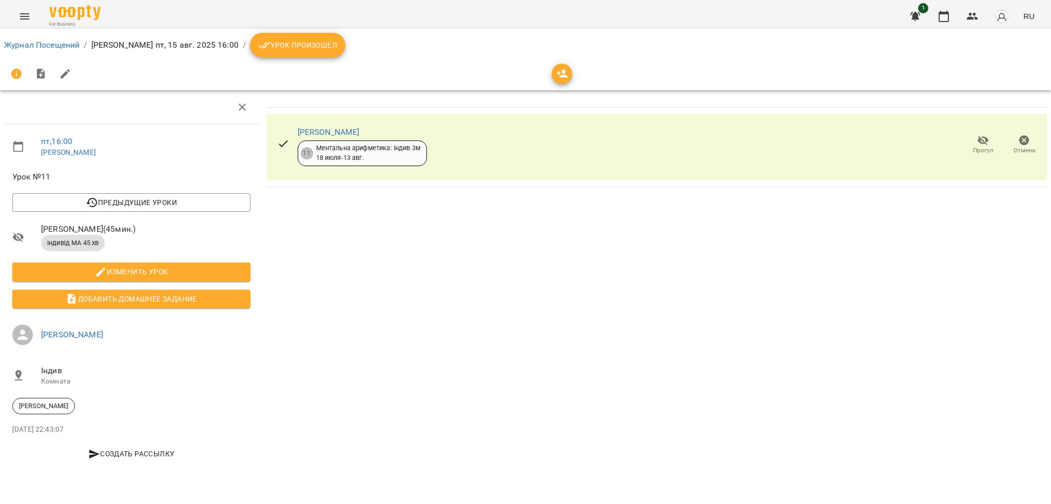
click at [291, 45] on span "Урок произошел" at bounding box center [297, 45] width 79 height 12
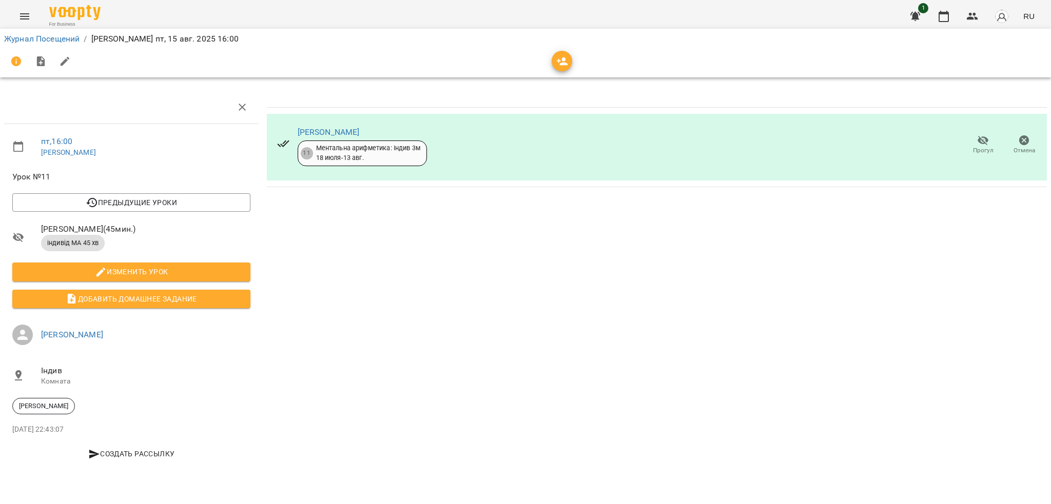
click at [1015, 144] on span "Отмена" at bounding box center [1023, 144] width 29 height 21
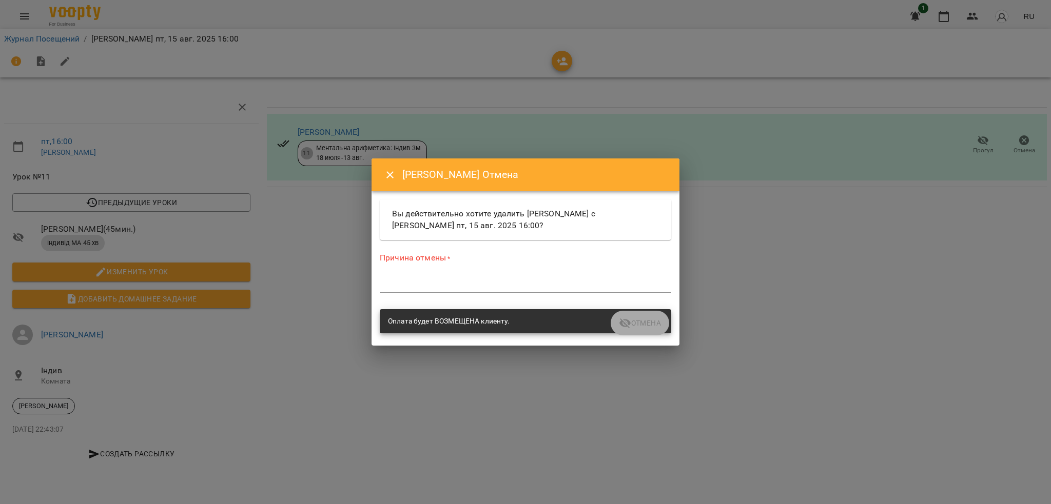
click at [405, 289] on textarea at bounding box center [525, 285] width 291 height 10
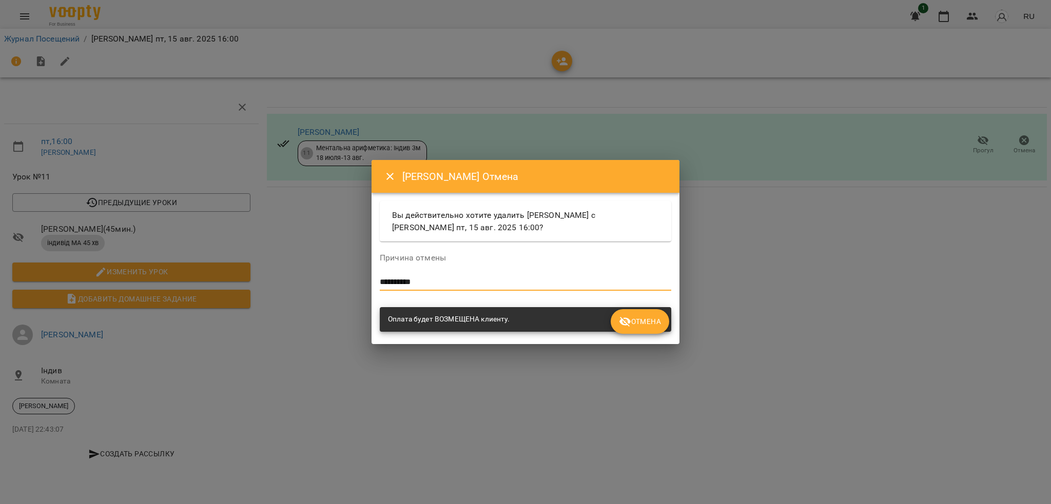
type textarea "**********"
click at [638, 319] on span "Отмена" at bounding box center [640, 321] width 42 height 12
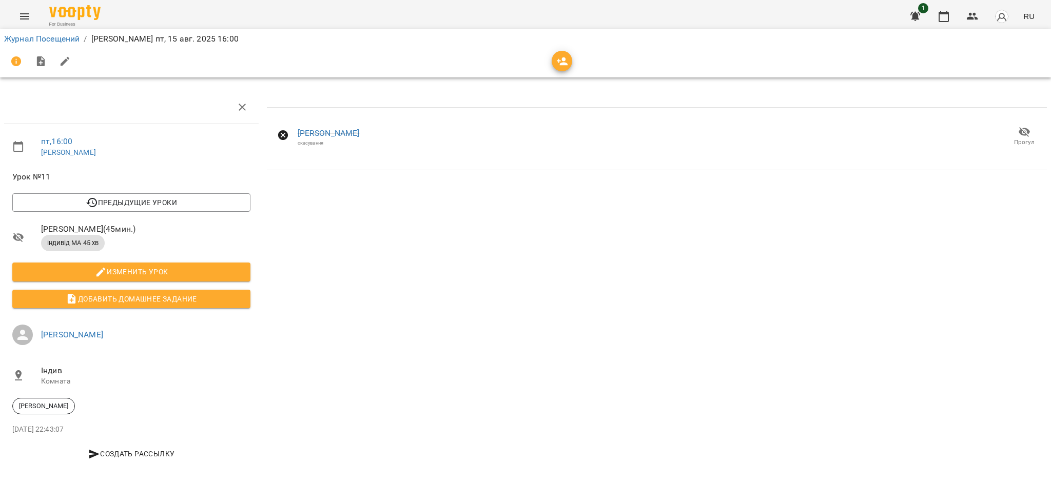
click at [10, 11] on div "For Business 1 RU" at bounding box center [525, 16] width 1051 height 33
click at [23, 18] on icon "Menu" at bounding box center [24, 16] width 12 height 12
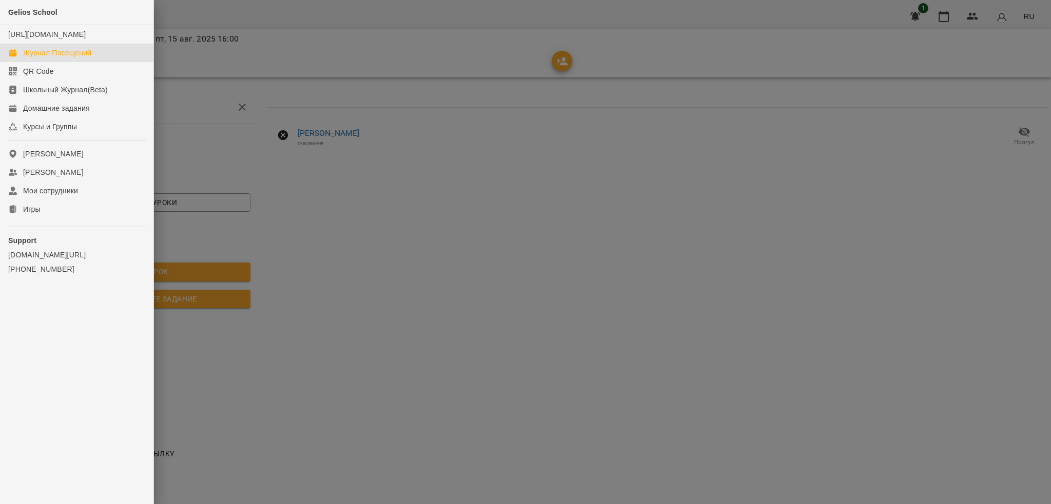
click at [53, 58] on div "Журнал Посещений" at bounding box center [57, 53] width 68 height 10
